Goal: Task Accomplishment & Management: Use online tool/utility

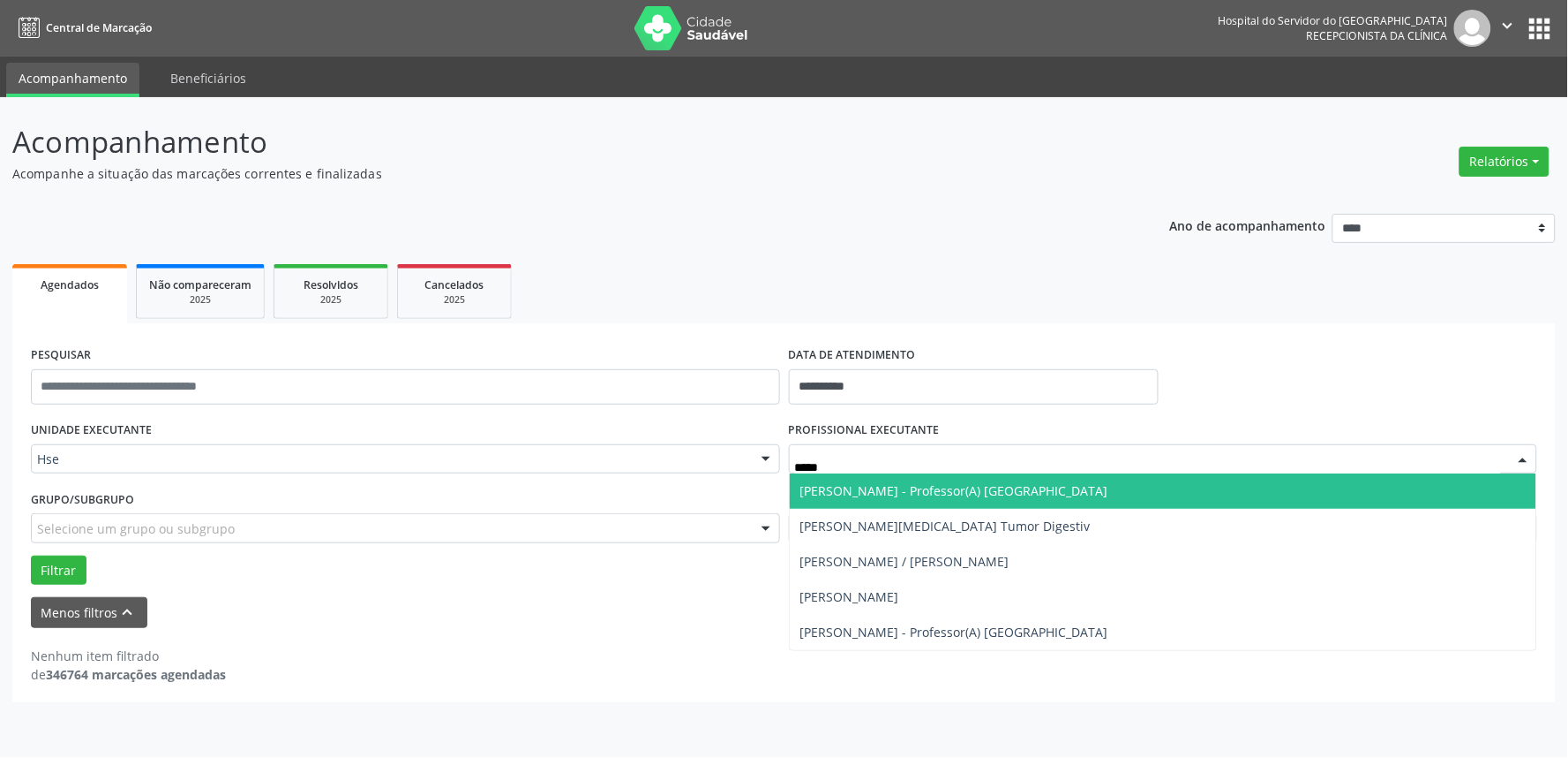
type input "******"
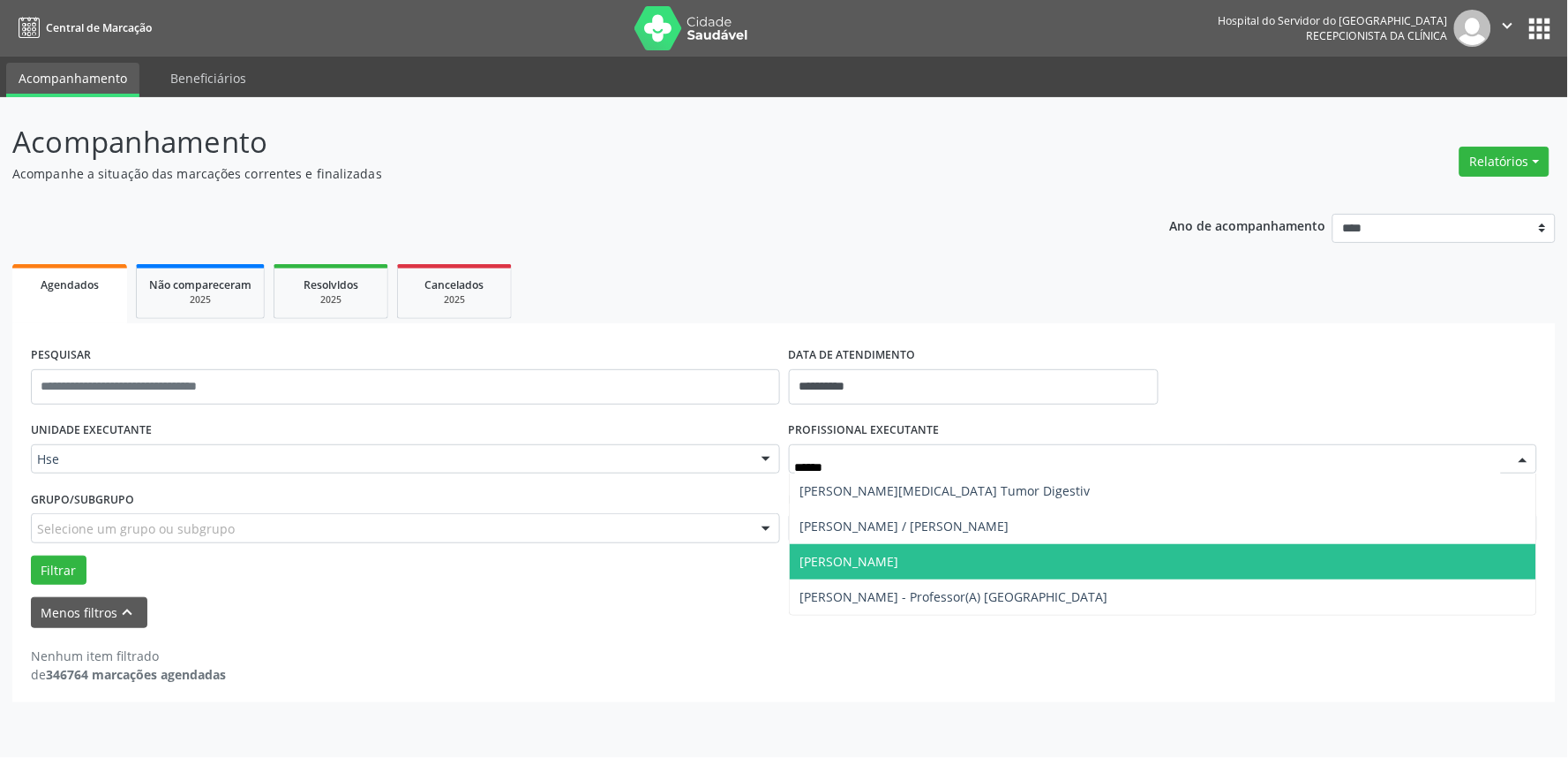
click at [900, 563] on span "[PERSON_NAME]" at bounding box center [850, 561] width 99 height 17
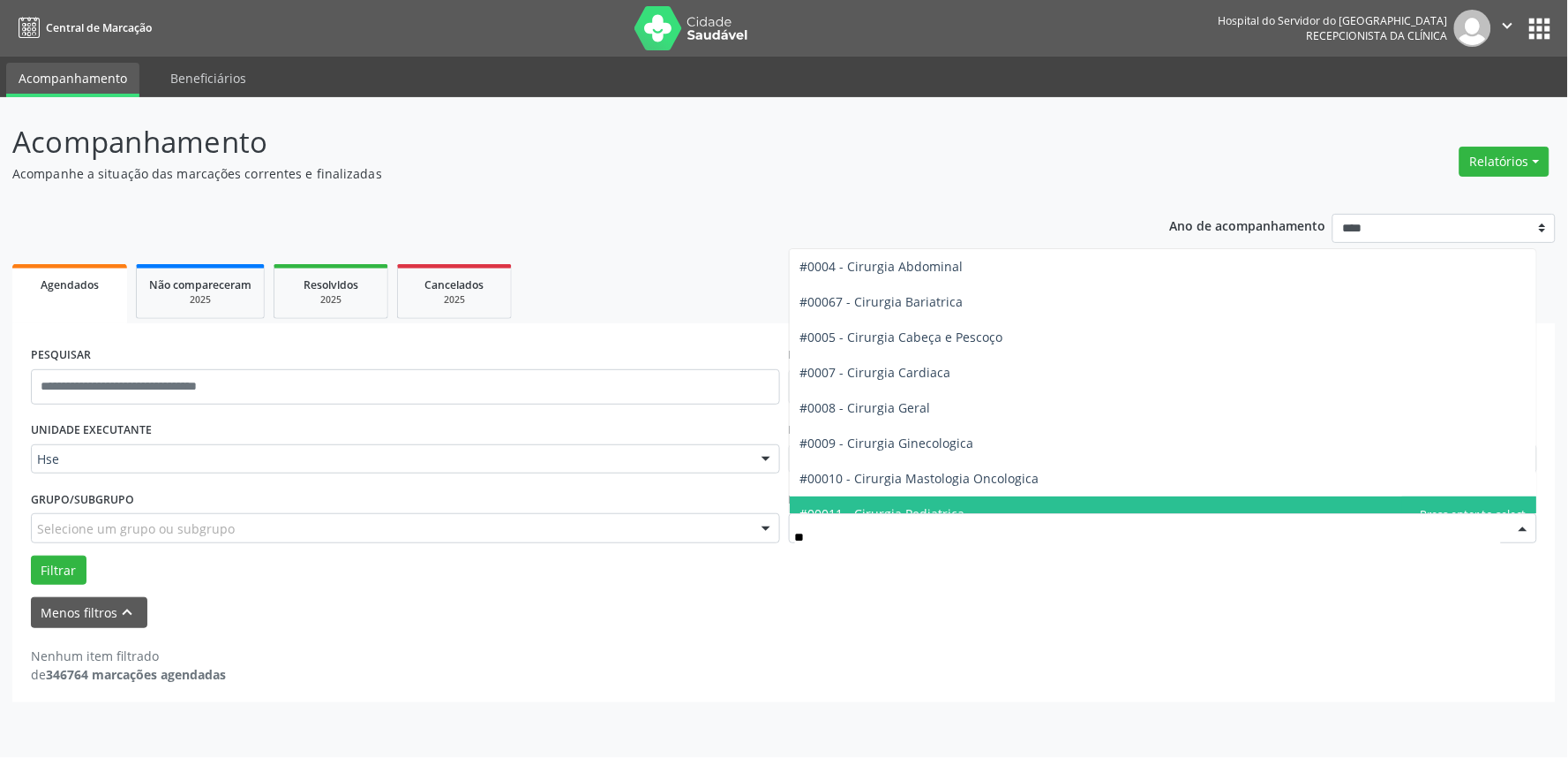
type input "***"
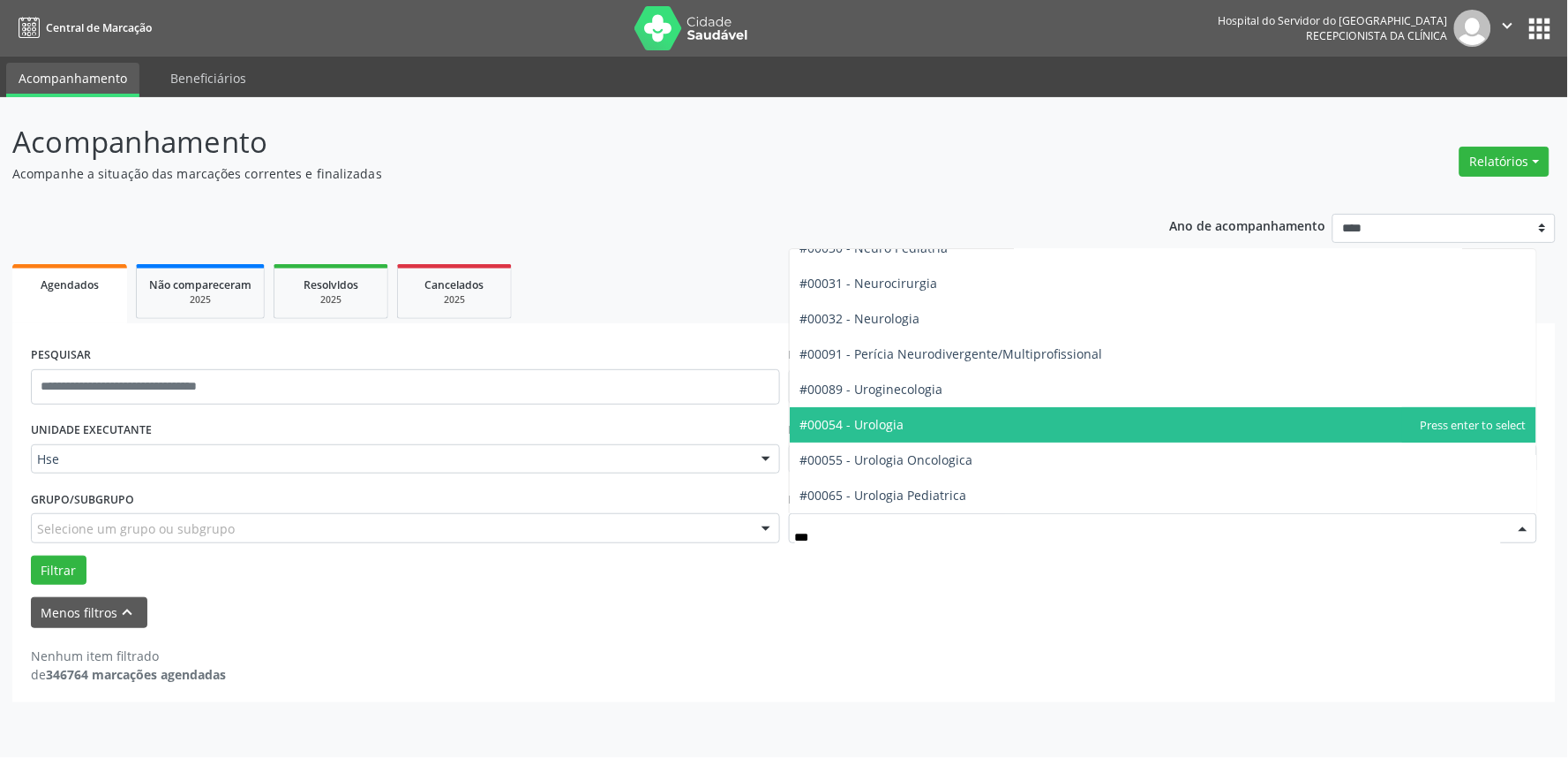
click at [876, 422] on span "#00054 - Urologia" at bounding box center [853, 424] width 104 height 17
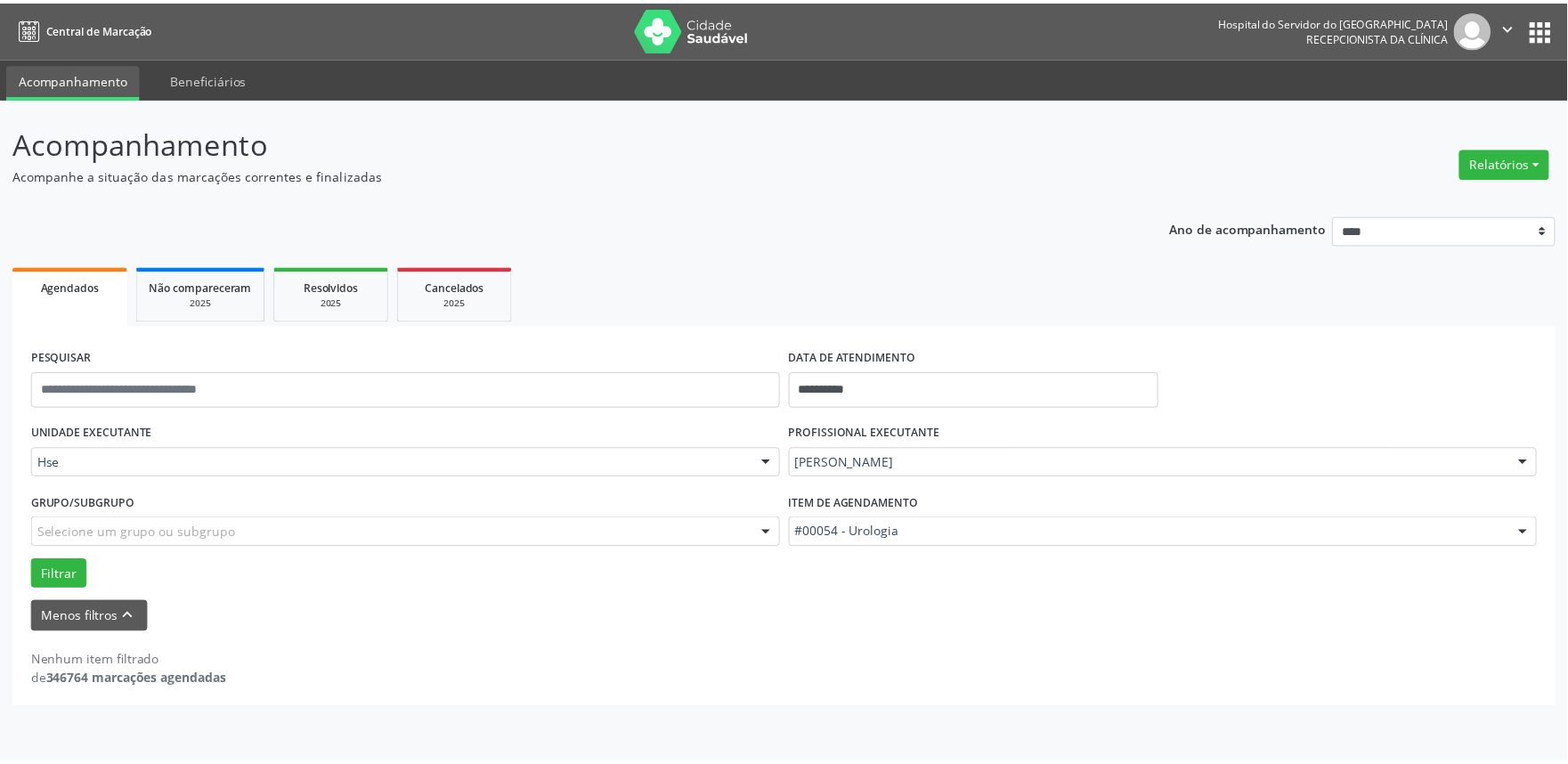
scroll to position [54, 0]
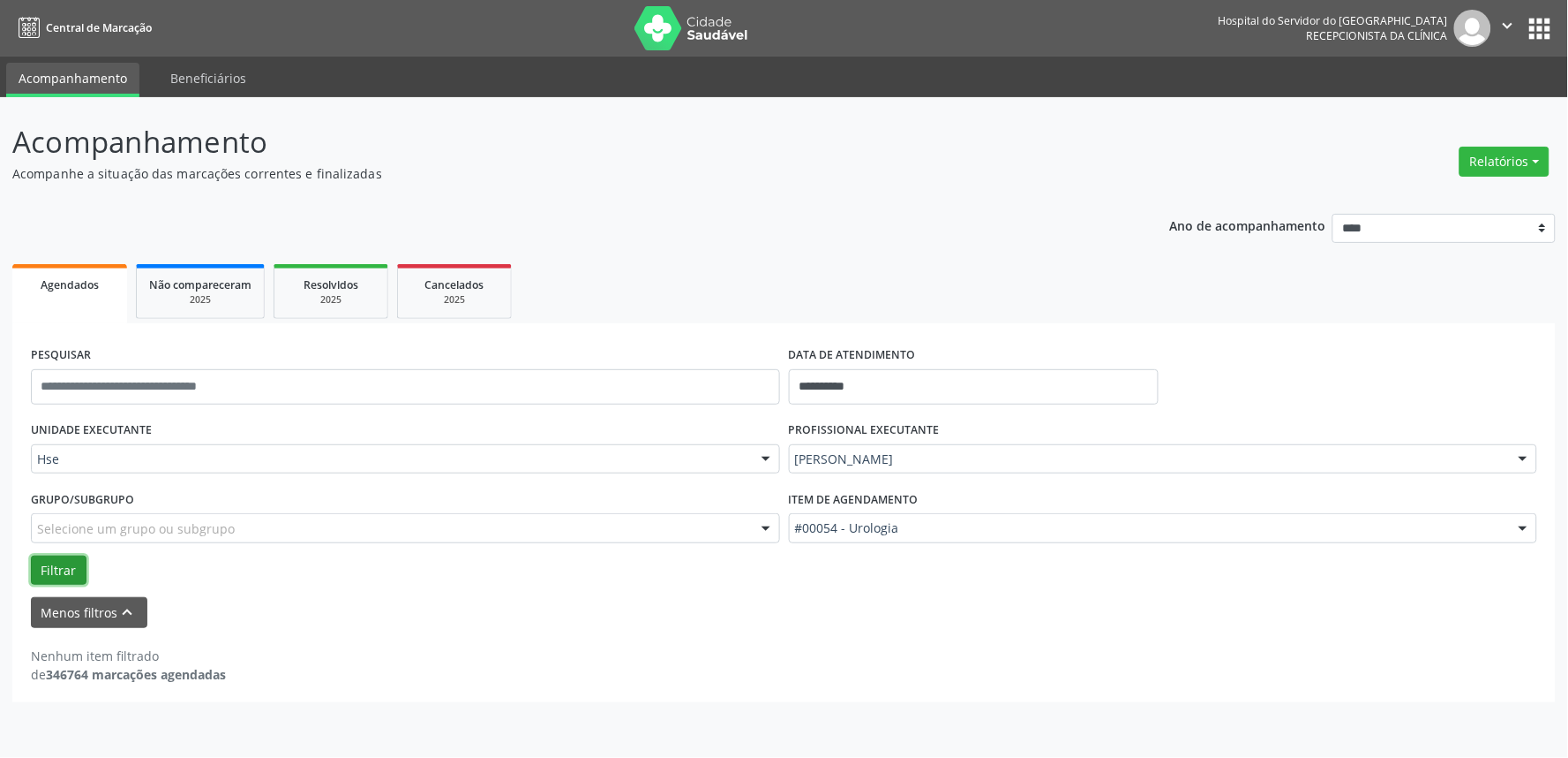
click at [58, 559] on button "Filtrar" at bounding box center [59, 570] width 56 height 30
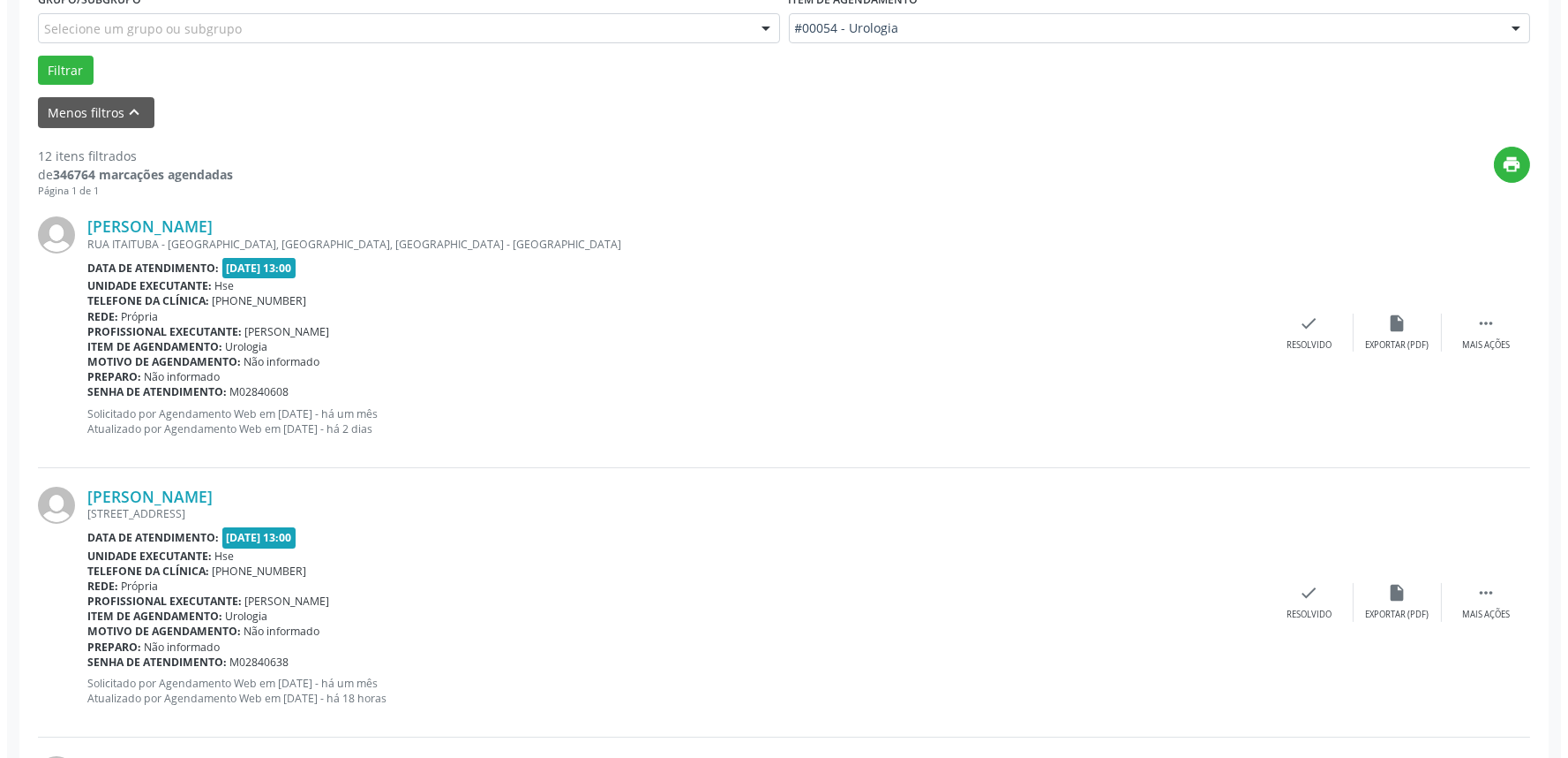
scroll to position [686, 0]
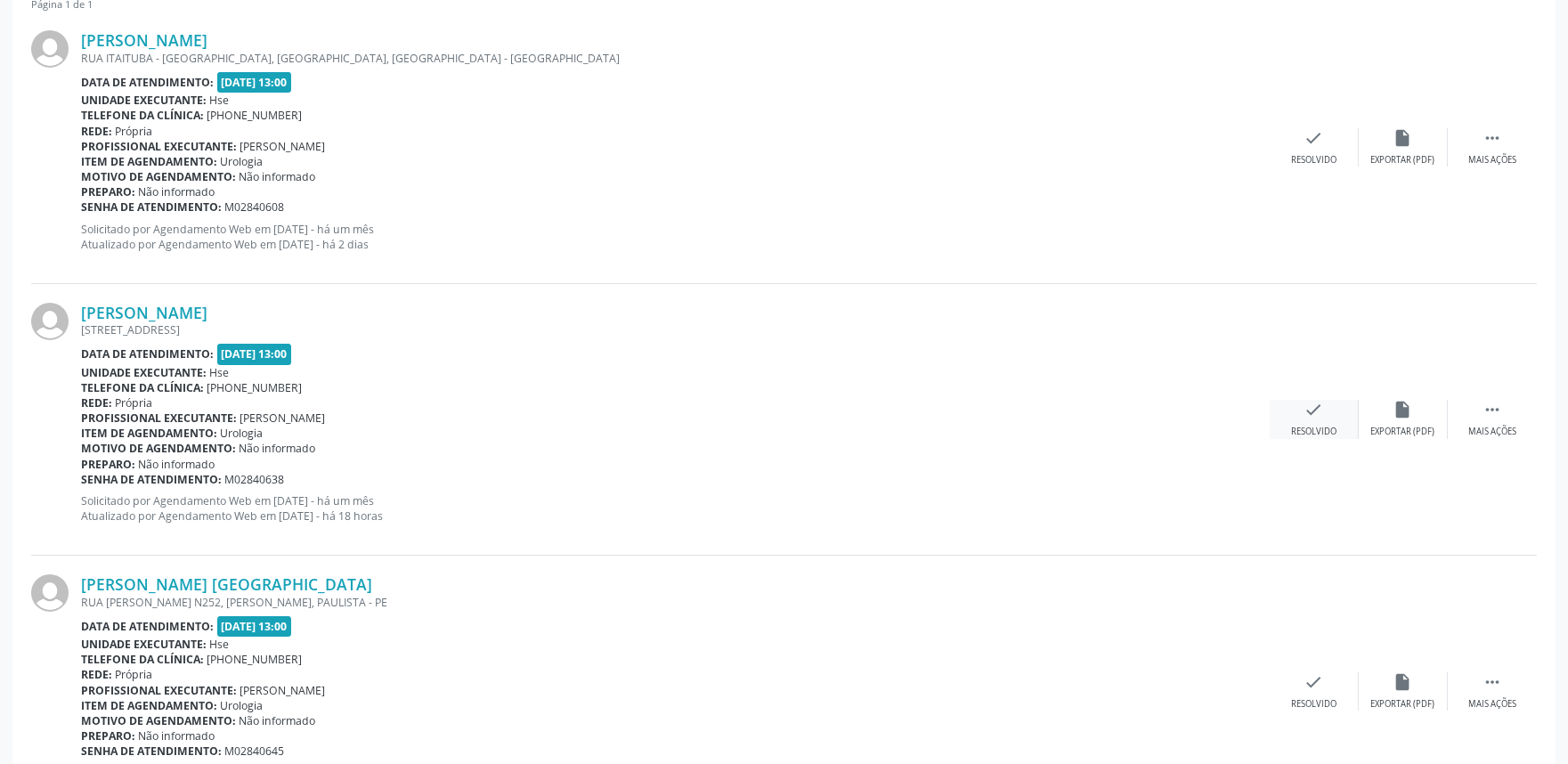
click at [1306, 406] on icon "check" at bounding box center [1314, 409] width 20 height 20
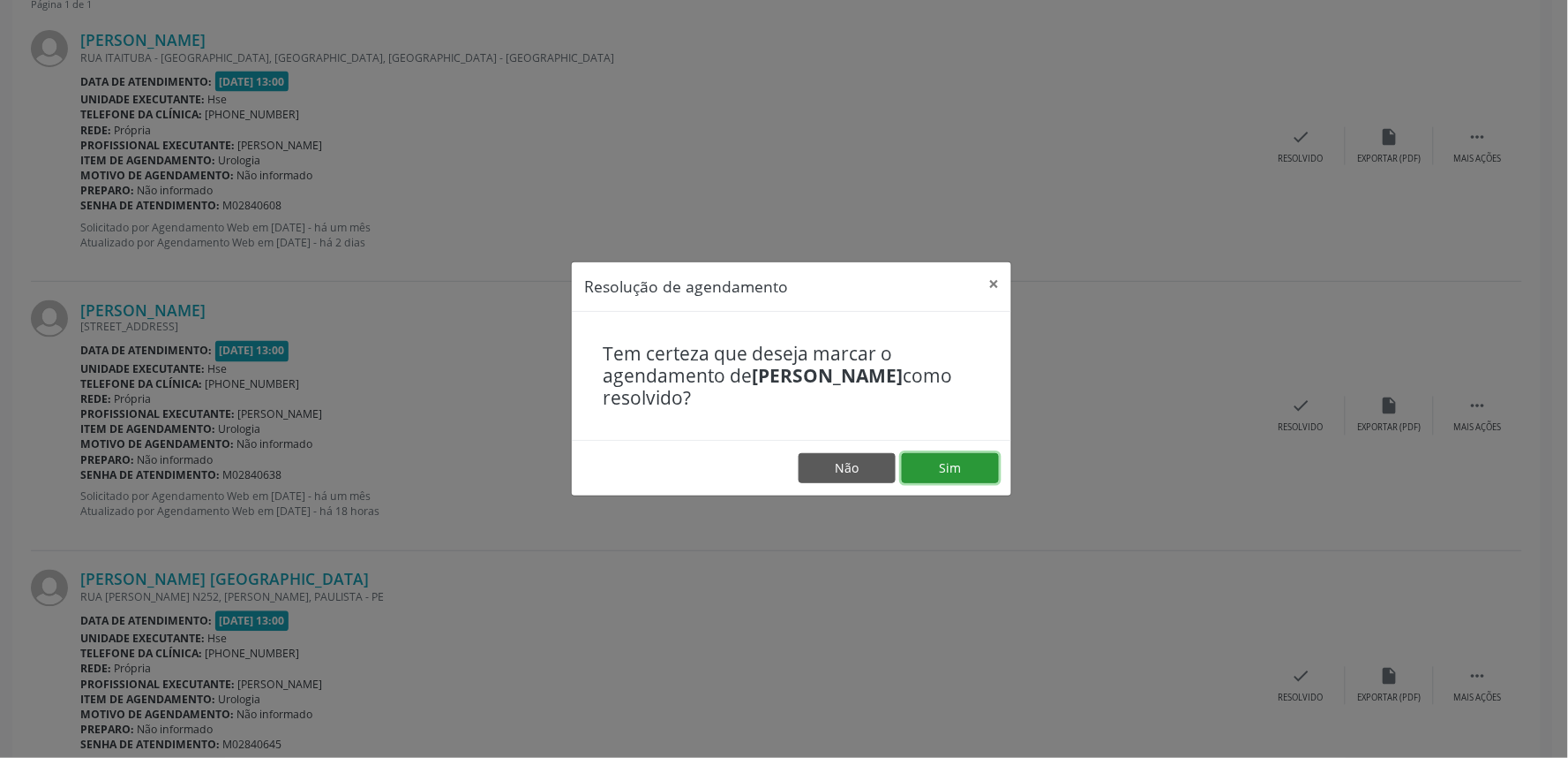
click at [955, 462] on button "Sim" at bounding box center [950, 468] width 97 height 30
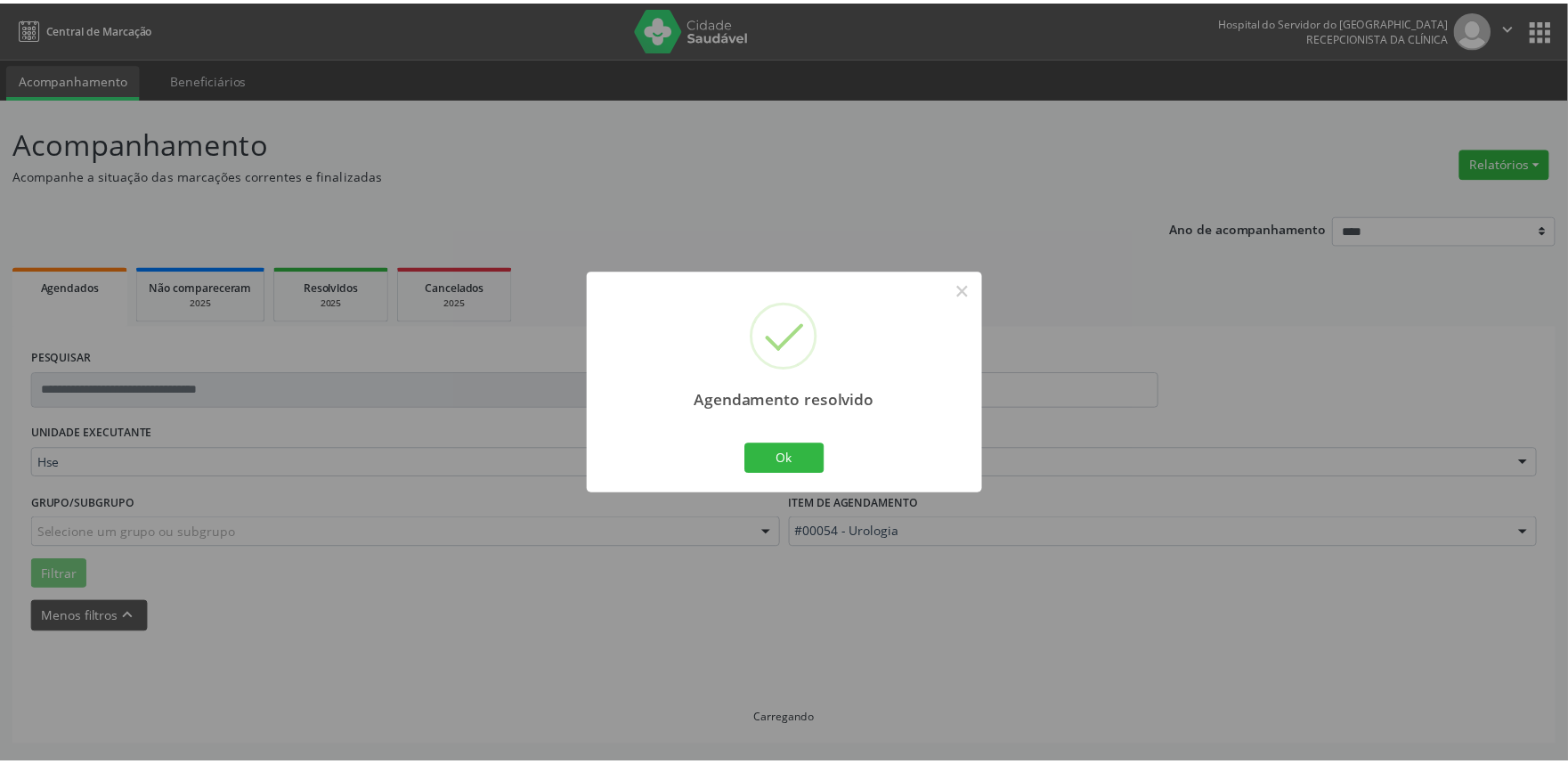
scroll to position [0, 0]
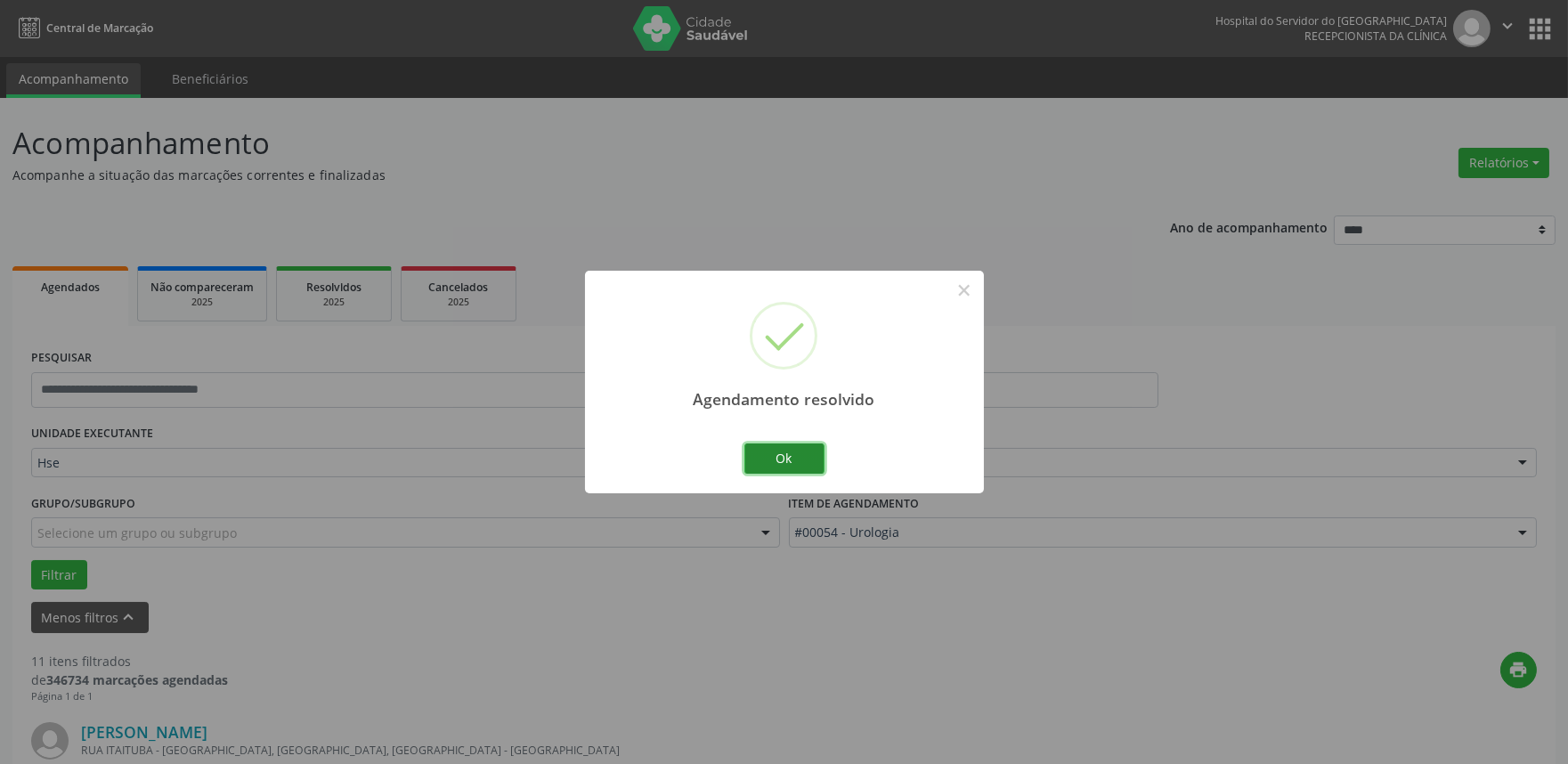
click at [787, 459] on button "Ok" at bounding box center [784, 459] width 80 height 31
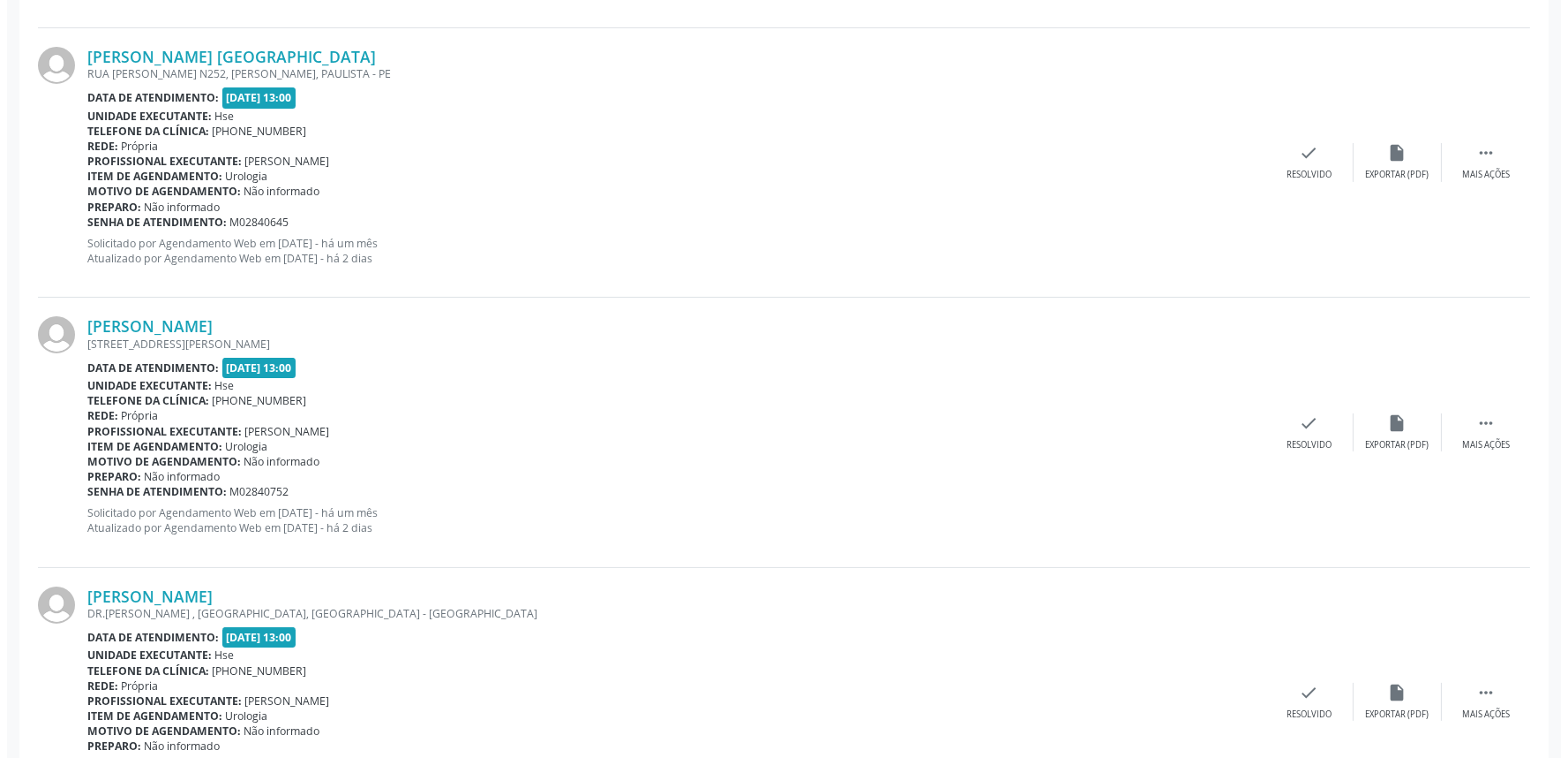
scroll to position [1178, 0]
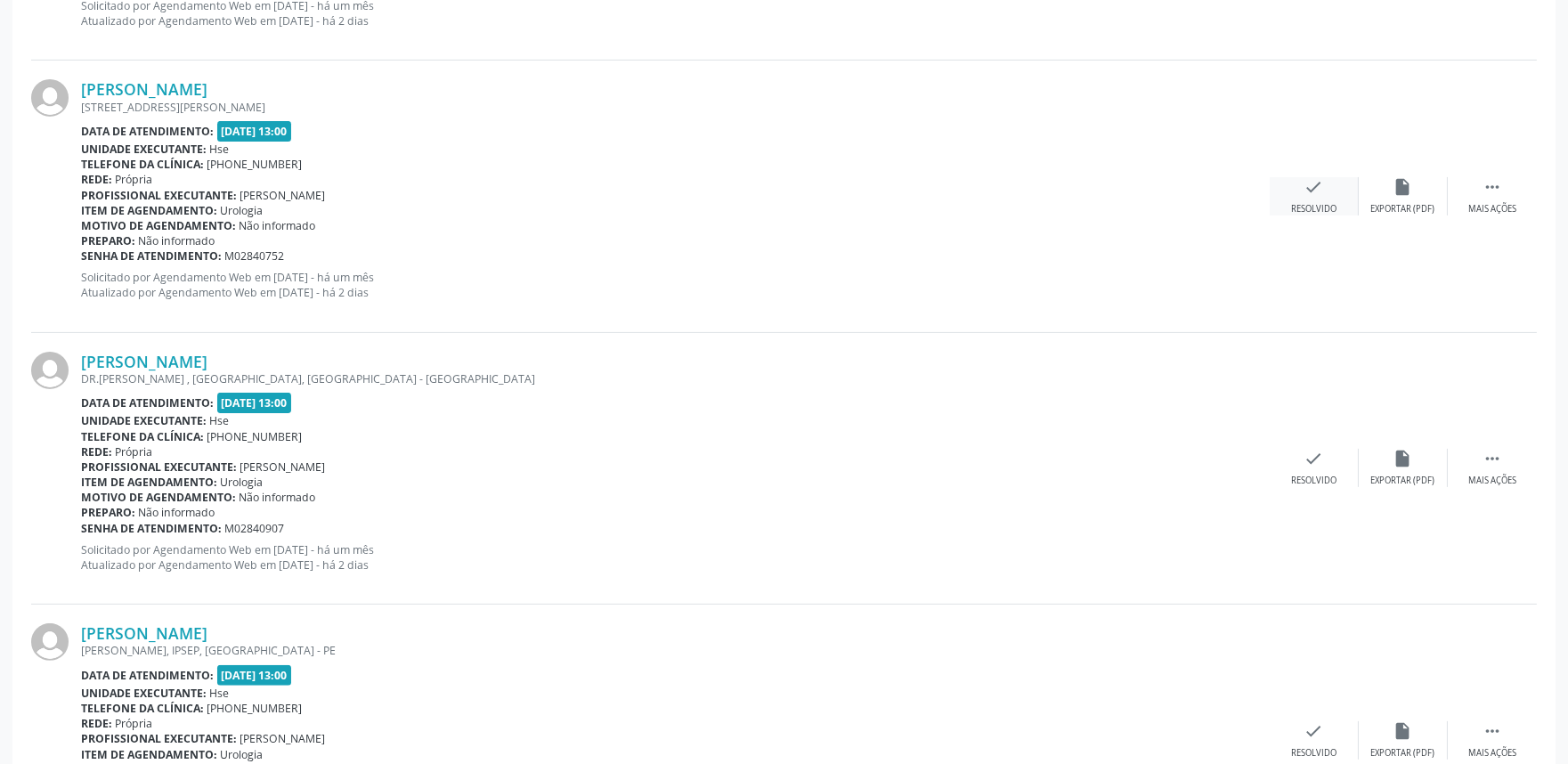
click at [1320, 184] on icon "check" at bounding box center [1314, 187] width 20 height 20
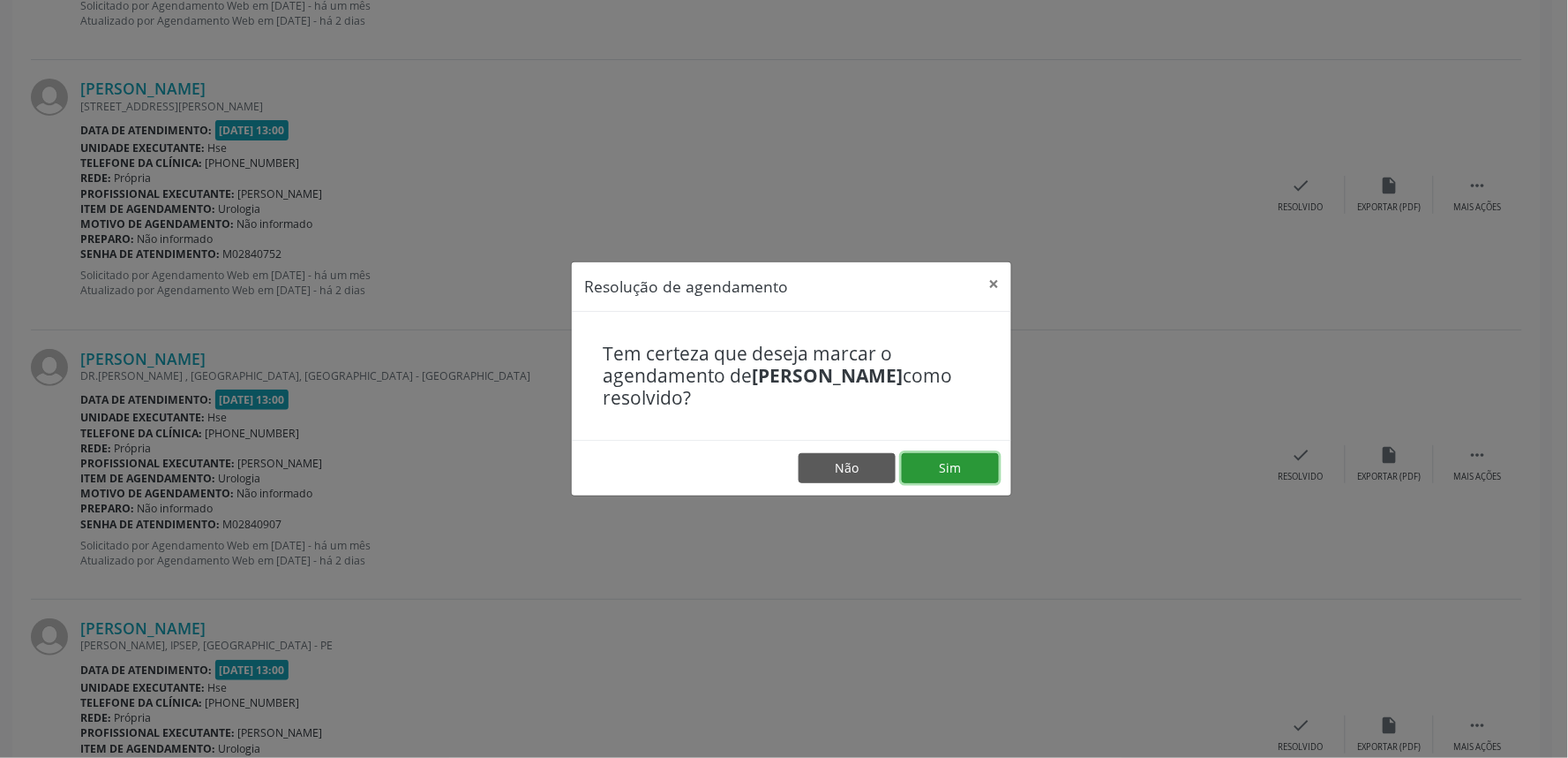
click at [962, 471] on button "Sim" at bounding box center [950, 468] width 97 height 30
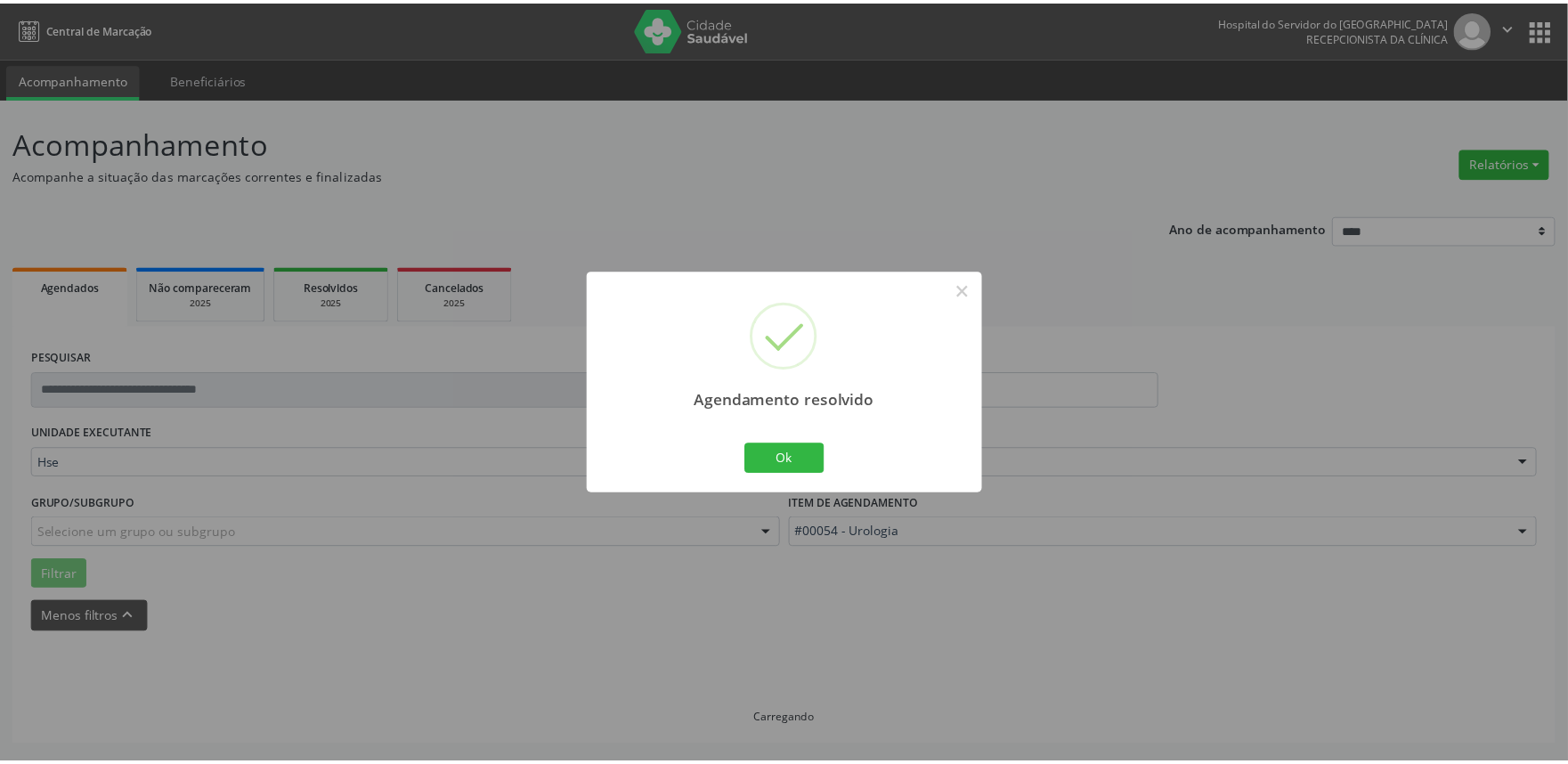
scroll to position [0, 0]
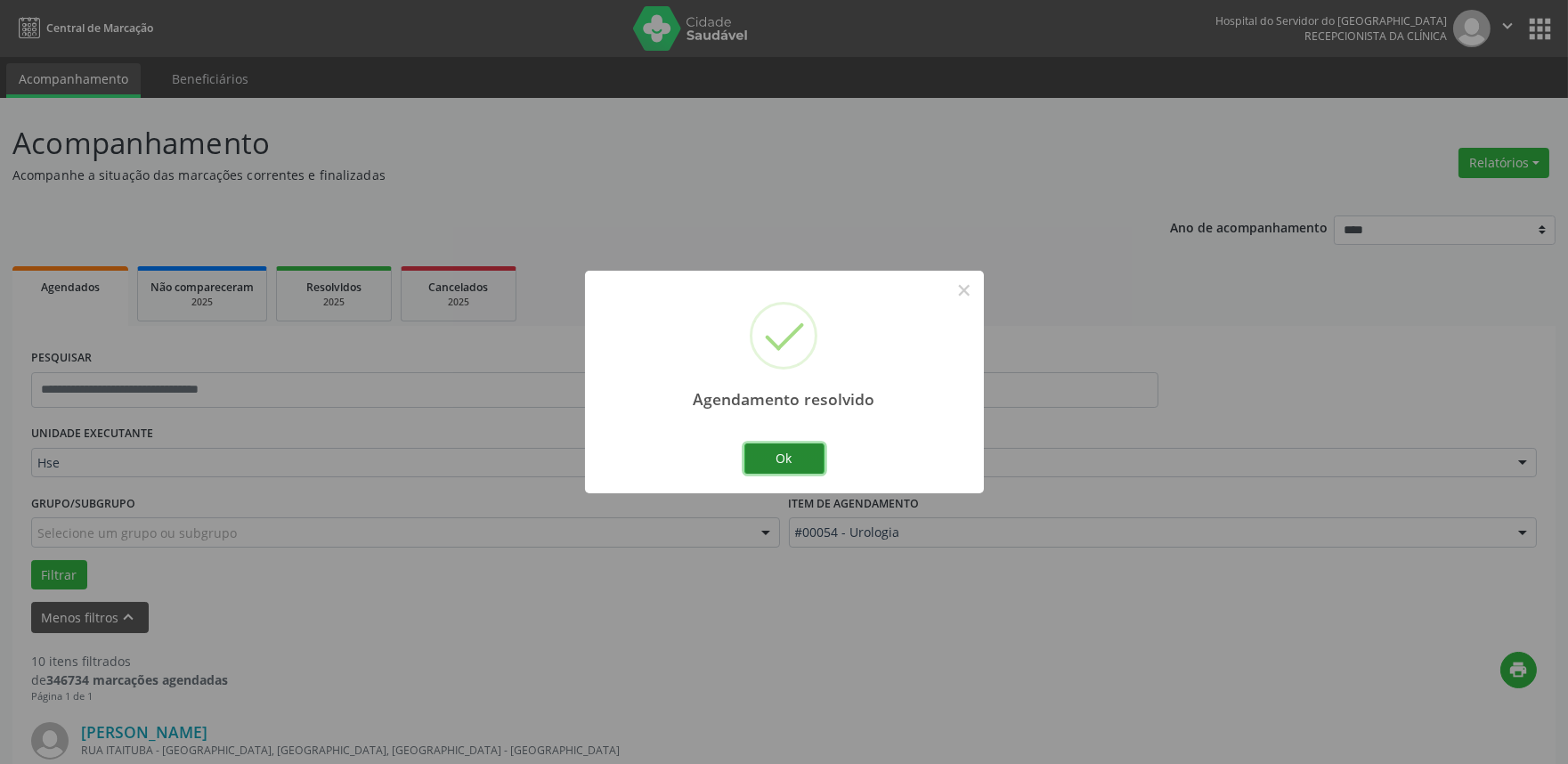
click at [789, 467] on button "Ok" at bounding box center [784, 459] width 80 height 31
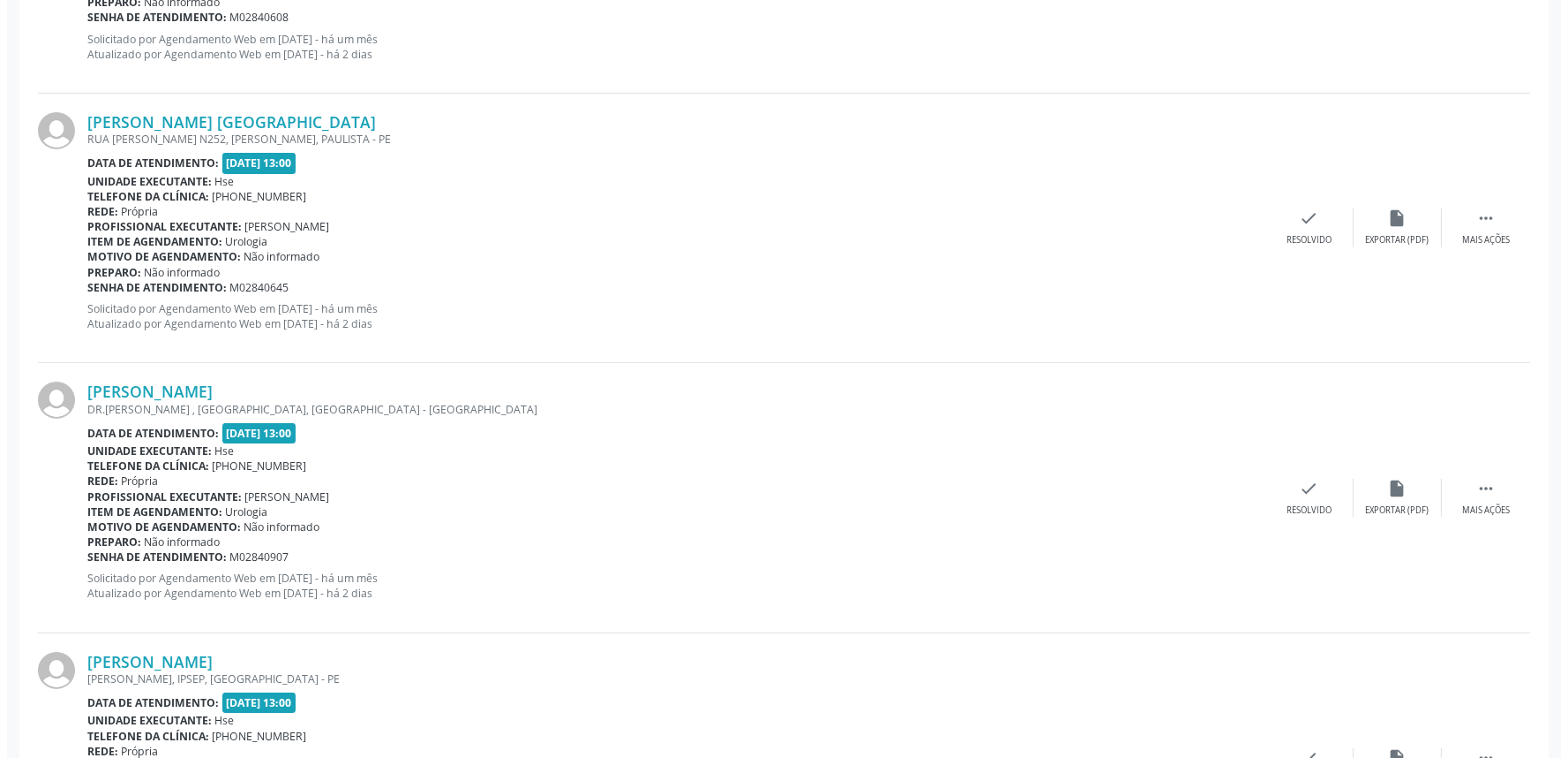
scroll to position [884, 0]
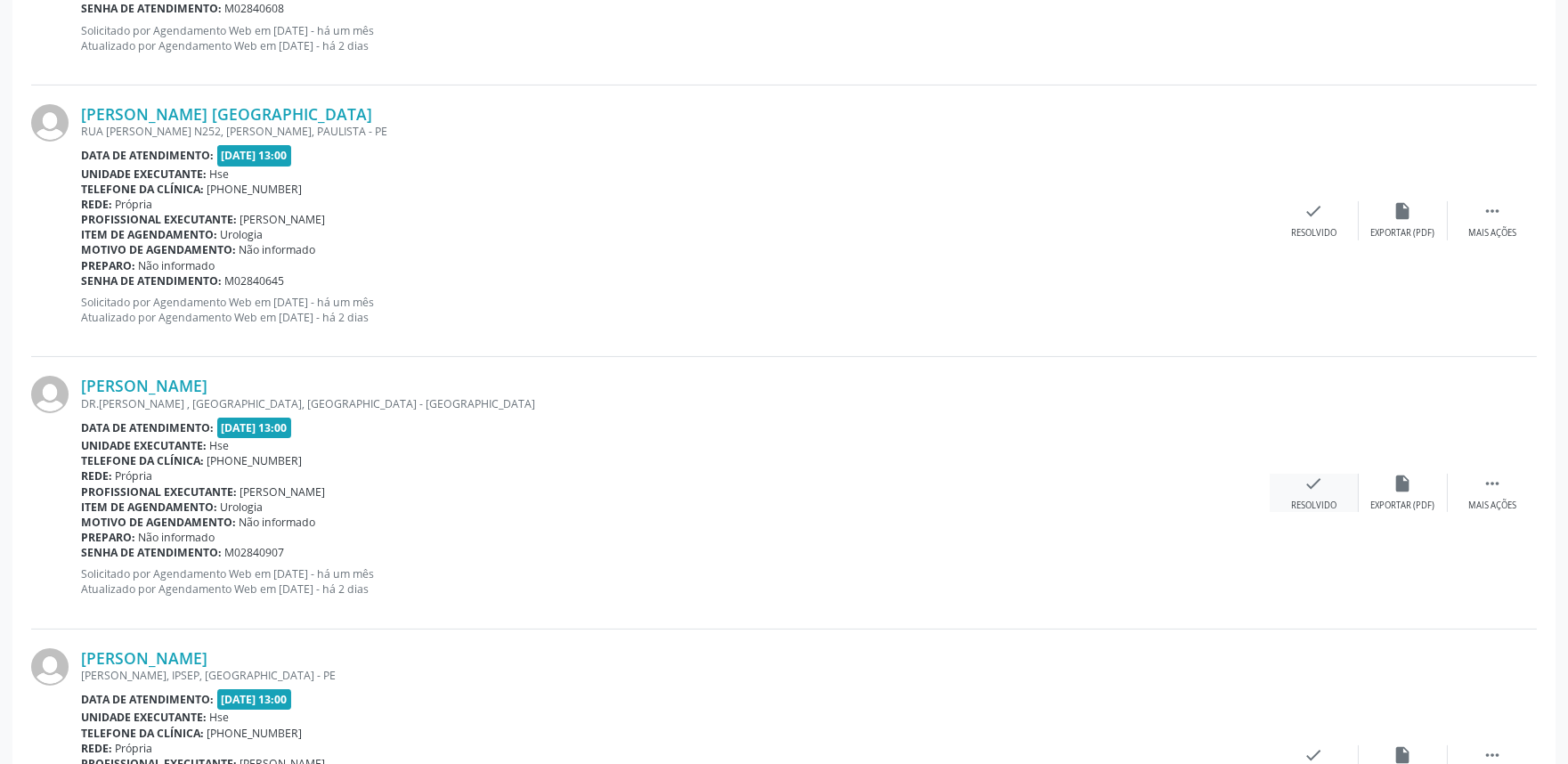
click at [1275, 491] on div "check Resolvido" at bounding box center [1314, 492] width 89 height 39
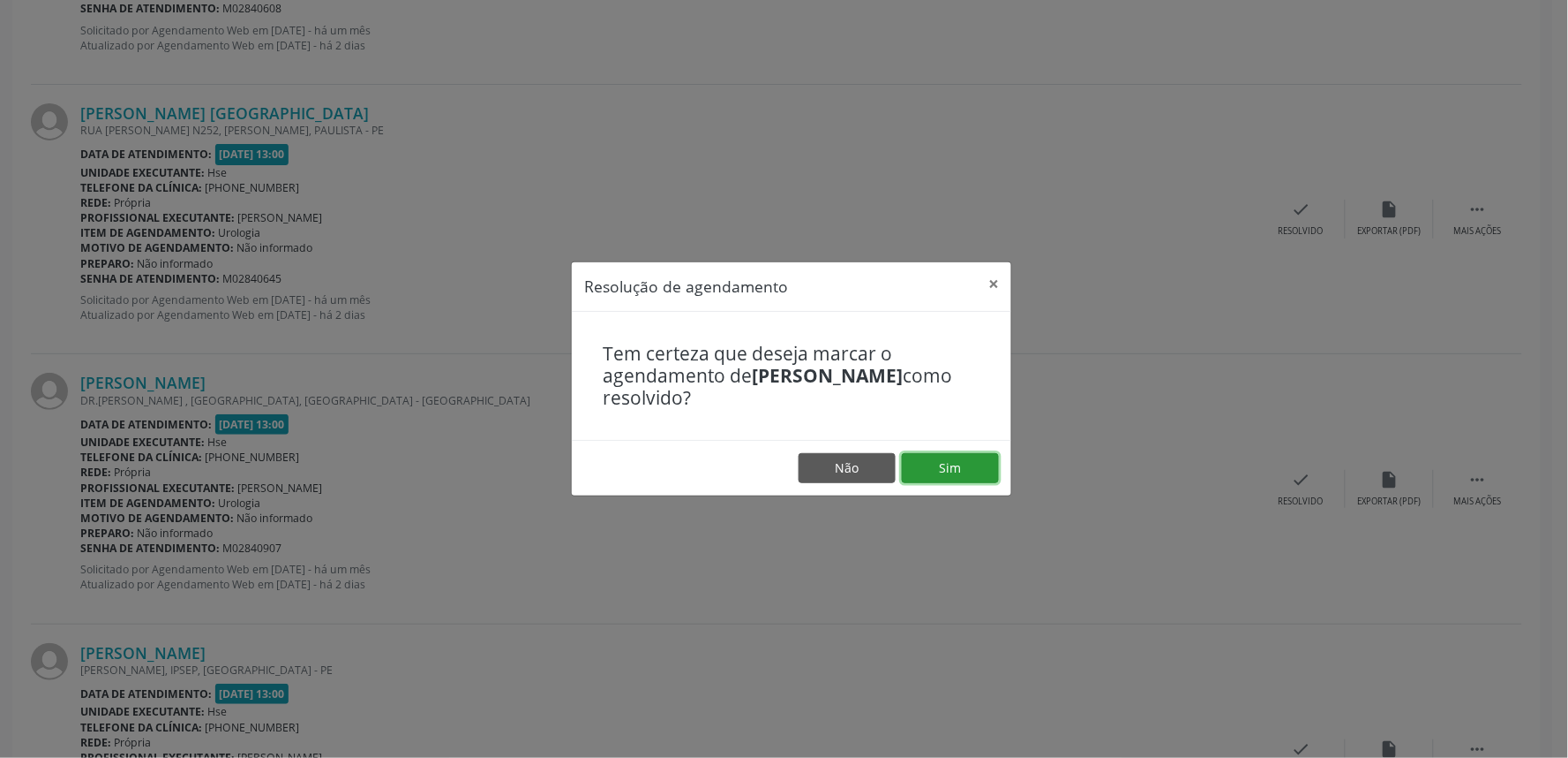
click at [967, 472] on button "Sim" at bounding box center [950, 468] width 97 height 30
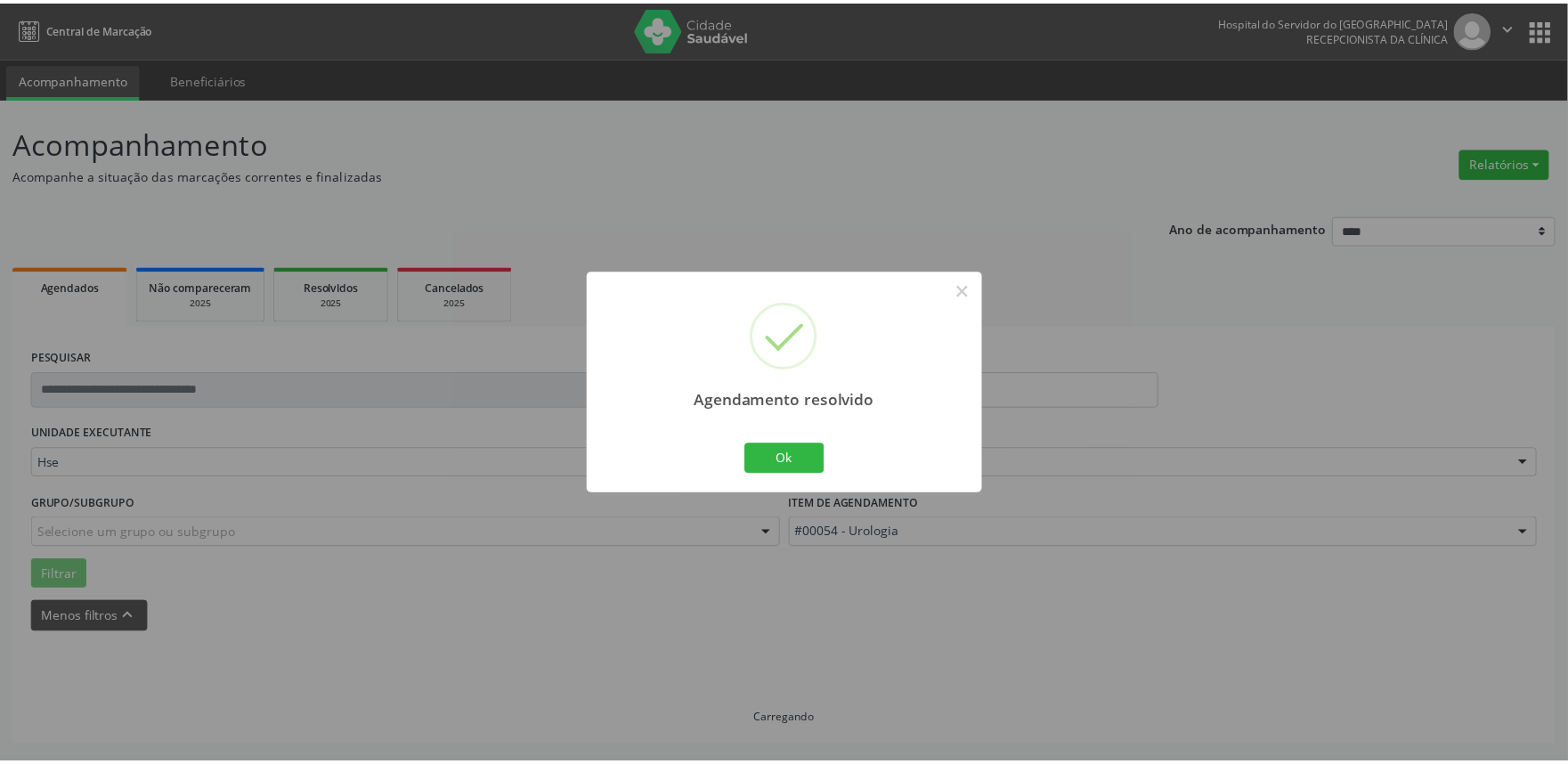
scroll to position [0, 0]
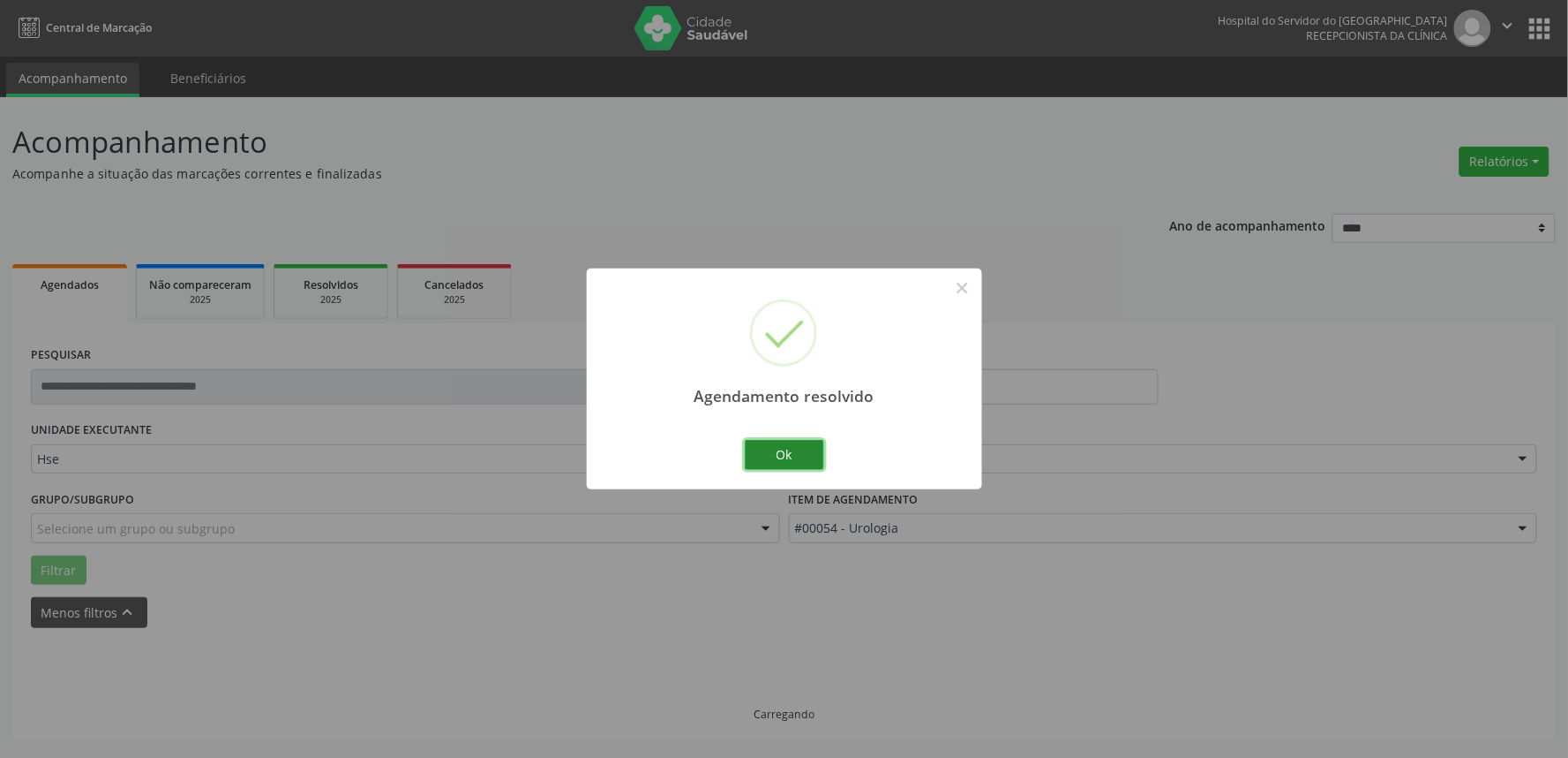
click at [771, 450] on button "Ok" at bounding box center [784, 455] width 79 height 30
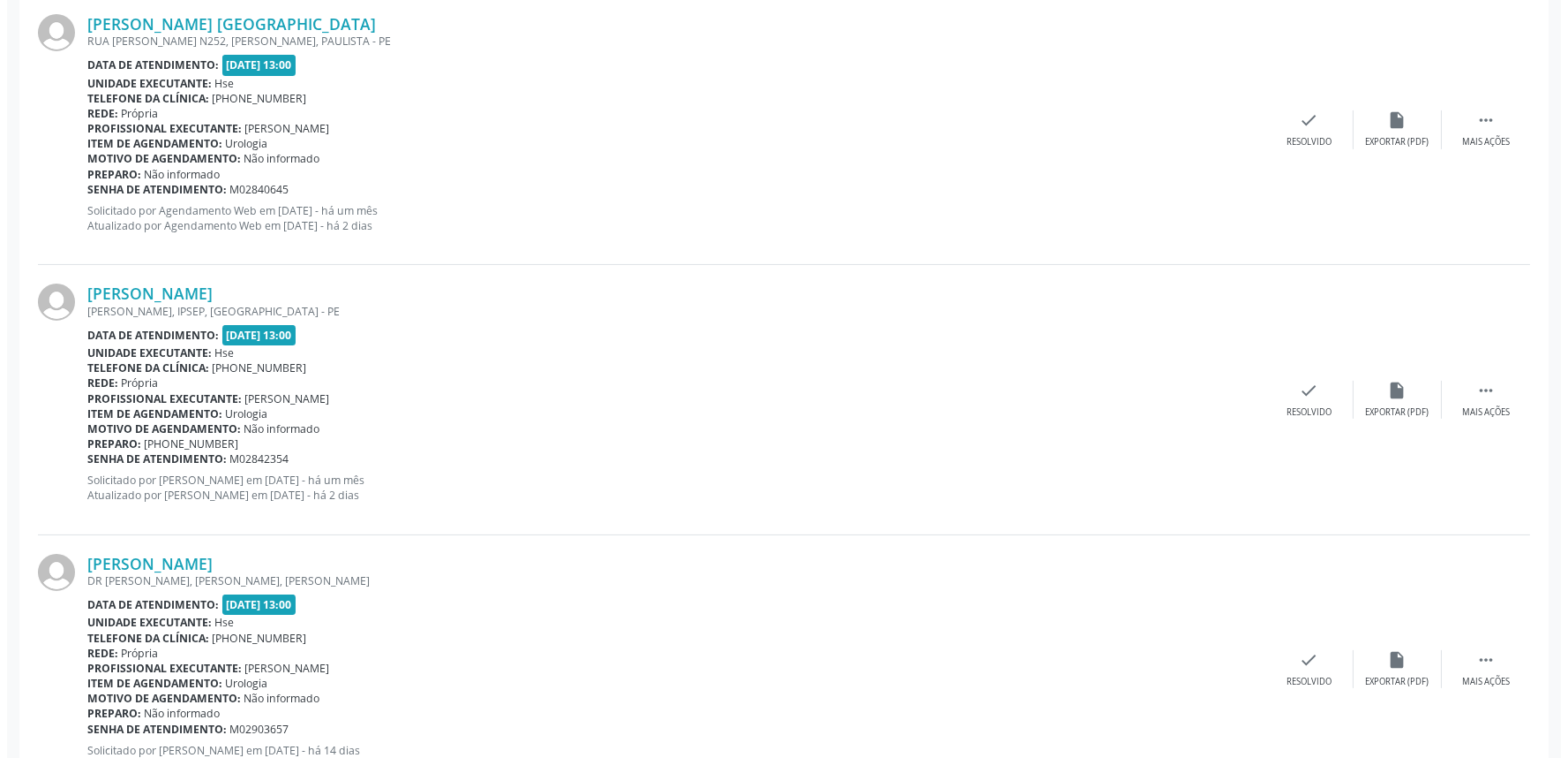
scroll to position [982, 0]
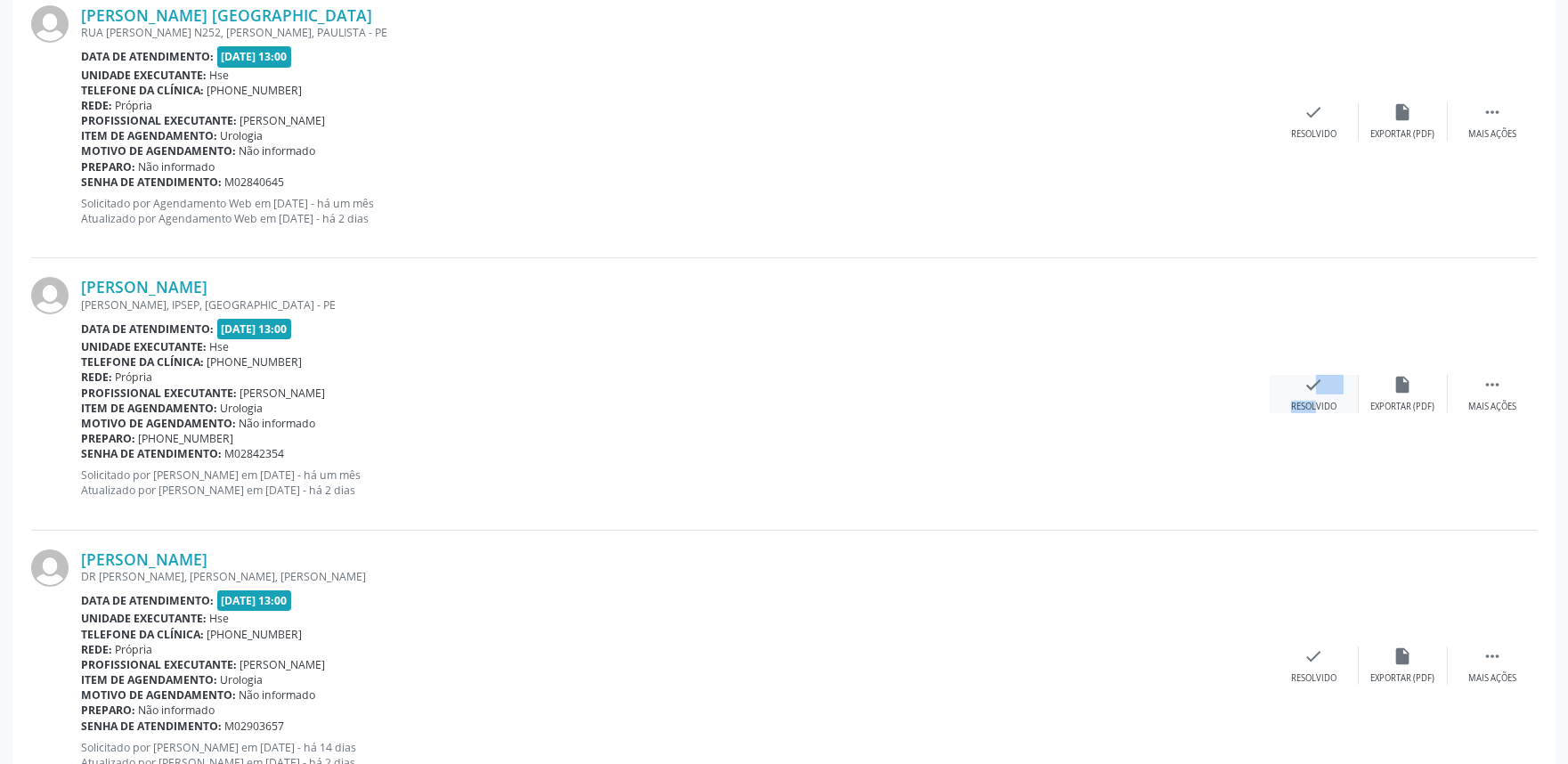
click at [1300, 394] on div "check Resolvido" at bounding box center [1314, 393] width 89 height 39
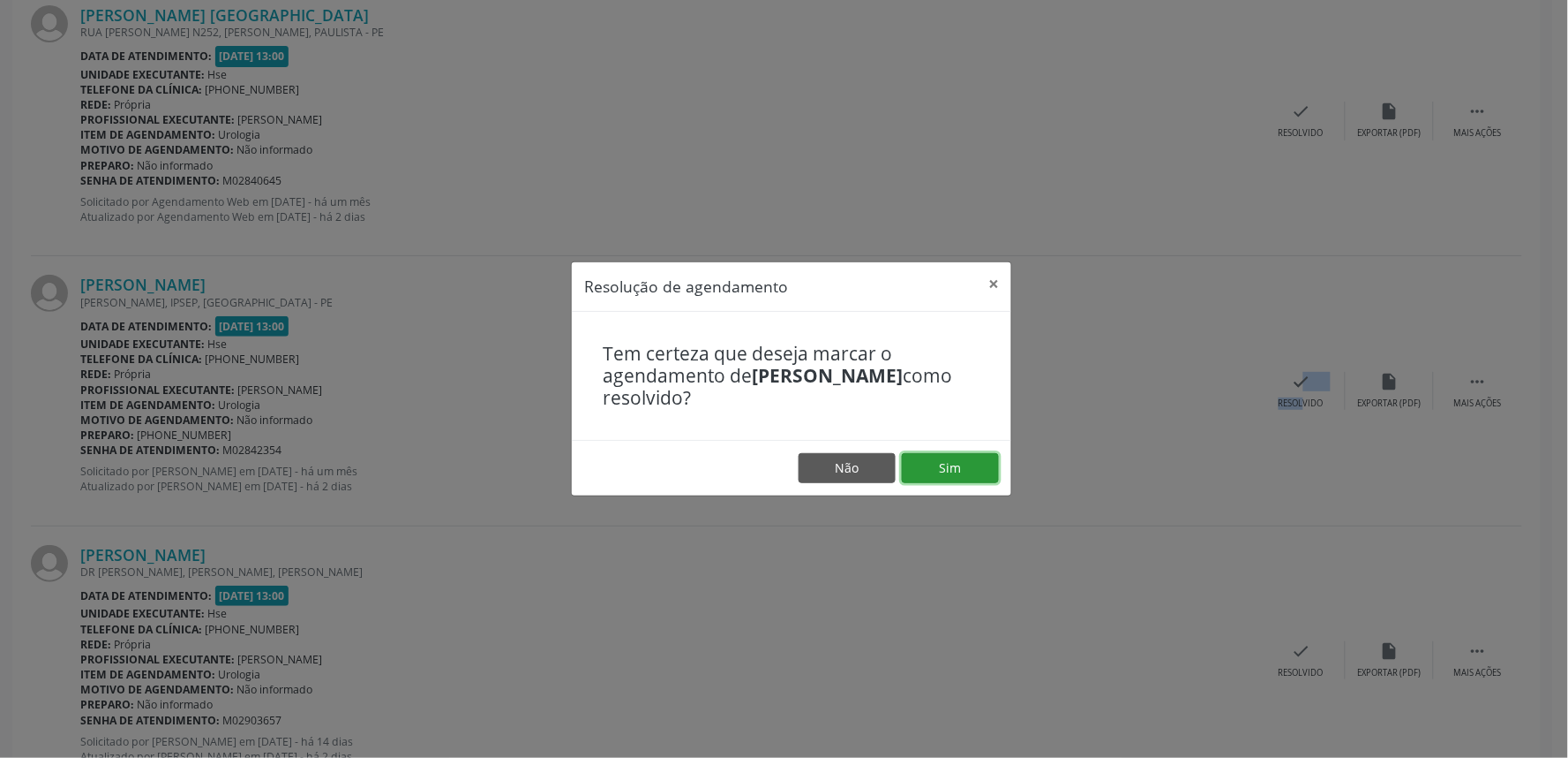
click at [983, 460] on button "Sim" at bounding box center [950, 468] width 97 height 30
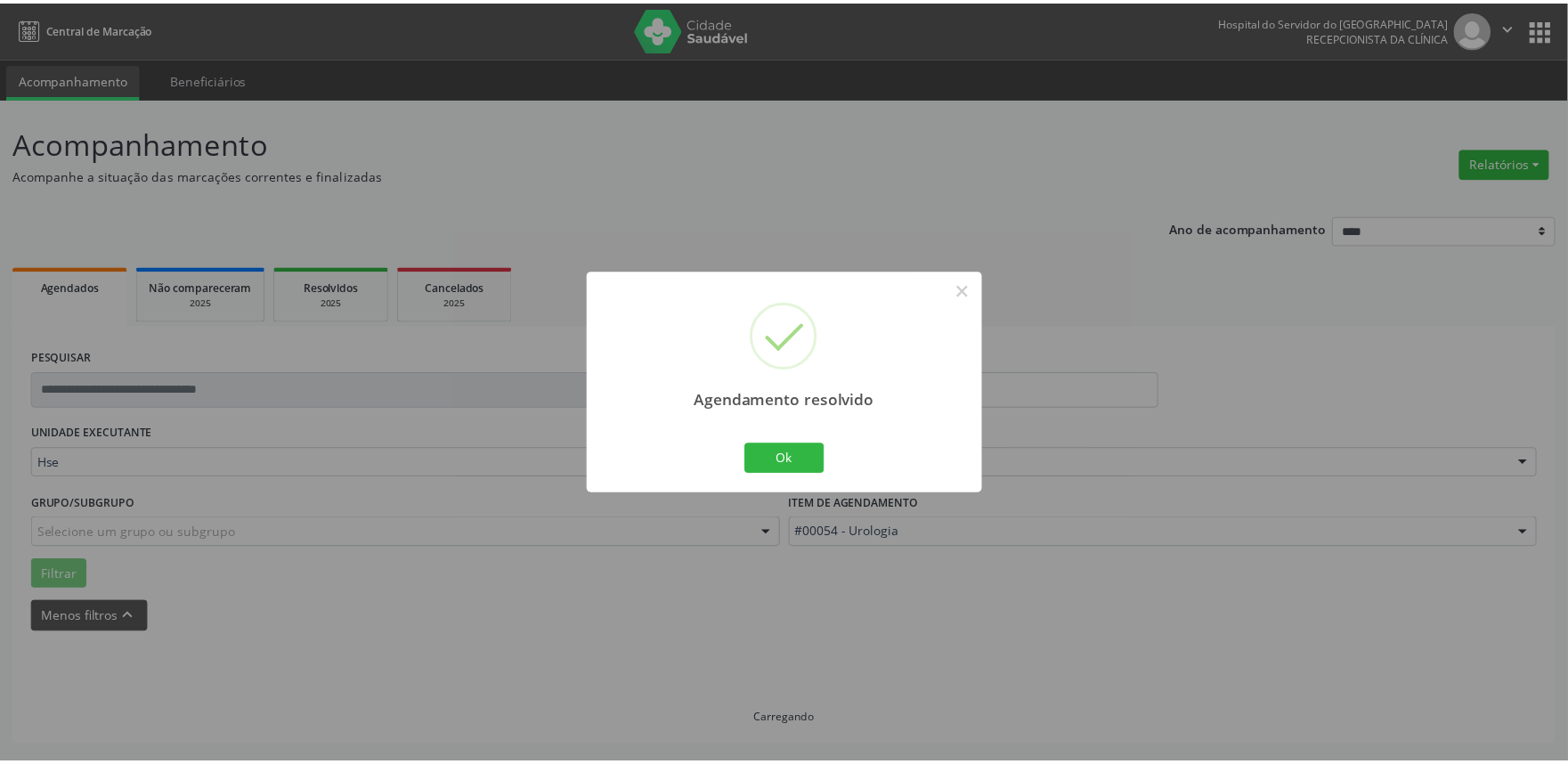
scroll to position [0, 0]
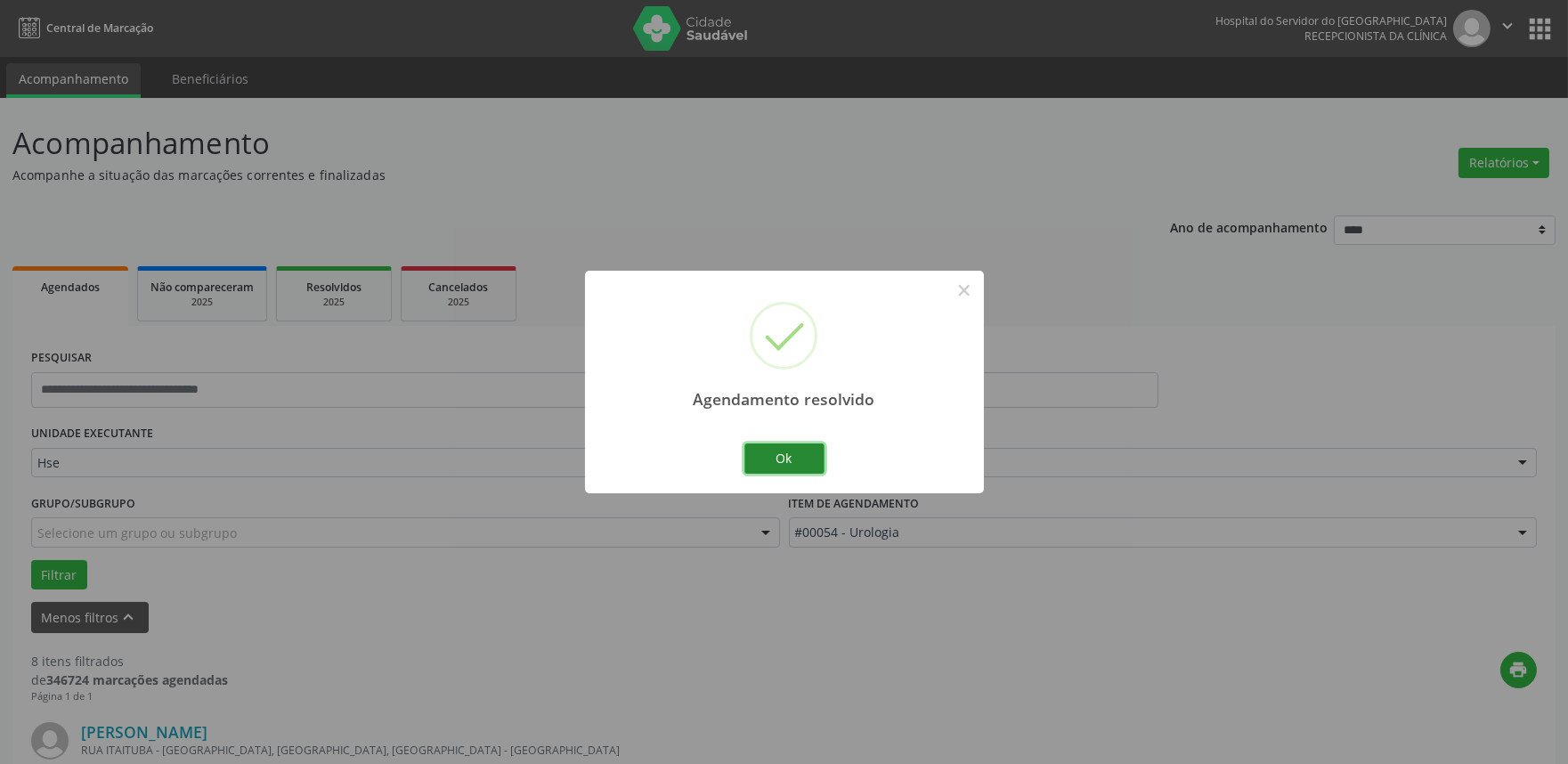
click at [805, 464] on button "Ok" at bounding box center [784, 459] width 80 height 31
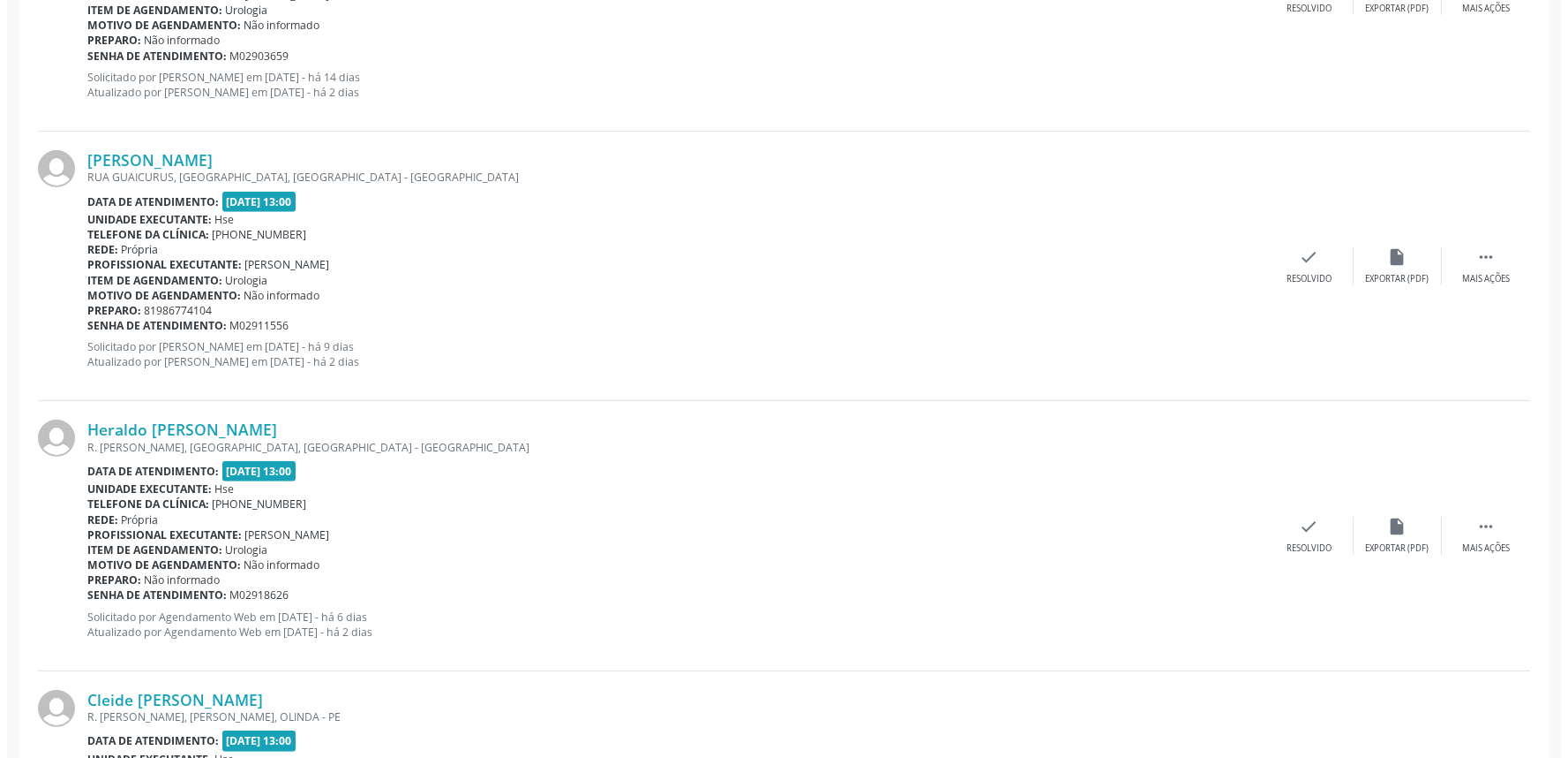
scroll to position [1766, 0]
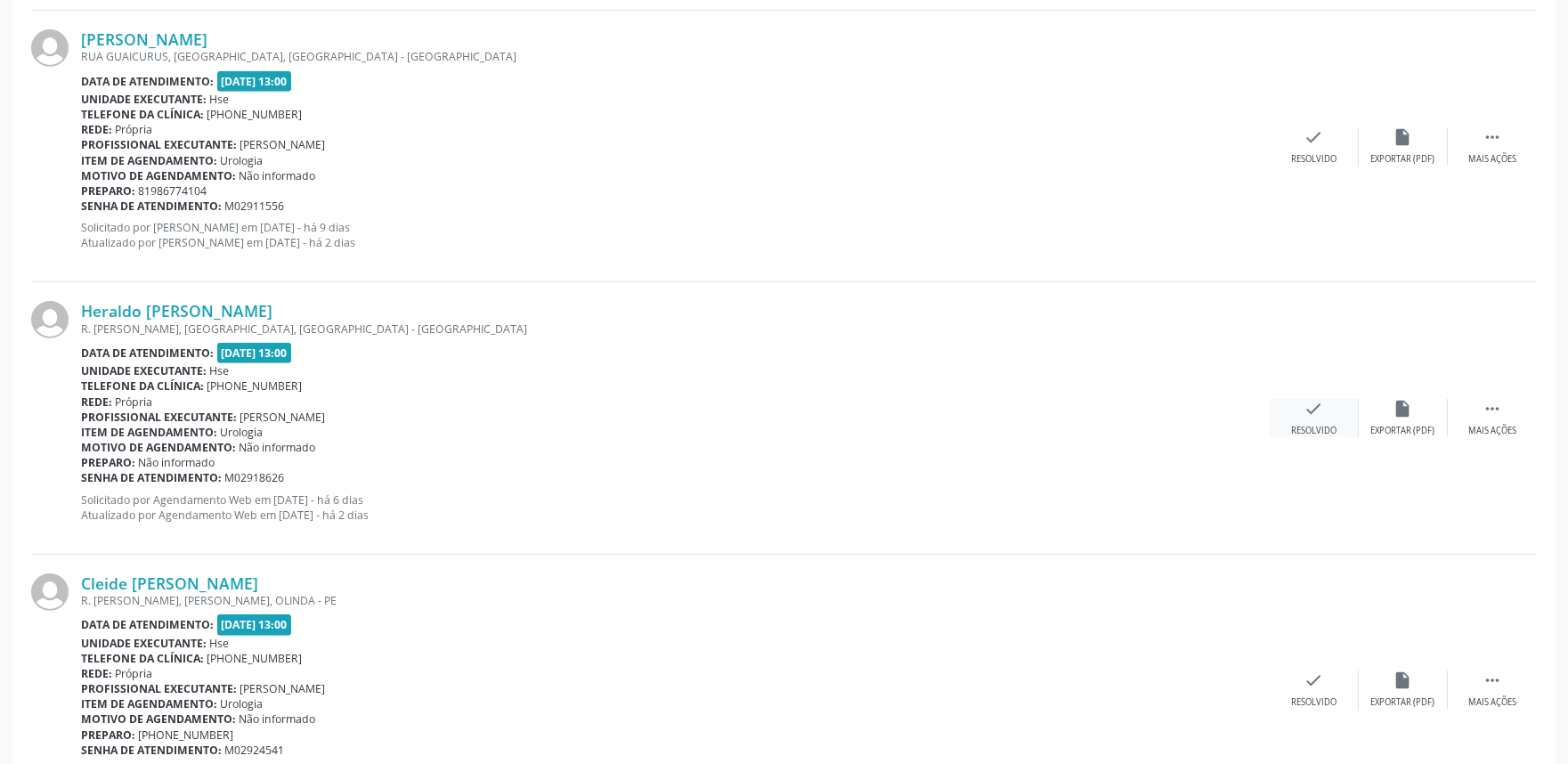
click at [1302, 413] on div "check Resolvido" at bounding box center [1314, 417] width 89 height 39
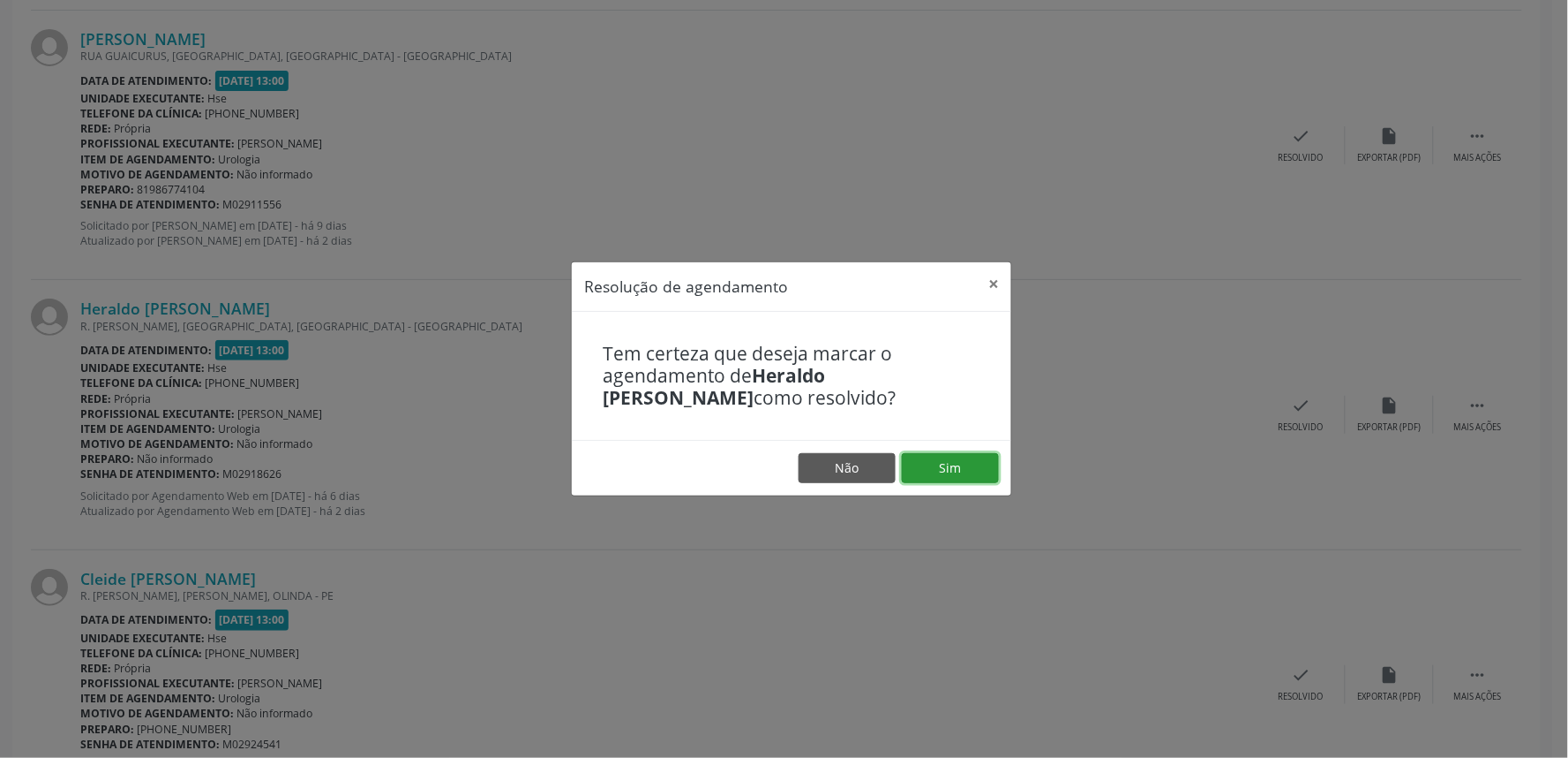
click at [973, 461] on button "Sim" at bounding box center [950, 468] width 97 height 30
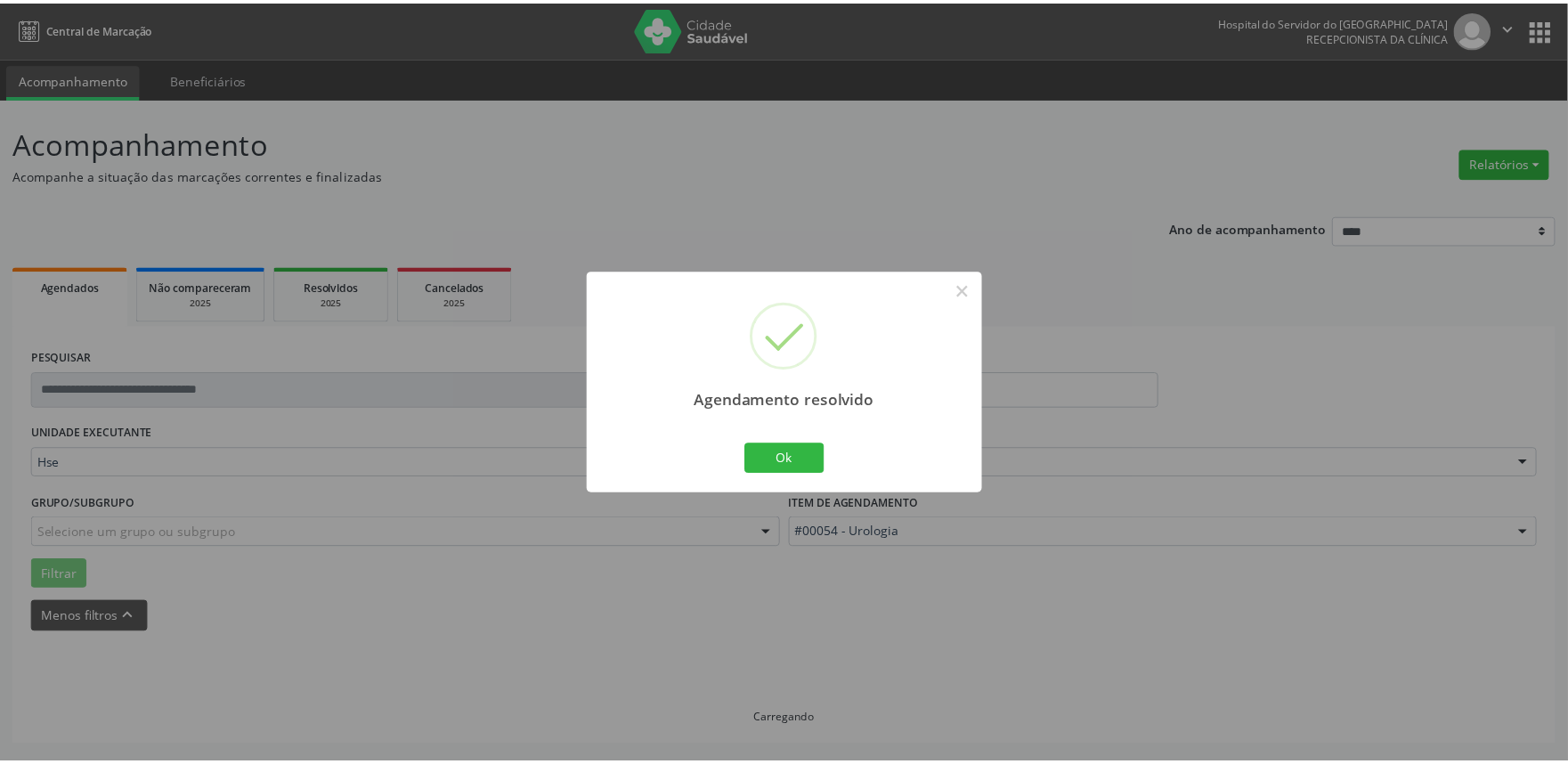
scroll to position [0, 0]
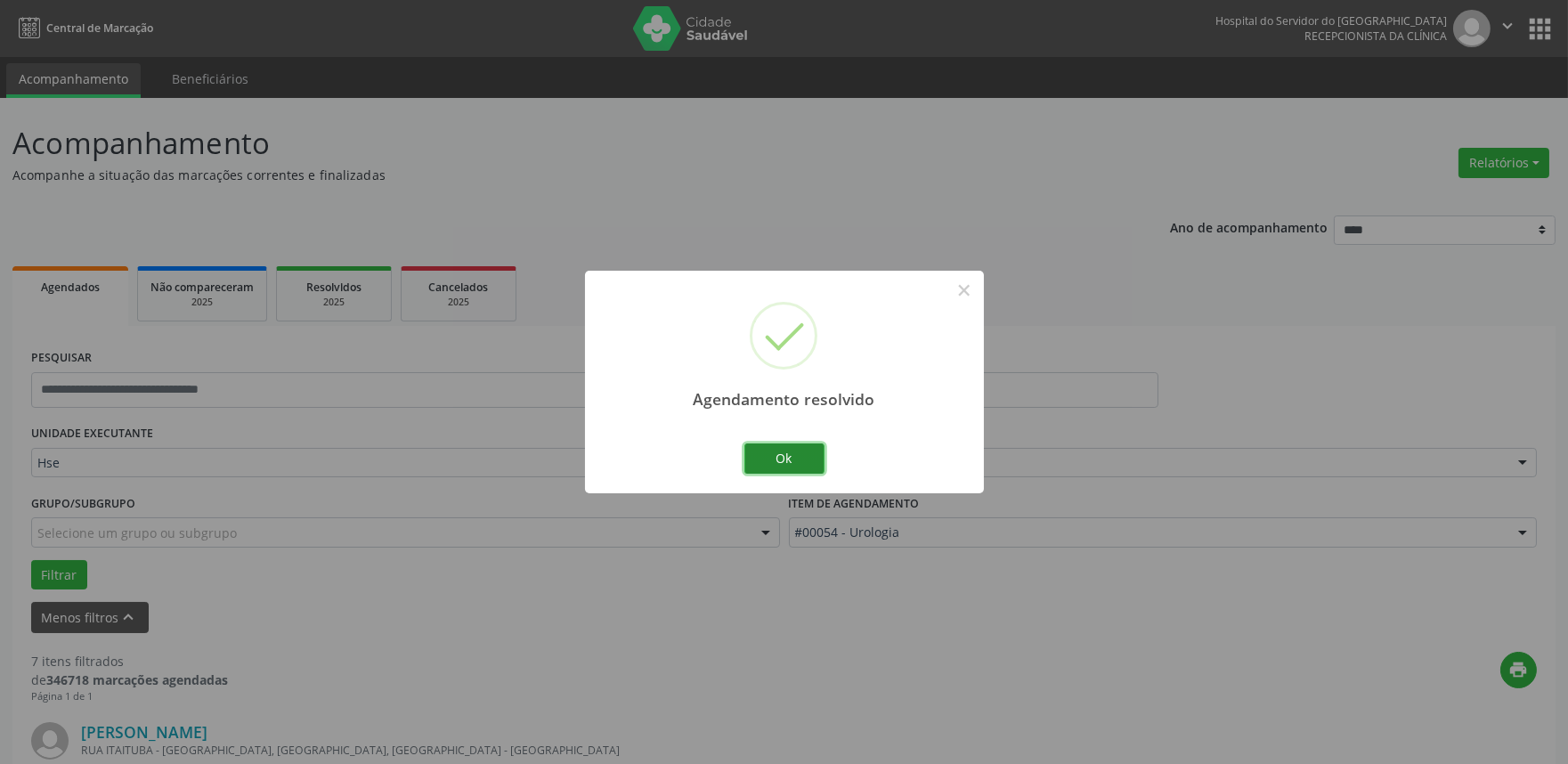
click at [804, 457] on button "Ok" at bounding box center [784, 459] width 80 height 31
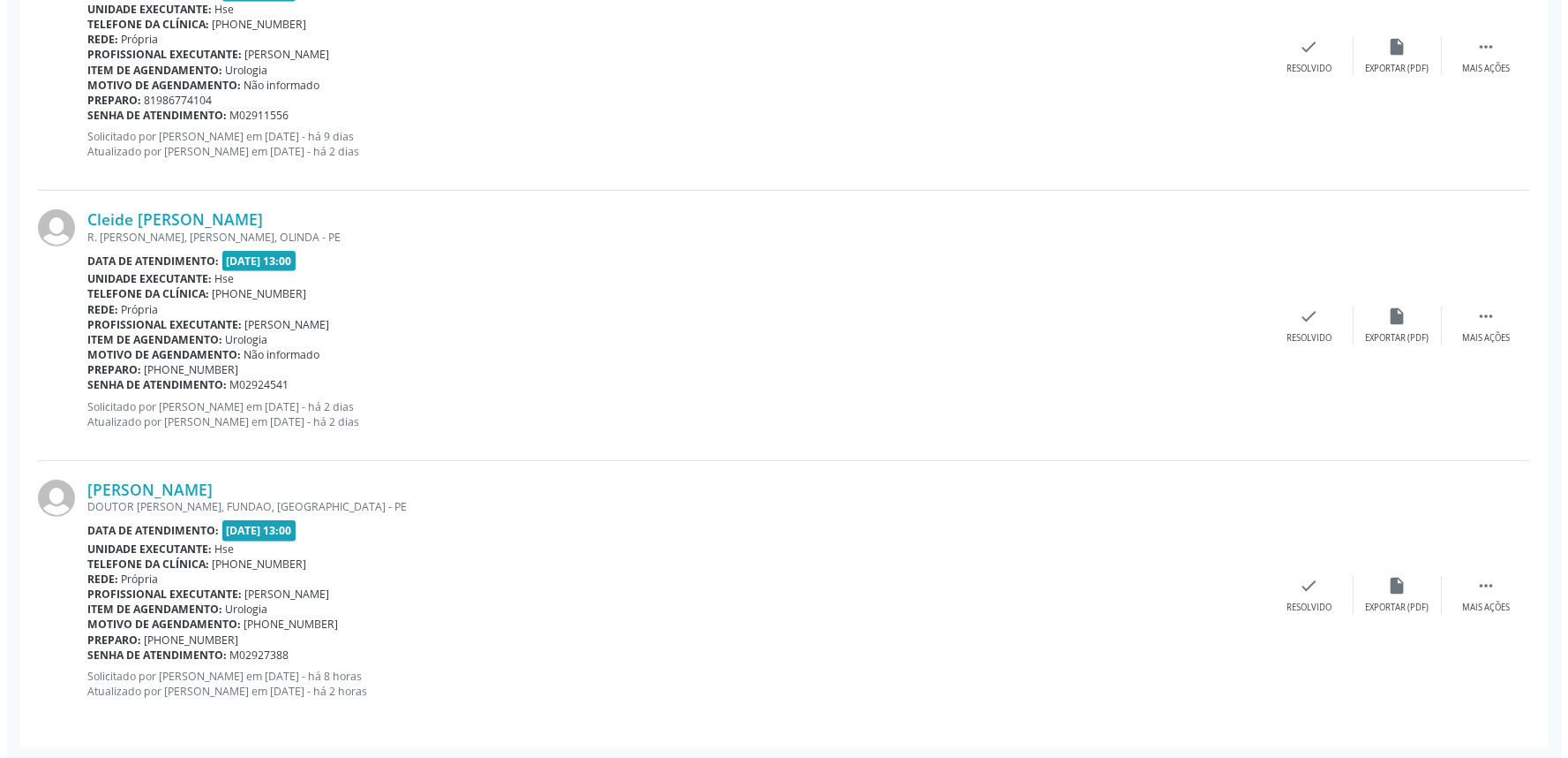
scroll to position [1857, 0]
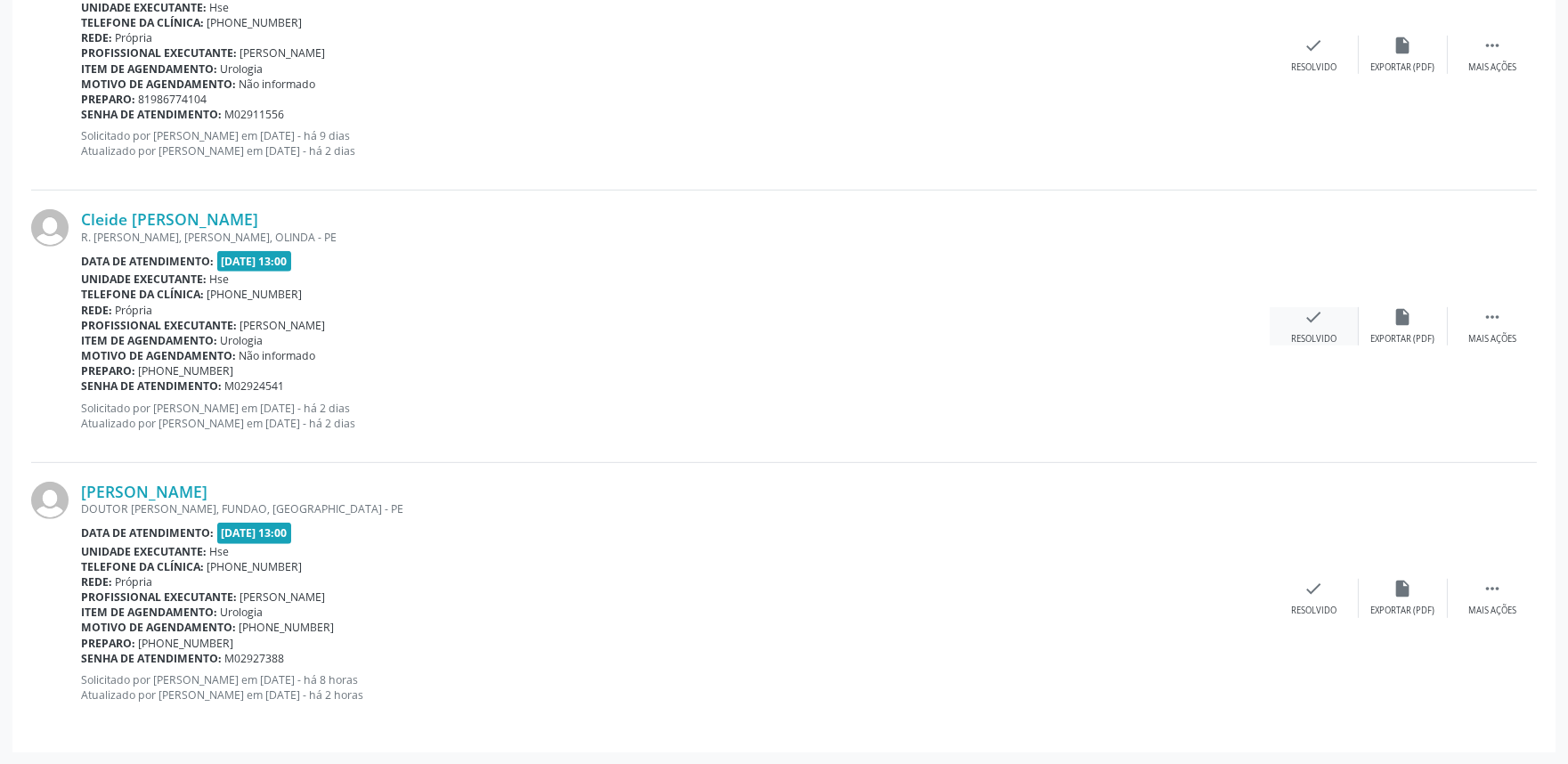
click at [1314, 338] on div "Resolvido" at bounding box center [1314, 339] width 45 height 13
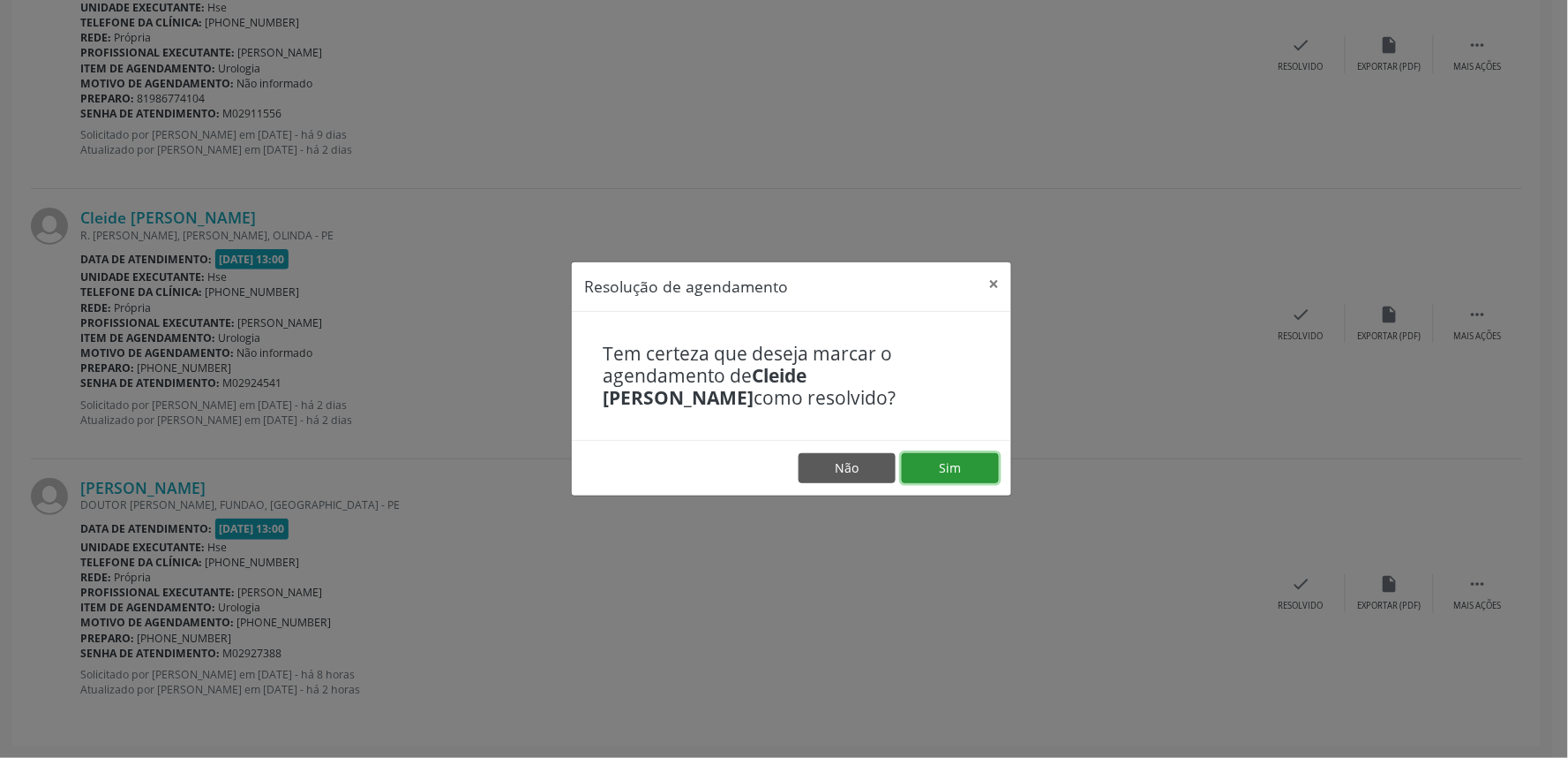
click at [941, 465] on button "Sim" at bounding box center [950, 468] width 97 height 30
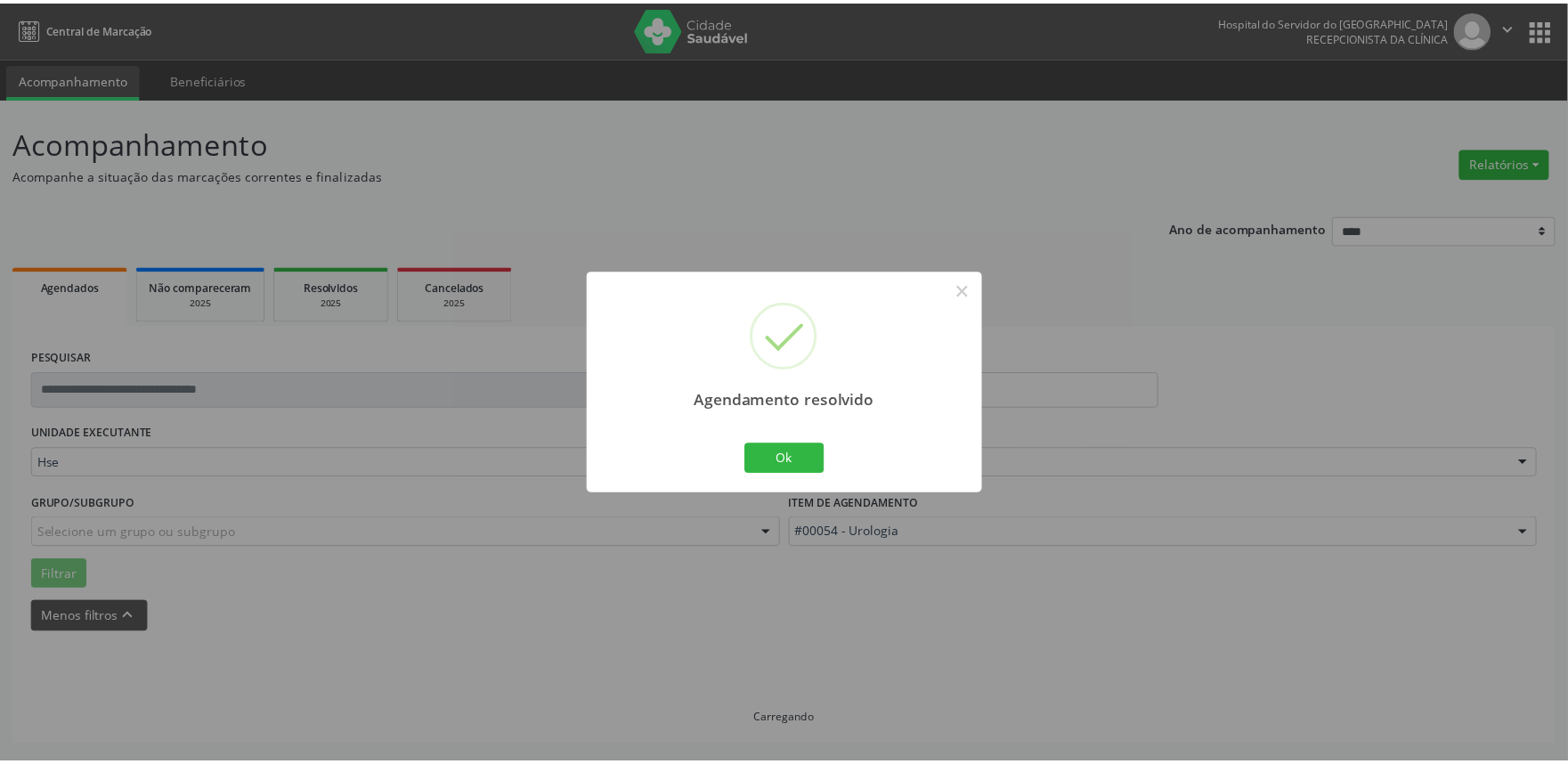
scroll to position [0, 0]
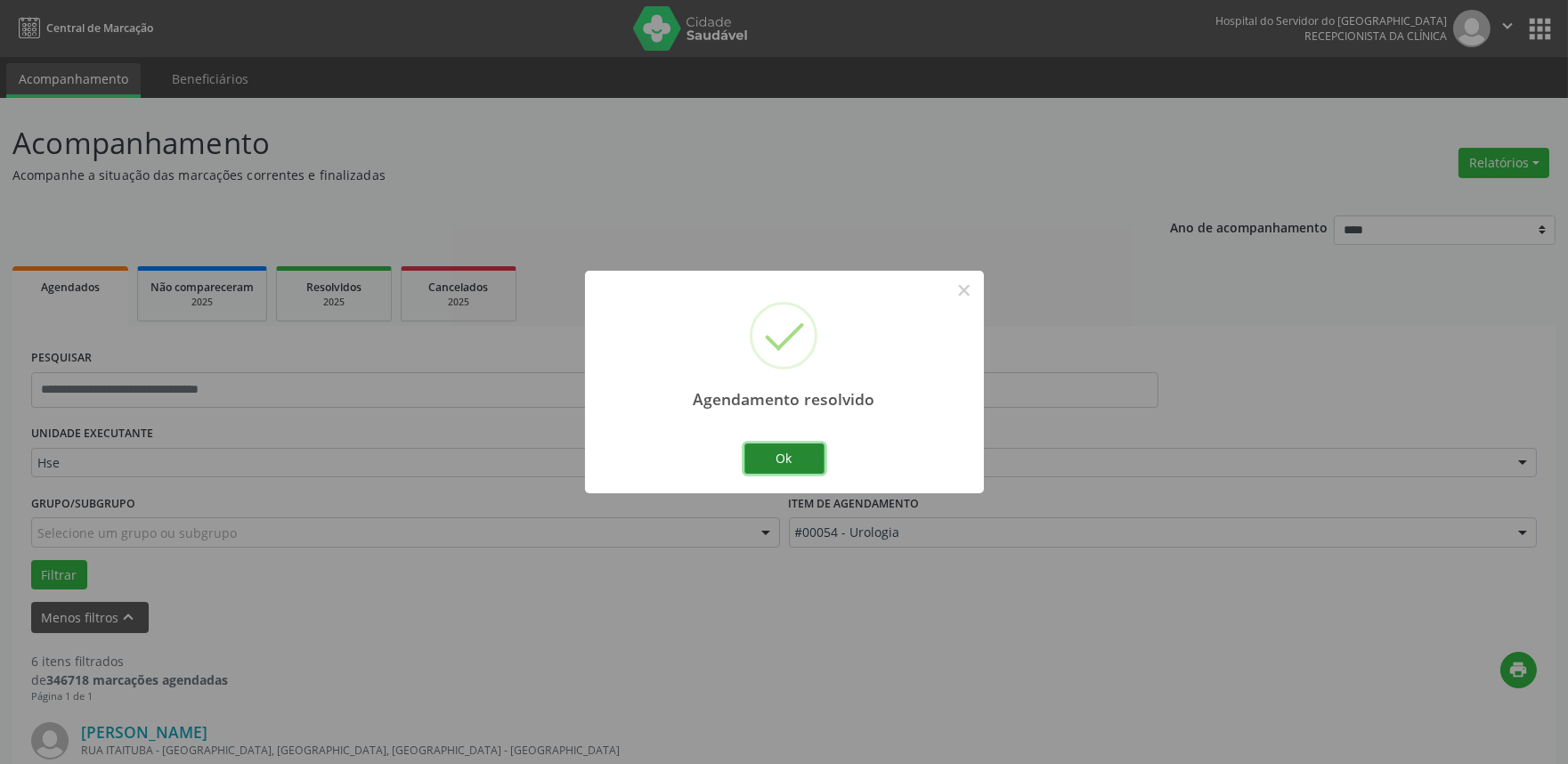
click at [788, 455] on button "Ok" at bounding box center [784, 459] width 80 height 31
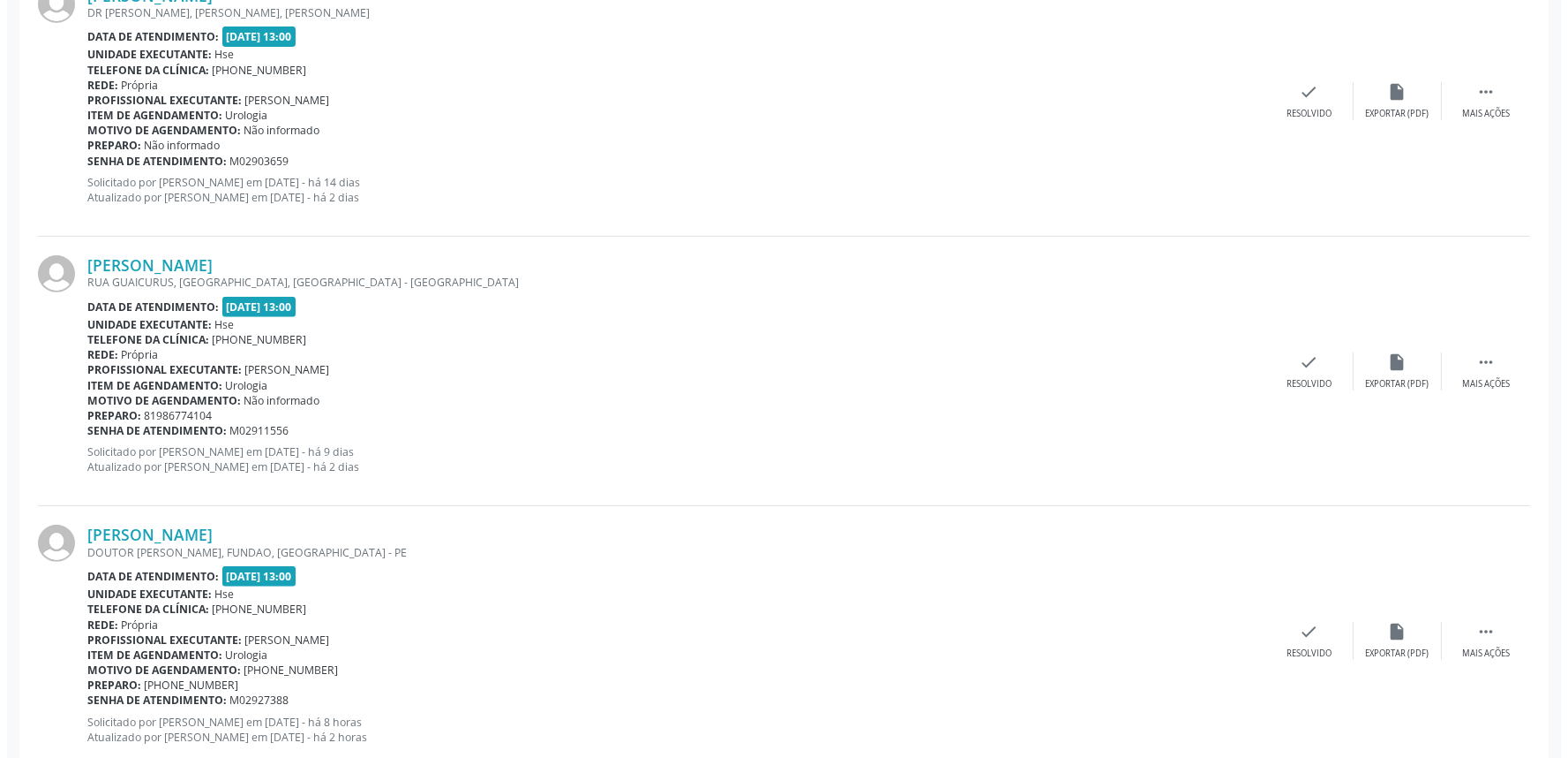
scroll to position [1587, 0]
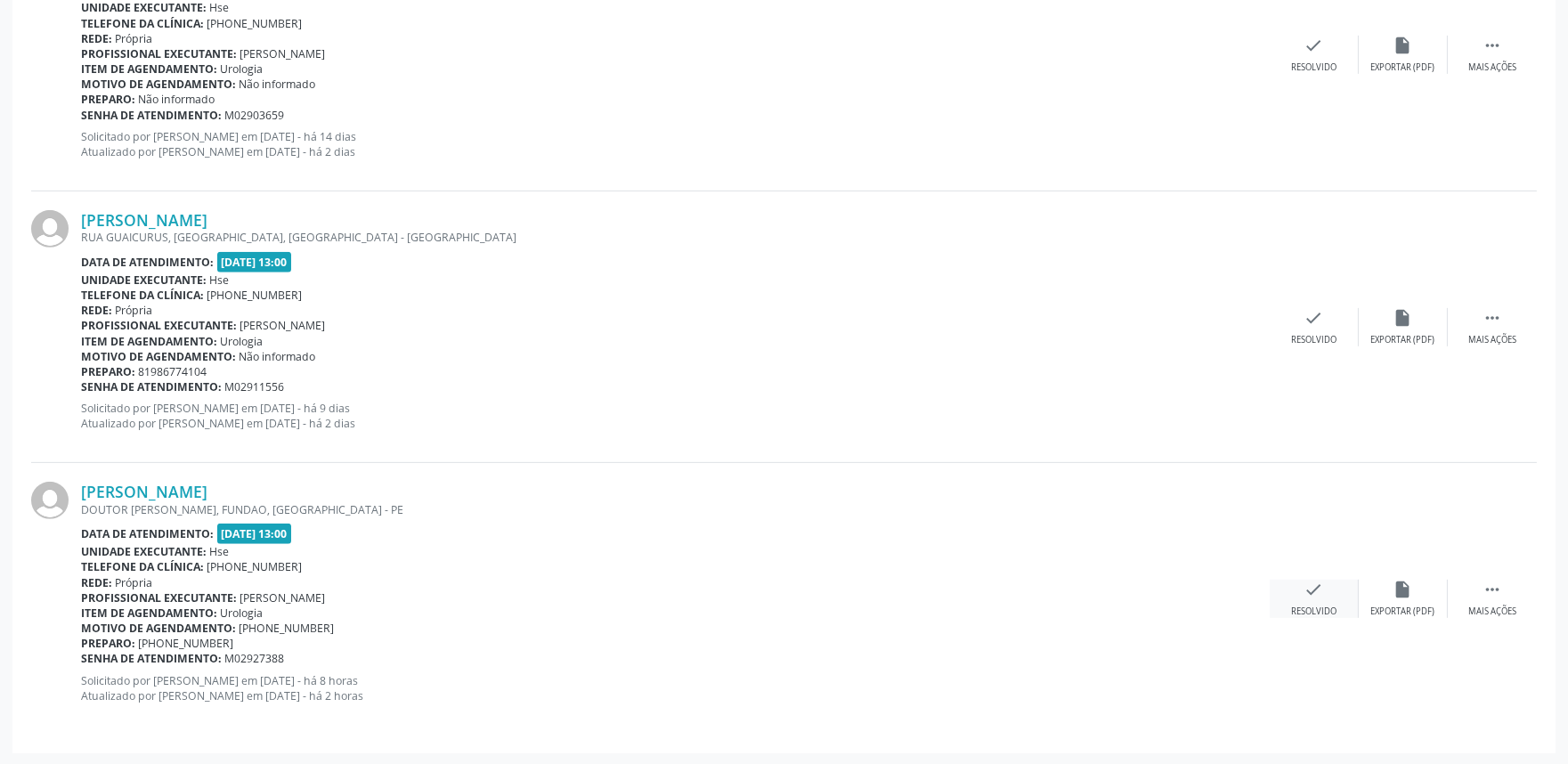
click at [1306, 614] on div "Resolvido" at bounding box center [1314, 611] width 45 height 13
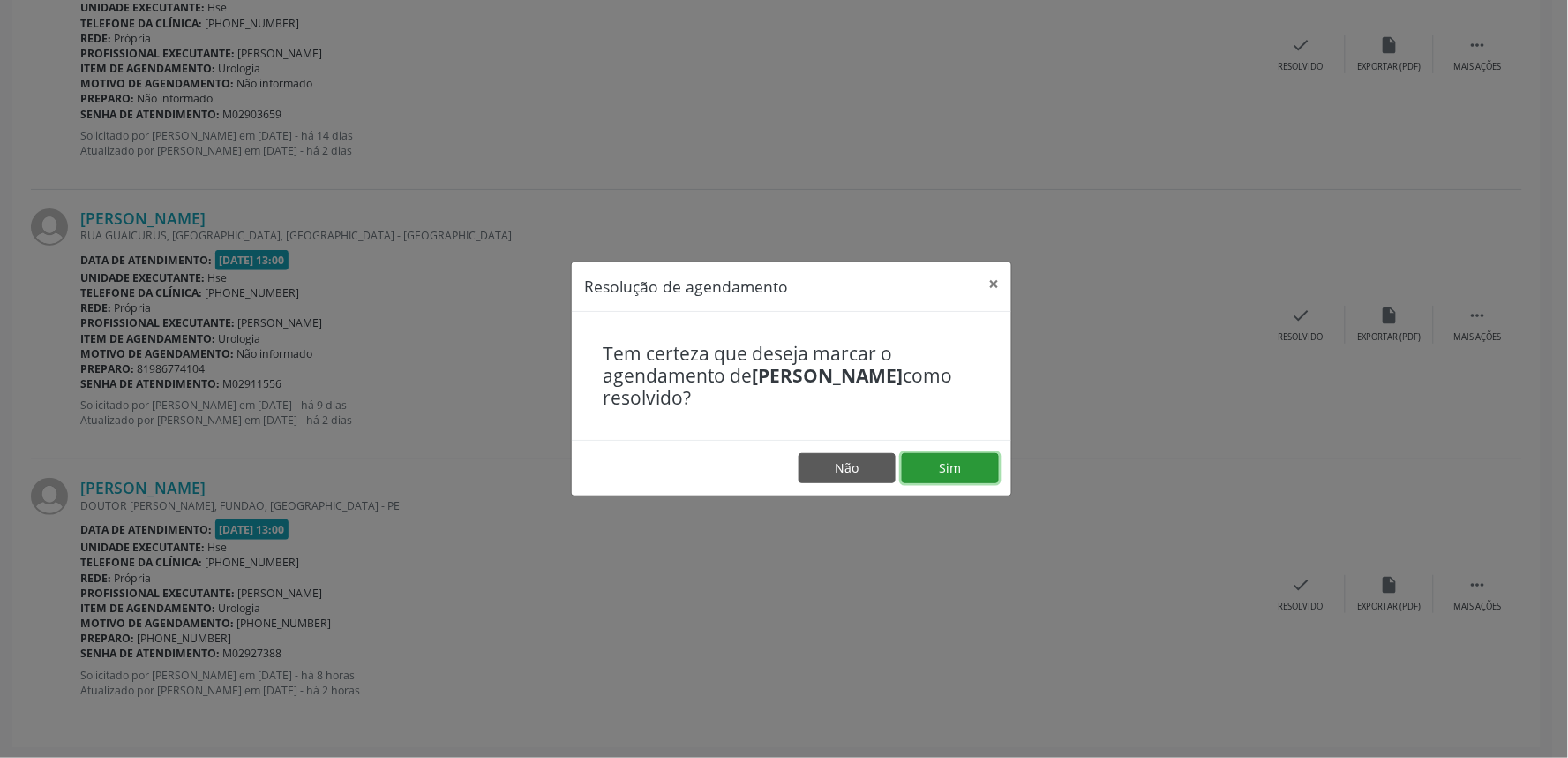
click at [927, 465] on button "Sim" at bounding box center [950, 468] width 97 height 30
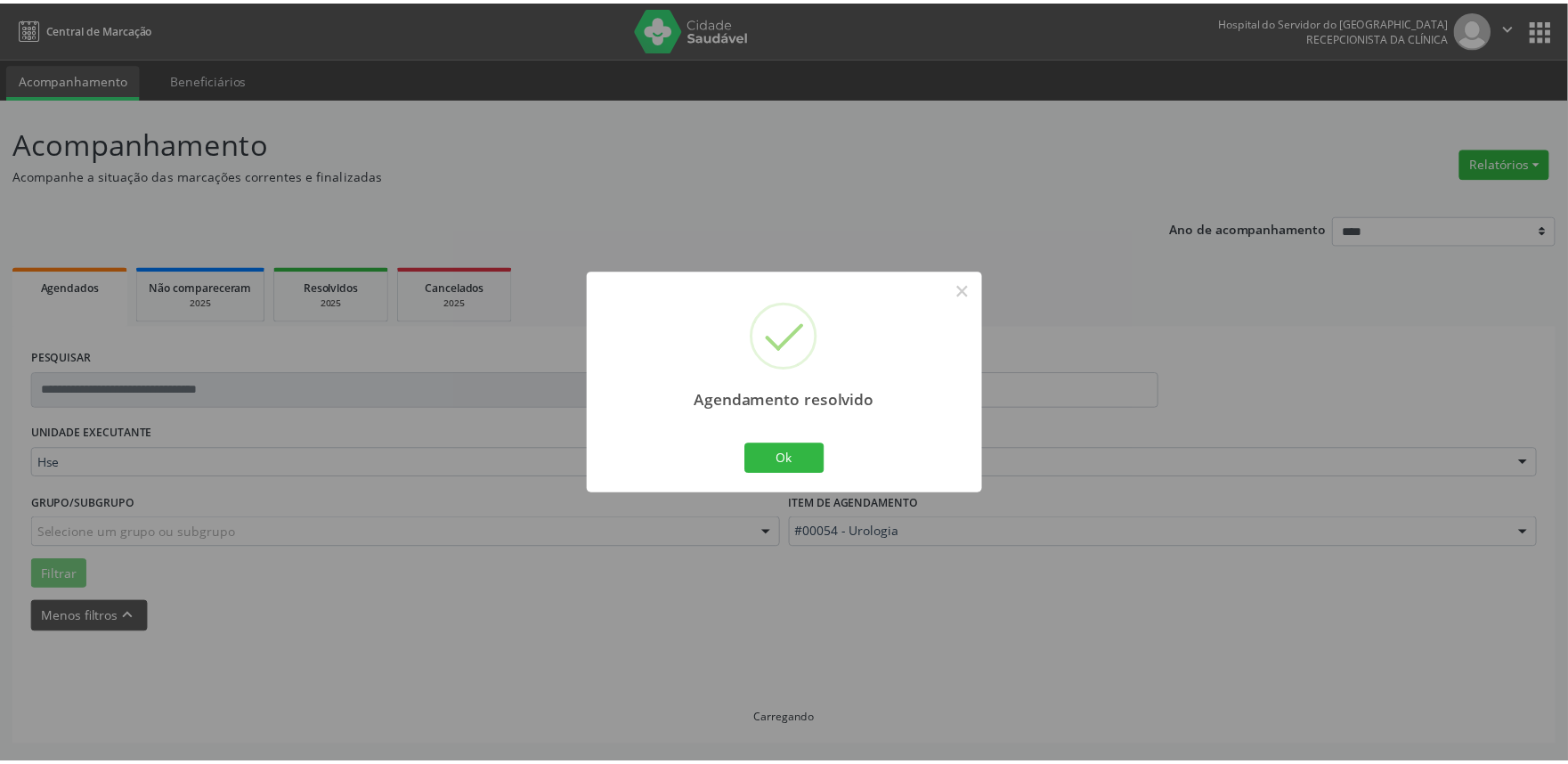
scroll to position [0, 0]
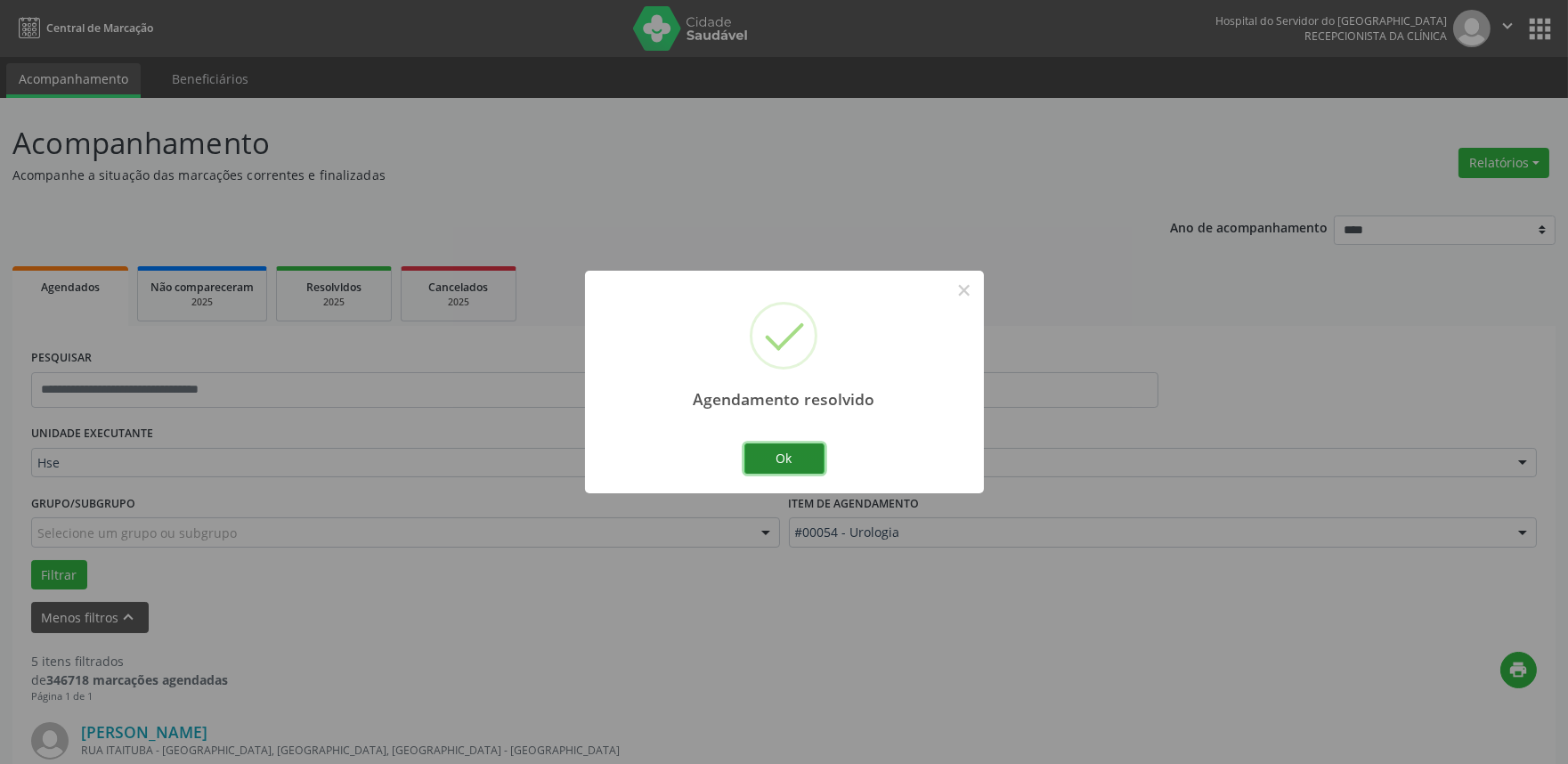
click at [791, 463] on button "Ok" at bounding box center [784, 459] width 80 height 31
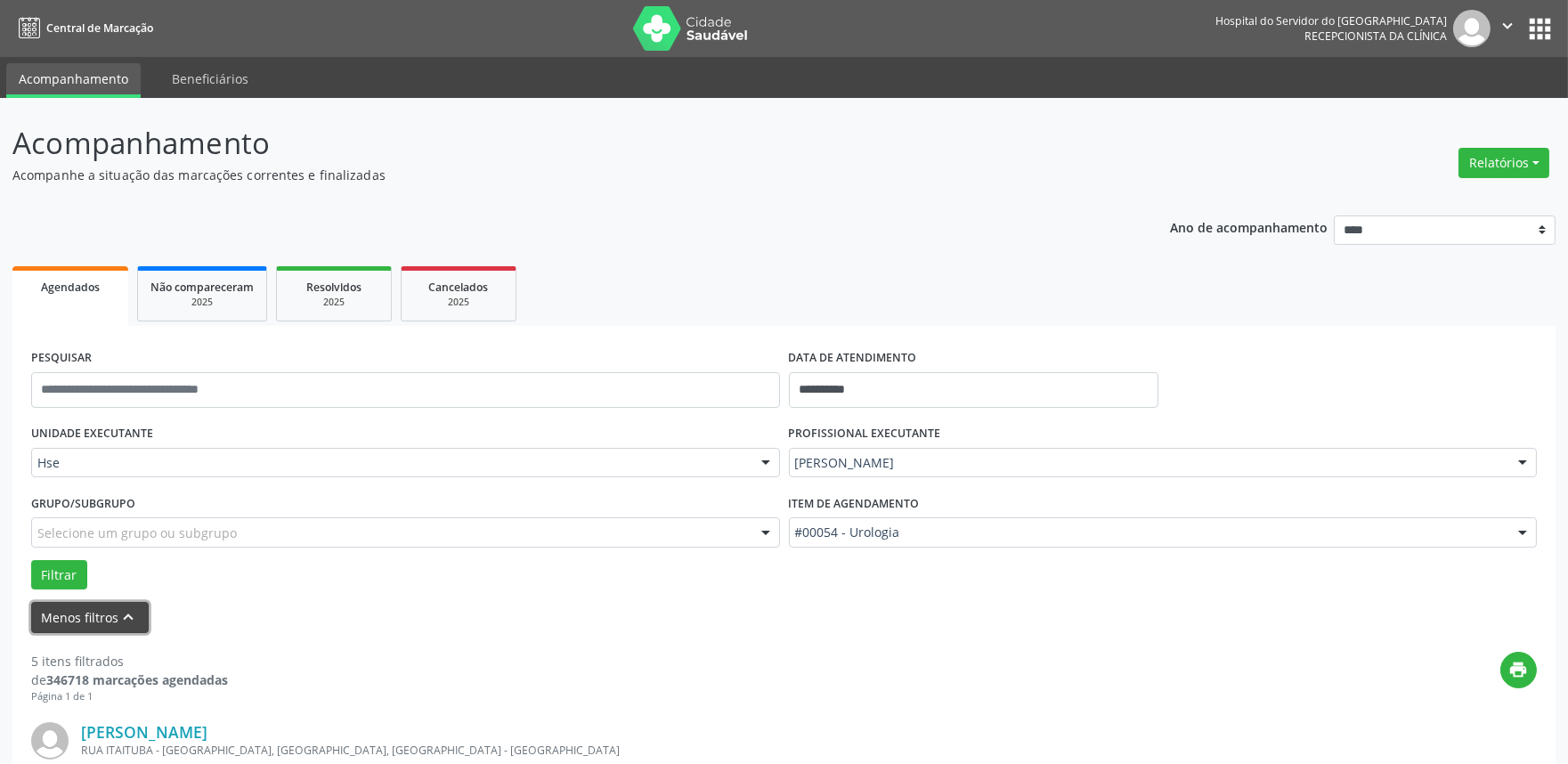
click at [67, 609] on button "Menos filtros keyboard_arrow_up" at bounding box center [90, 618] width 118 height 32
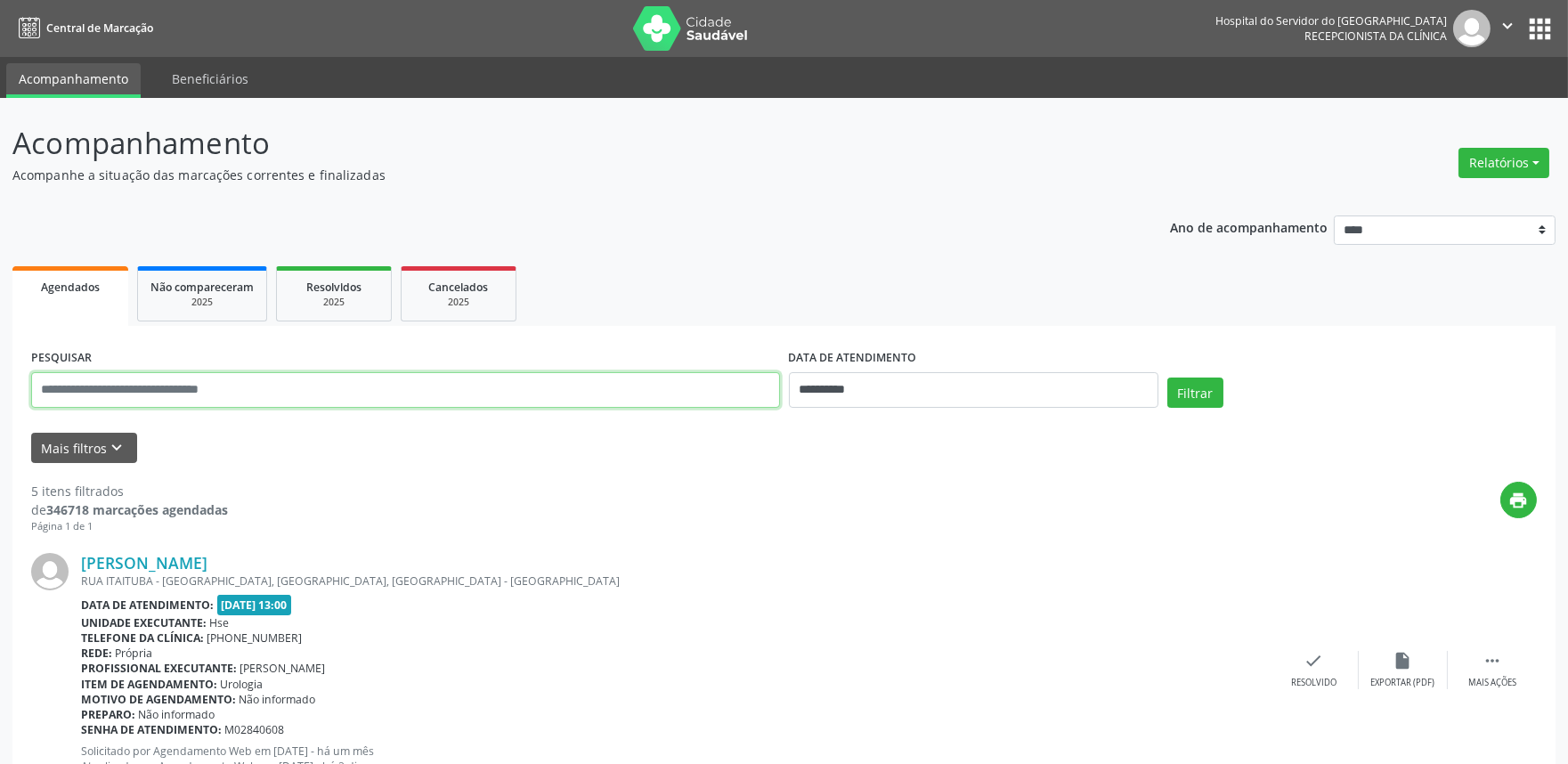
click at [101, 384] on input "text" at bounding box center [405, 389] width 748 height 36
click at [1546, 162] on button "Relatórios" at bounding box center [1504, 163] width 91 height 31
type input "**********"
click at [1453, 193] on link "Agendamentos" at bounding box center [1453, 200] width 192 height 25
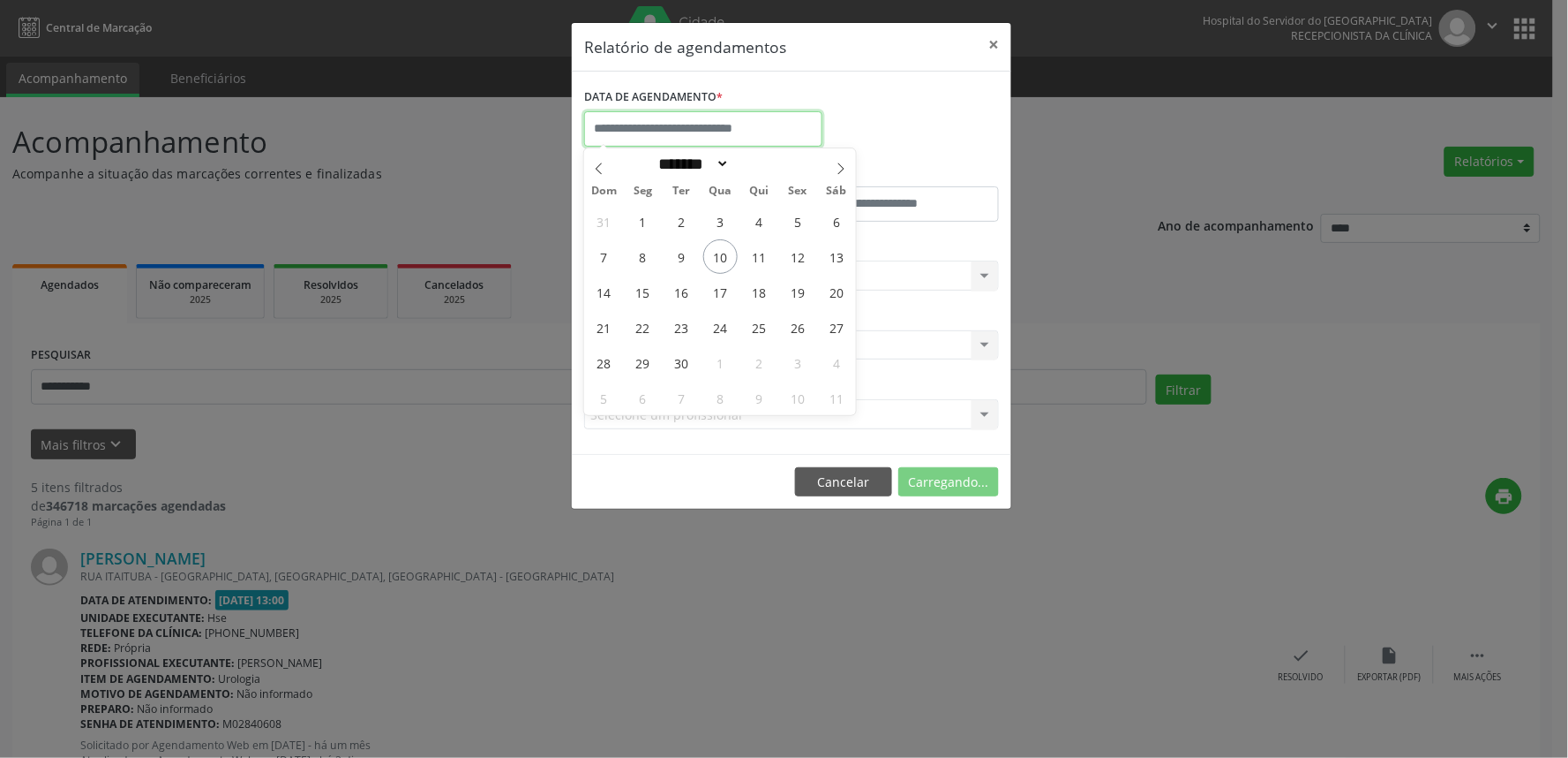
click at [629, 126] on input "text" at bounding box center [703, 128] width 238 height 35
click at [717, 252] on span "10" at bounding box center [720, 256] width 34 height 34
type input "**********"
click at [717, 252] on span "10" at bounding box center [720, 256] width 34 height 34
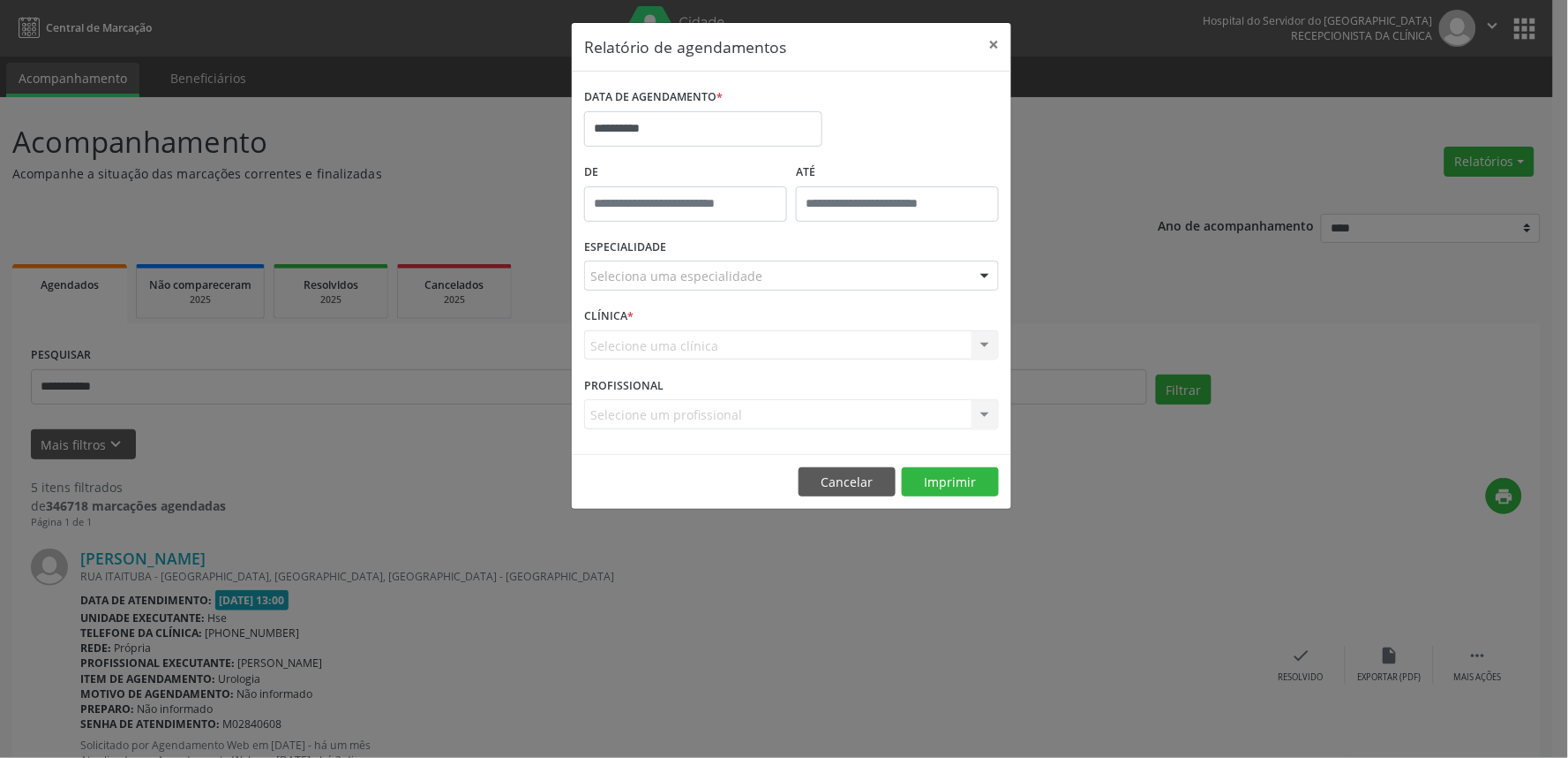
type input "*****"
click at [641, 203] on input "*****" at bounding box center [685, 204] width 203 height 35
click at [656, 244] on input "**" at bounding box center [651, 243] width 133 height 35
drag, startPoint x: 656, startPoint y: 244, endPoint x: 766, endPoint y: 289, distance: 118.8
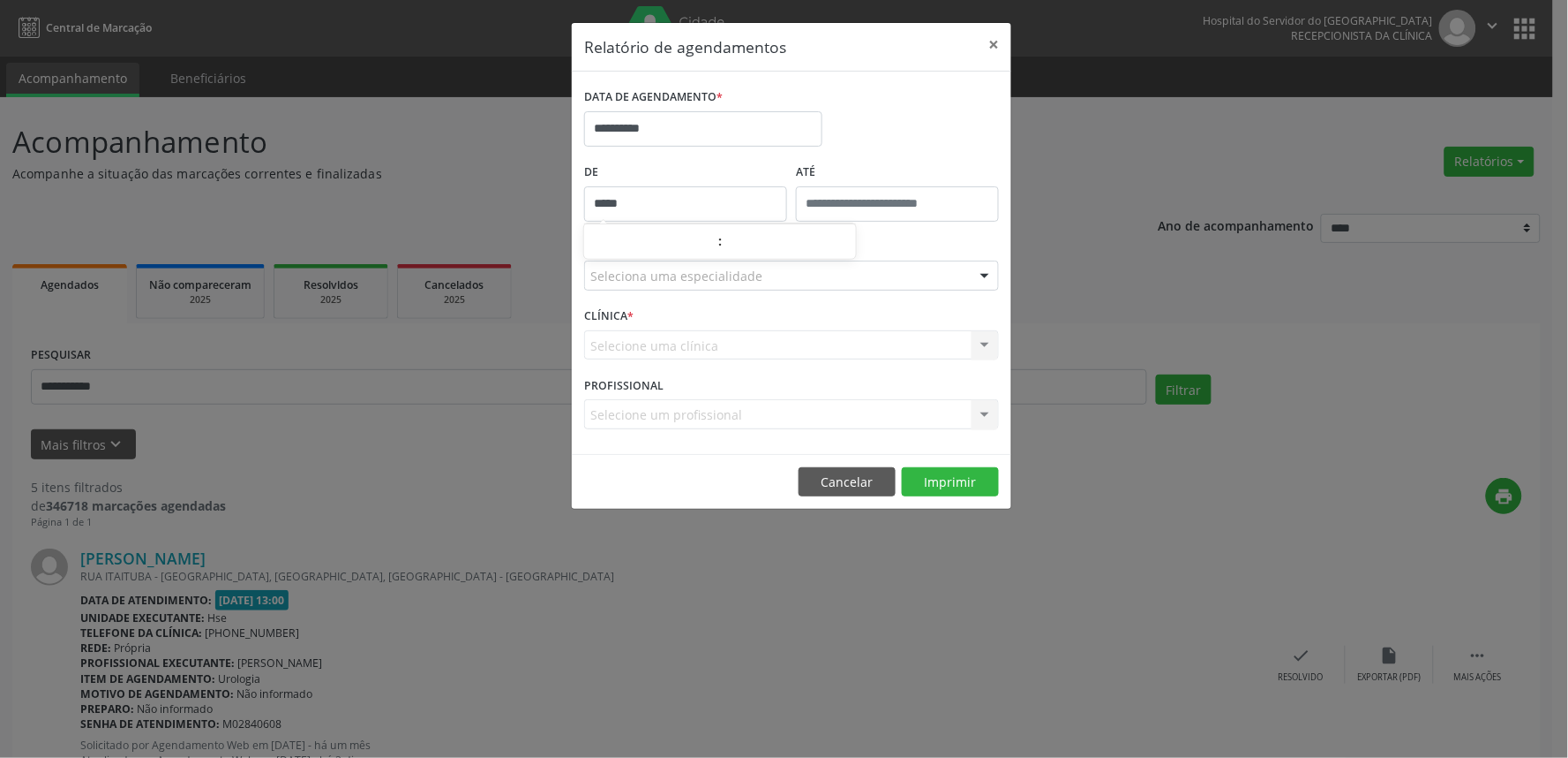
click at [656, 247] on input "**" at bounding box center [651, 243] width 133 height 35
click at [830, 321] on div "CLÍNICA * Selecione uma clínica Nenhum resultado encontrado para: " " Não há ne…" at bounding box center [792, 337] width 423 height 69
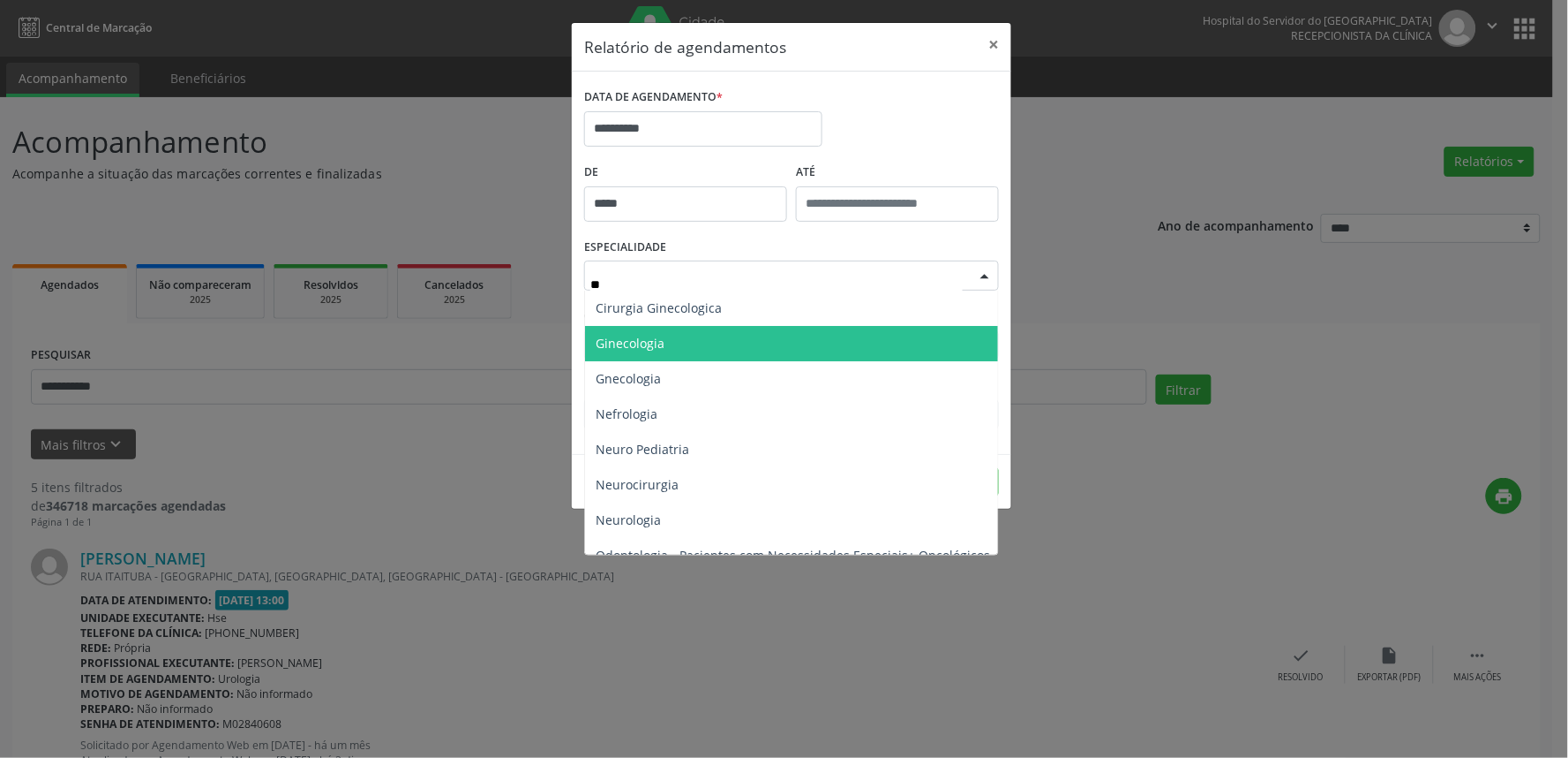
type input "***"
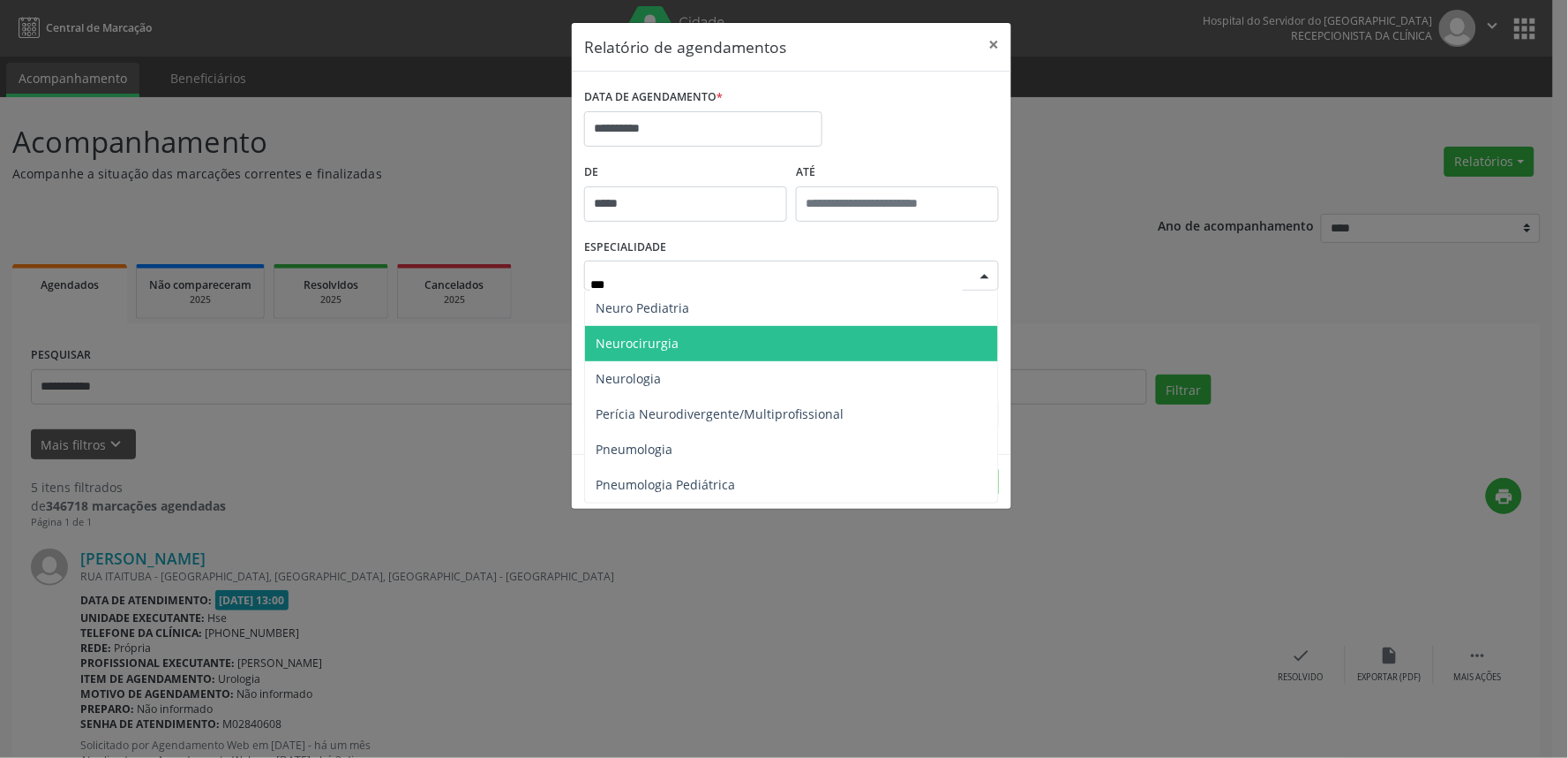
click at [692, 333] on span "Neurocirurgia" at bounding box center [791, 343] width 413 height 35
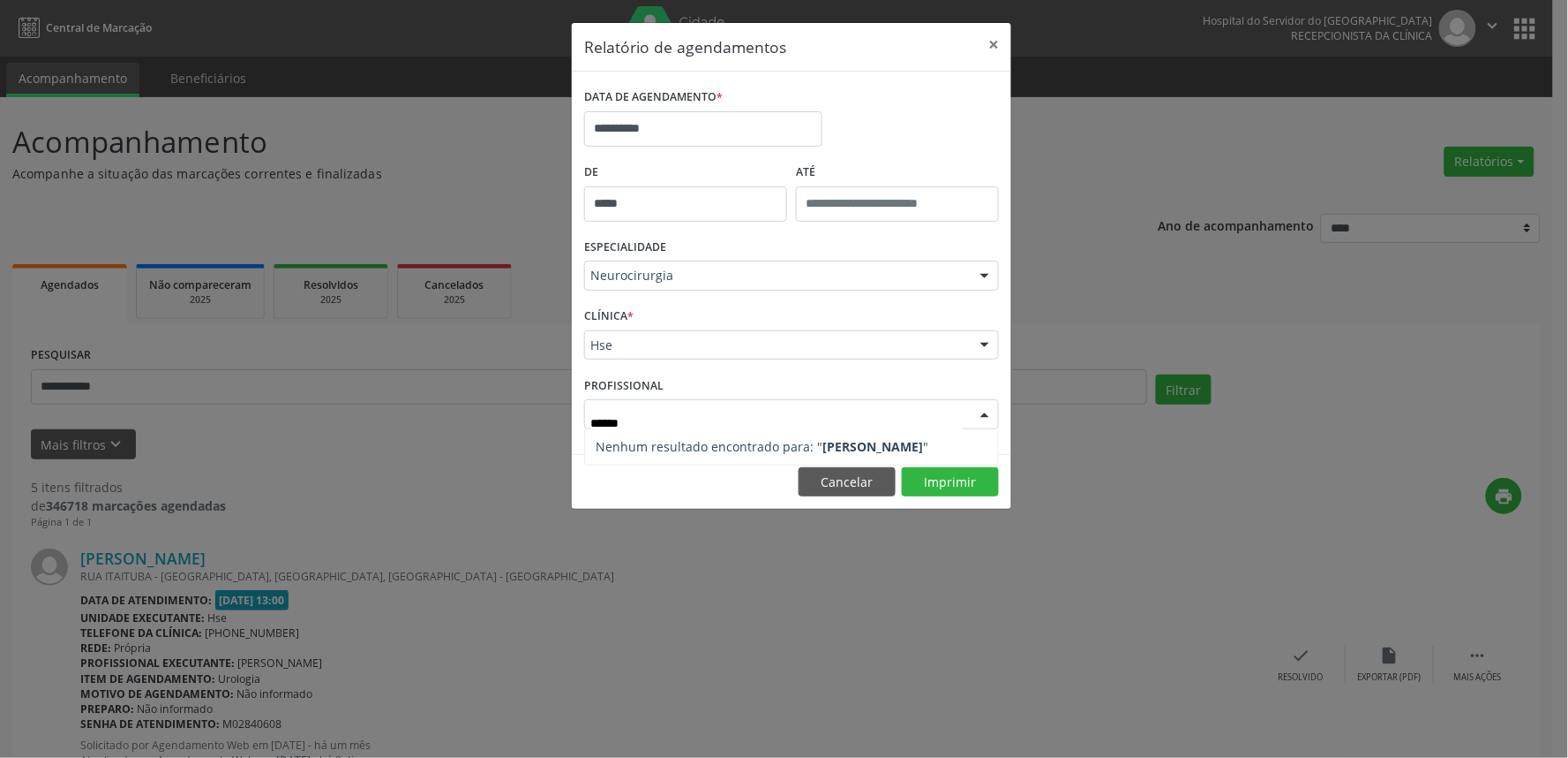
type input "*******"
click at [841, 442] on strong "[PERSON_NAME]" at bounding box center [872, 446] width 101 height 17
click at [858, 474] on button "Cancelar" at bounding box center [847, 481] width 97 height 30
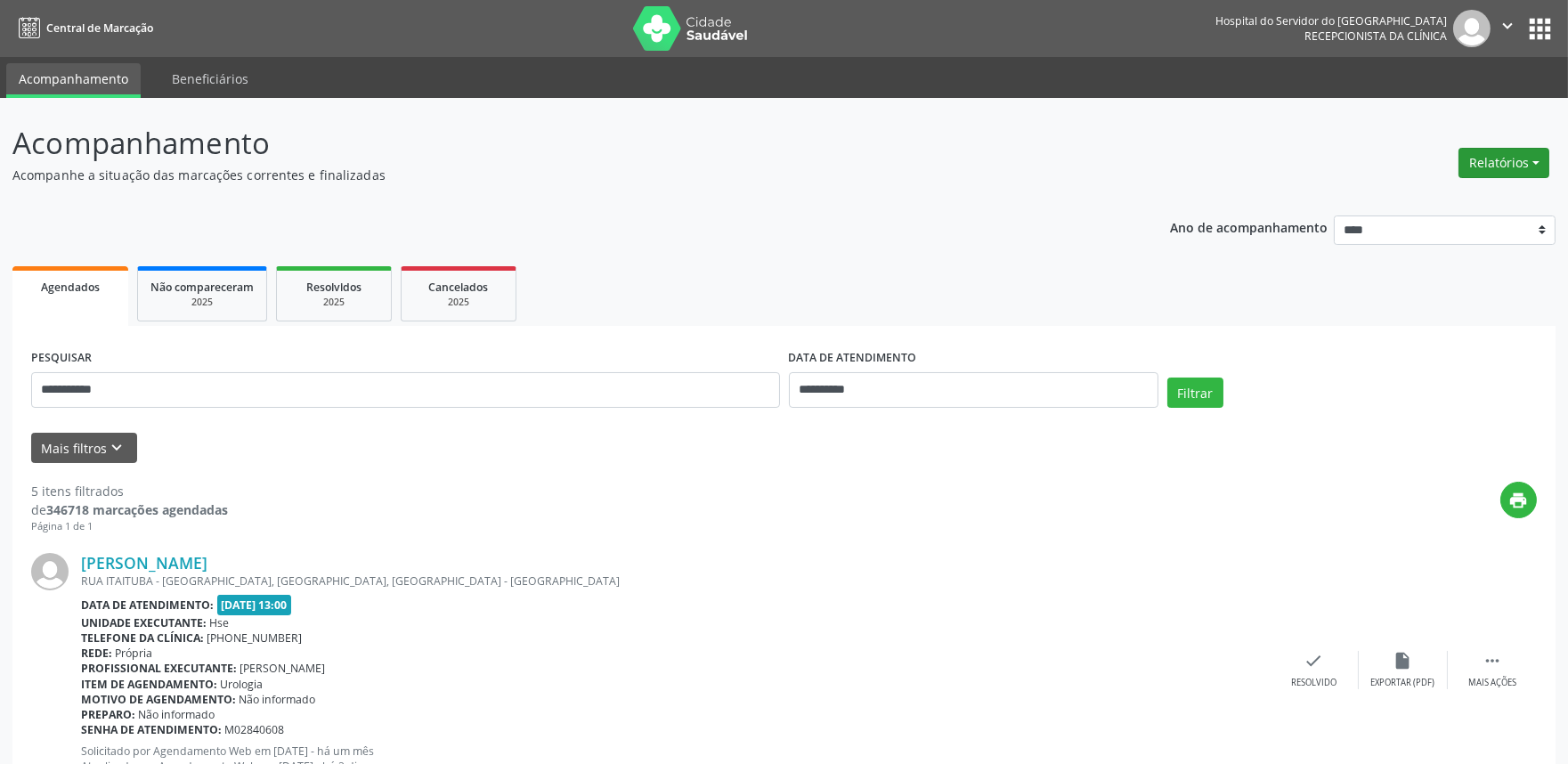
click at [1516, 165] on button "Relatórios" at bounding box center [1504, 163] width 91 height 31
click at [1442, 193] on link "Agendamentos" at bounding box center [1453, 200] width 192 height 25
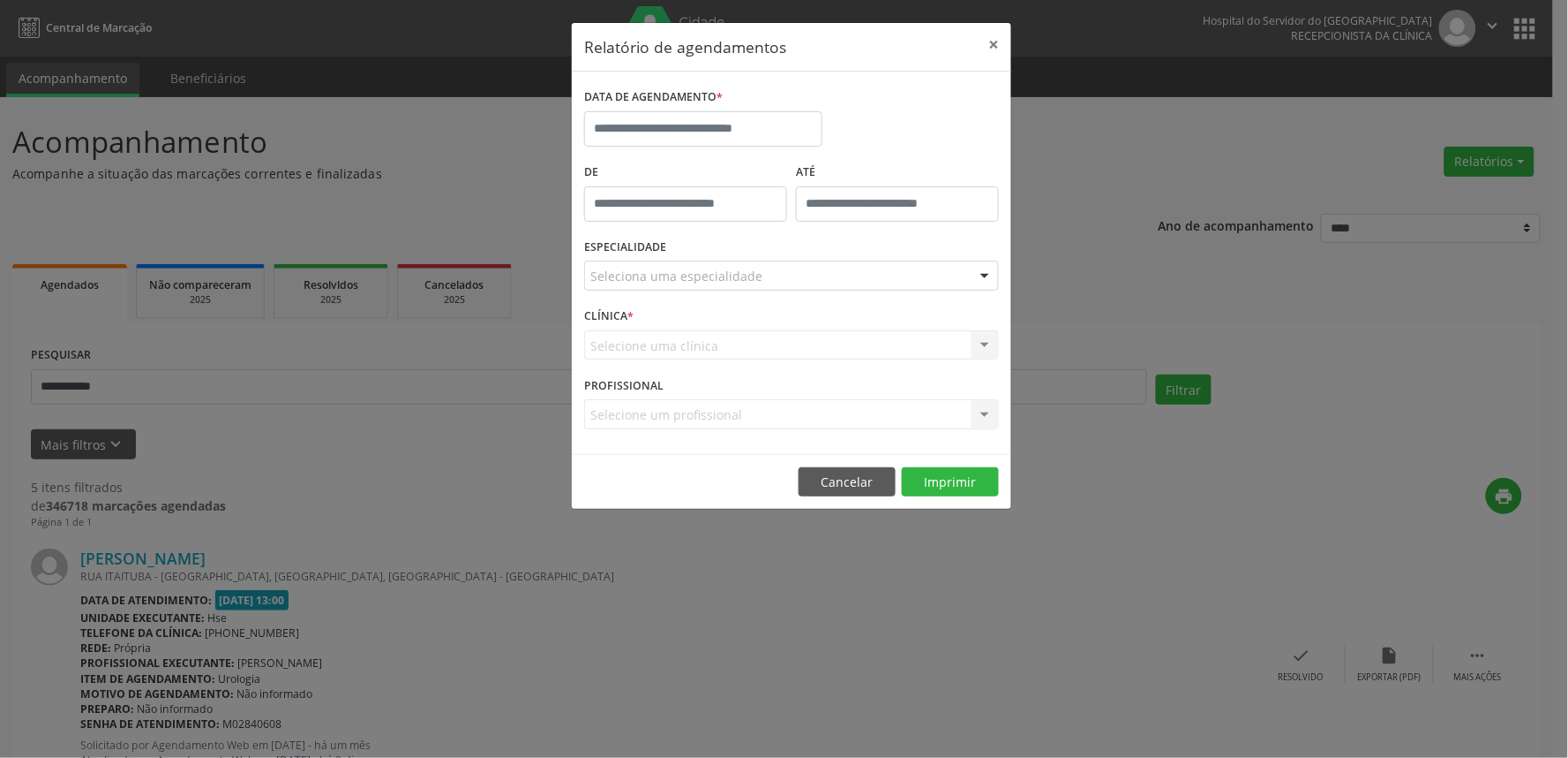
type input "*****"
click at [672, 191] on input "*****" at bounding box center [685, 204] width 203 height 35
click at [657, 238] on input "**" at bounding box center [651, 243] width 133 height 35
click at [652, 243] on input "**" at bounding box center [651, 243] width 133 height 35
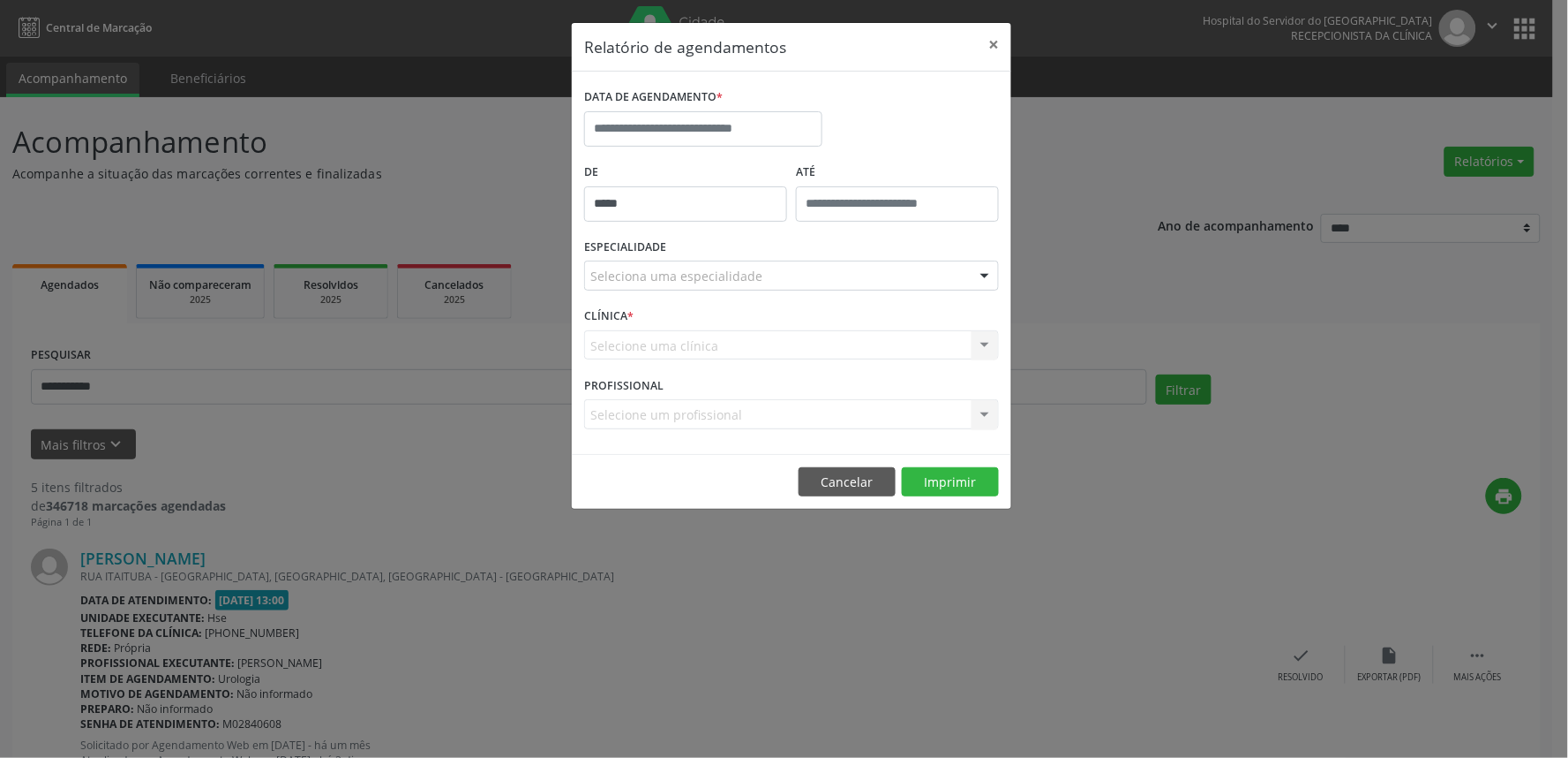
click at [715, 312] on div "CLÍNICA * Selecione uma clínica Hse Nenhum resultado encontrado para: " " Não h…" at bounding box center [792, 337] width 423 height 69
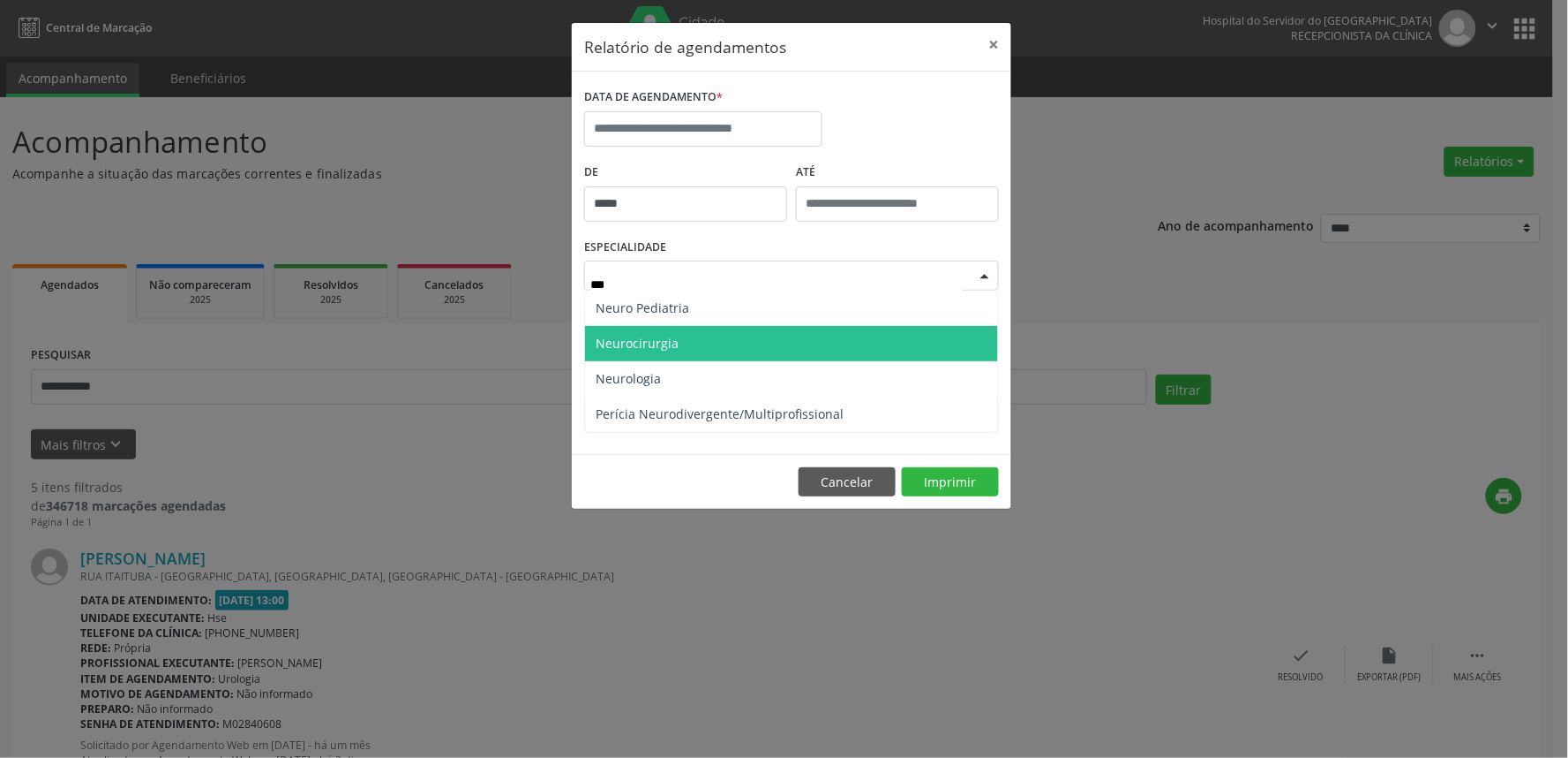
type input "****"
click at [695, 347] on span "Neurocirurgia" at bounding box center [791, 343] width 413 height 35
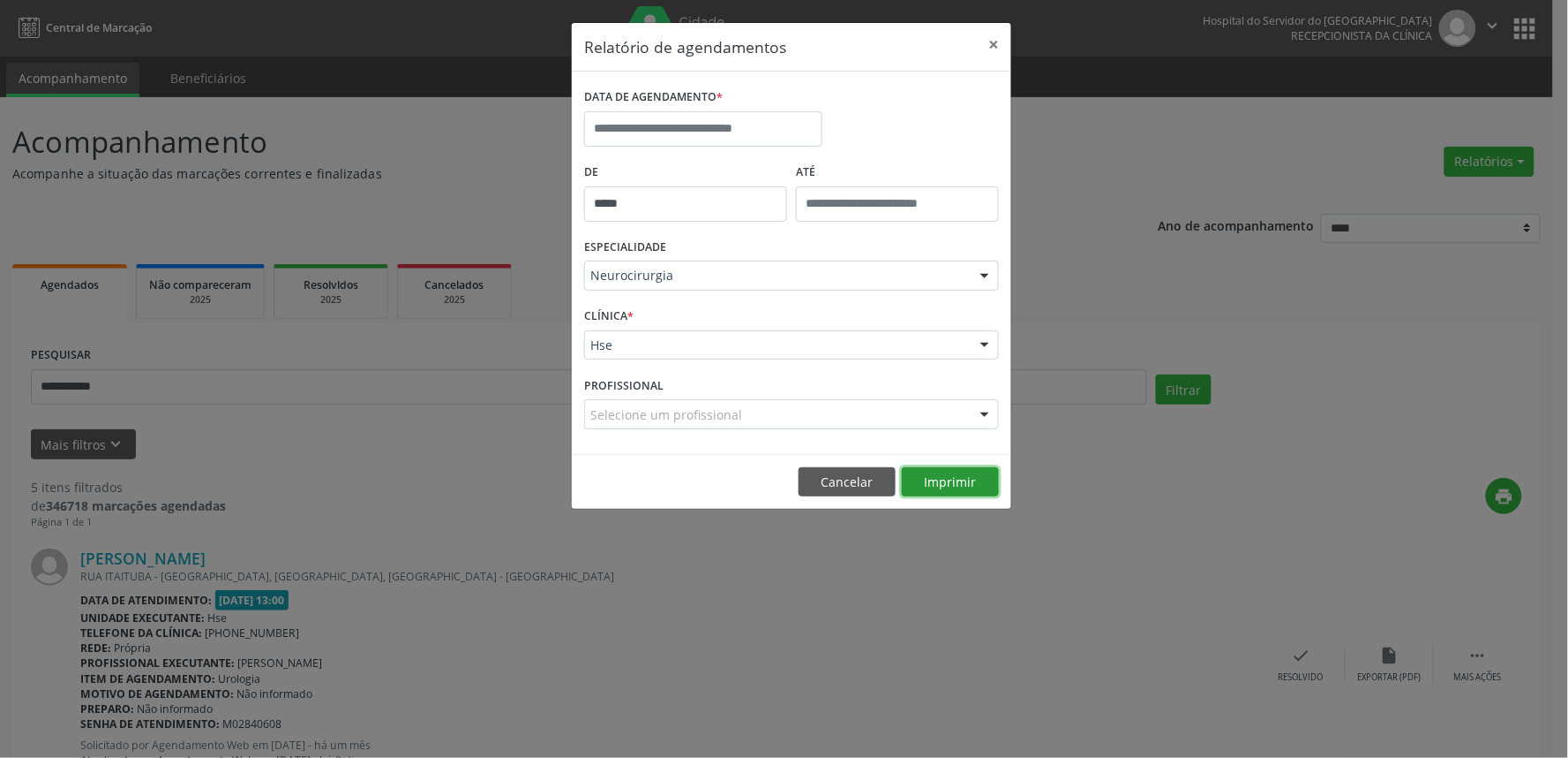
click at [946, 480] on button "Imprimir" at bounding box center [950, 481] width 97 height 30
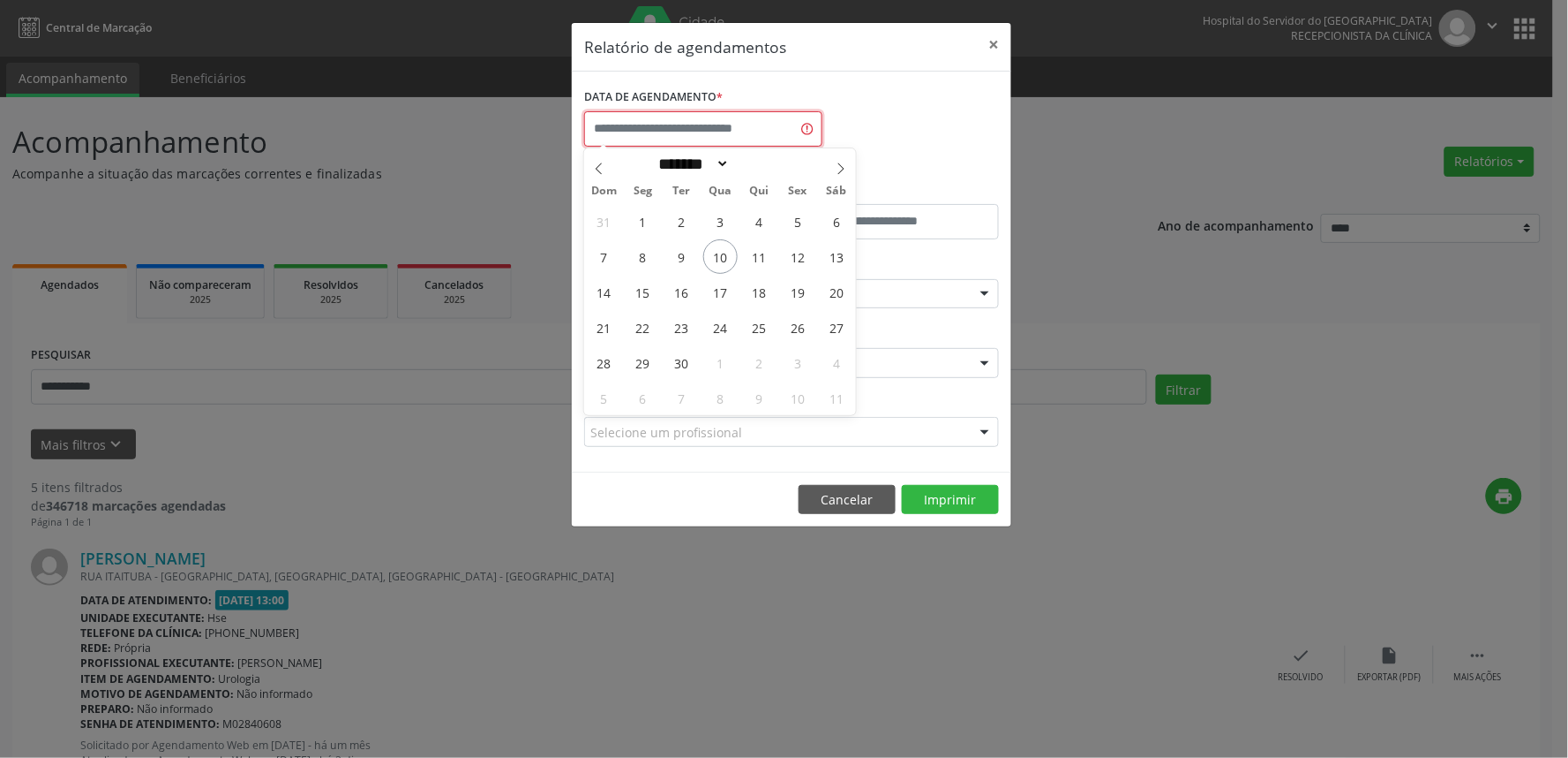
click at [734, 129] on input "text" at bounding box center [703, 128] width 238 height 35
click at [724, 262] on span "10" at bounding box center [720, 256] width 34 height 34
type input "**********"
click at [721, 257] on span "10" at bounding box center [720, 256] width 34 height 34
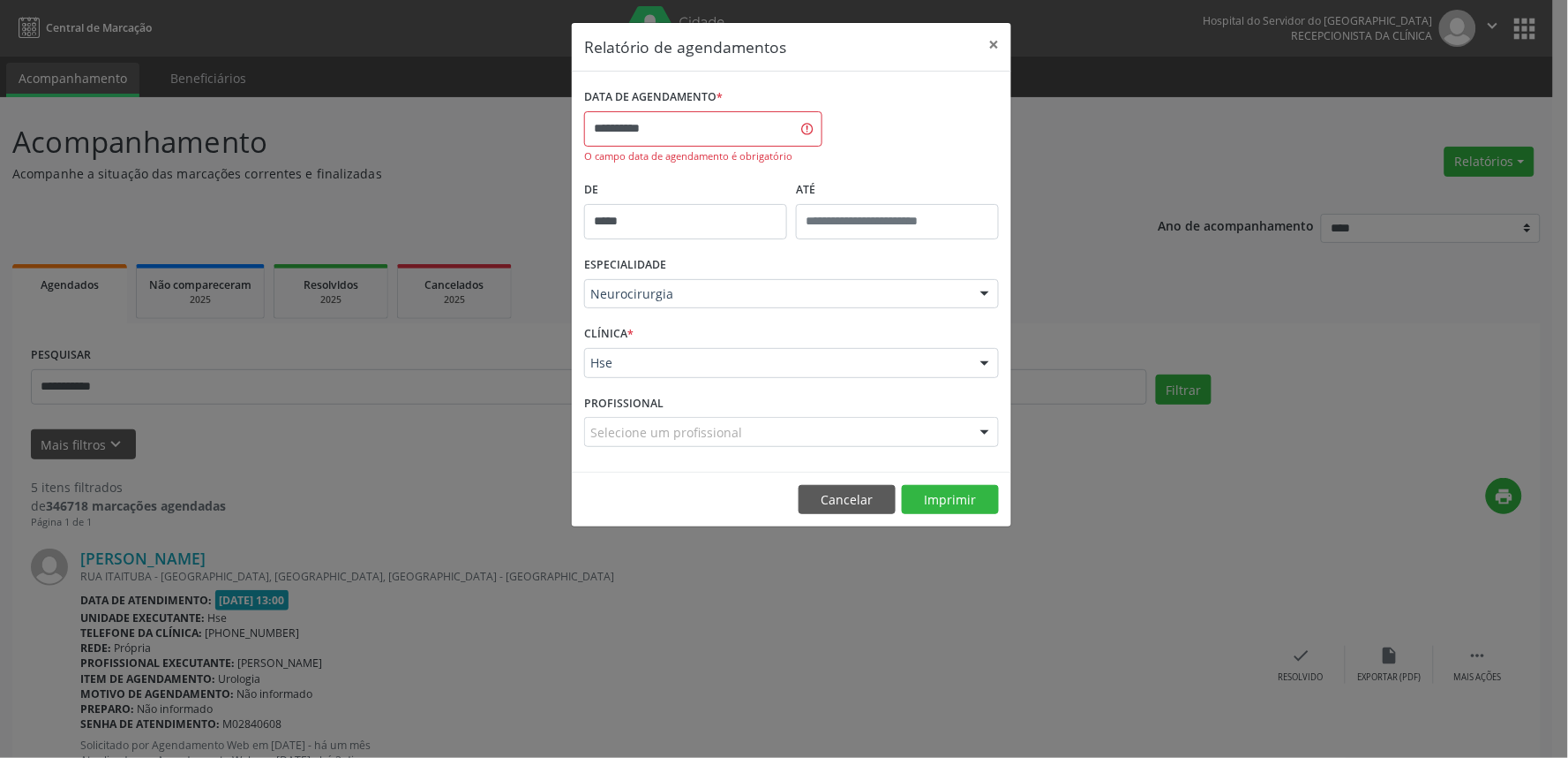
click at [721, 257] on div "ESPECIALIDADE Neurocirurgia Todas as especialidades Alergologia Angiologia Arri…" at bounding box center [792, 286] width 423 height 69
click at [945, 493] on button "Imprimir" at bounding box center [950, 499] width 97 height 30
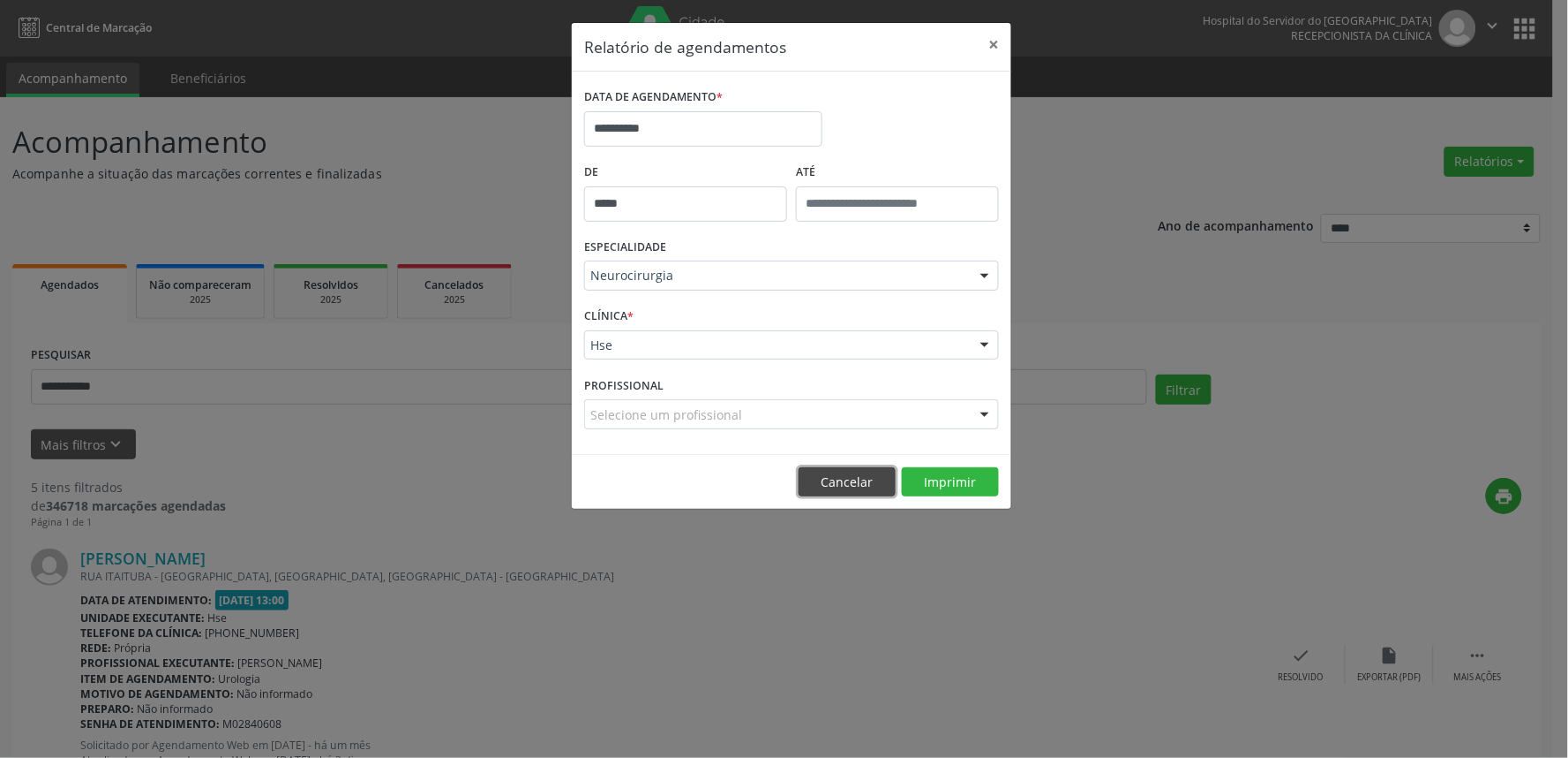
click at [825, 483] on button "Cancelar" at bounding box center [847, 481] width 97 height 30
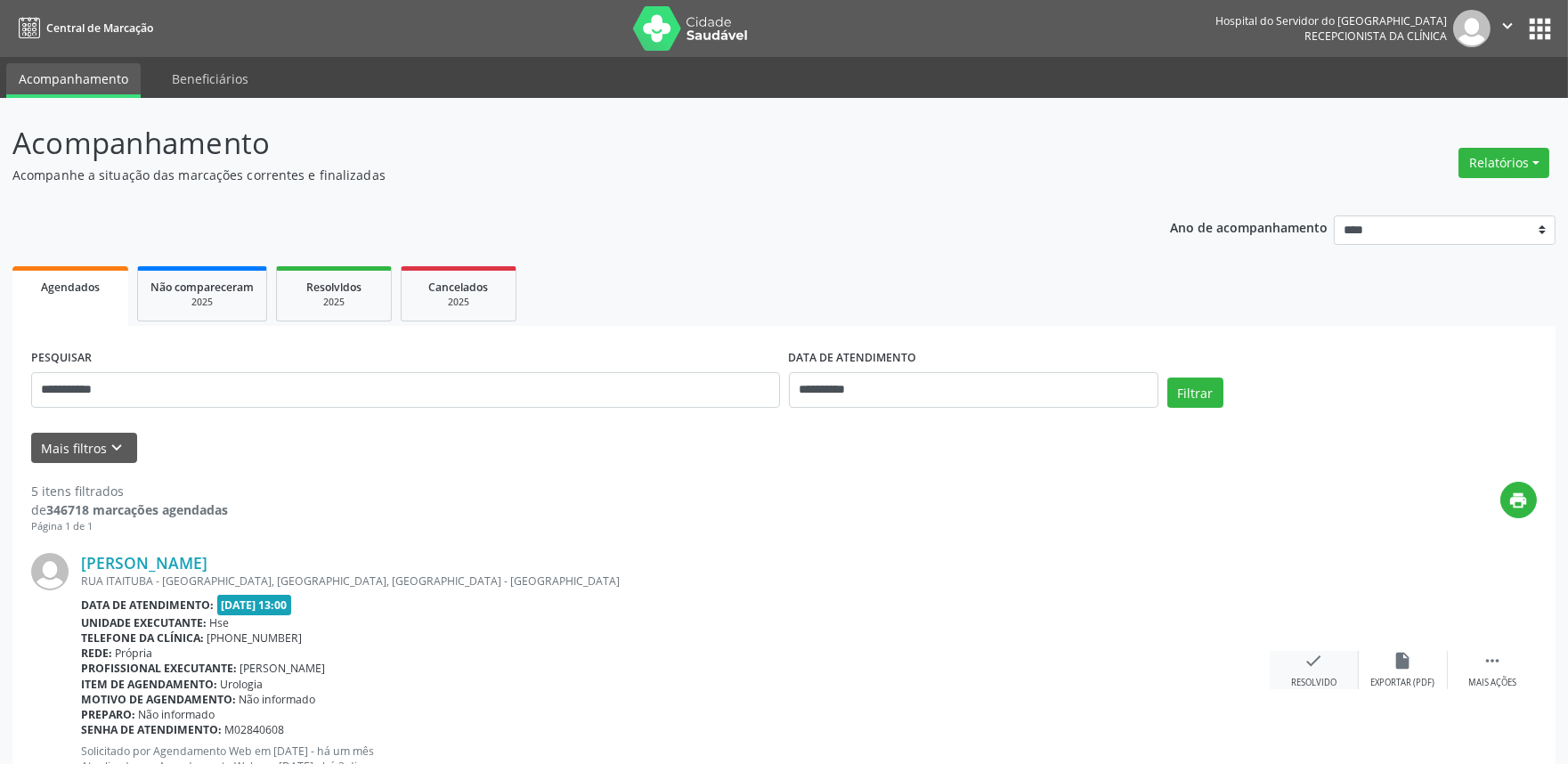
click at [1304, 661] on icon "check" at bounding box center [1314, 660] width 20 height 20
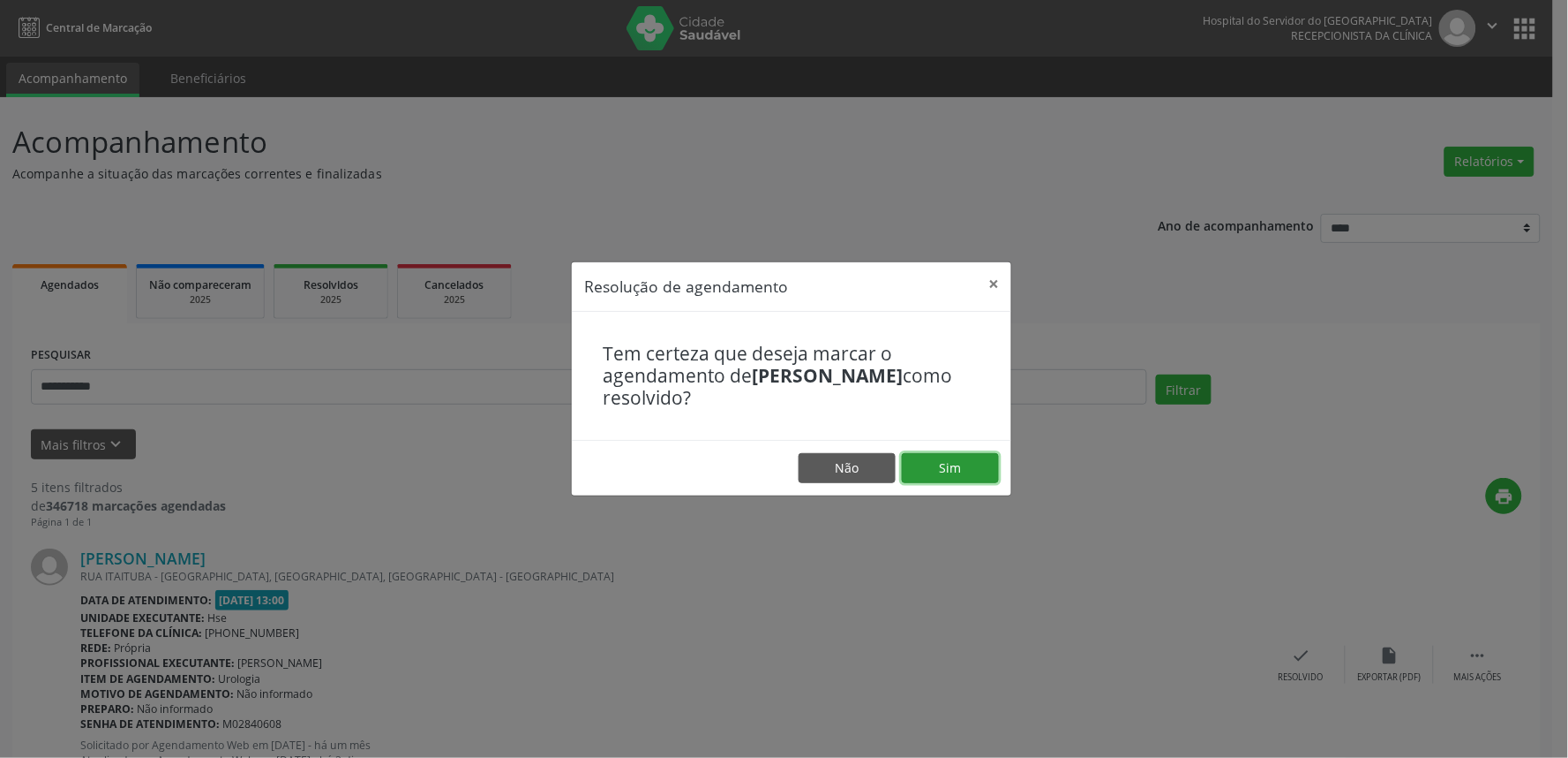
click at [948, 459] on button "Sim" at bounding box center [950, 468] width 97 height 30
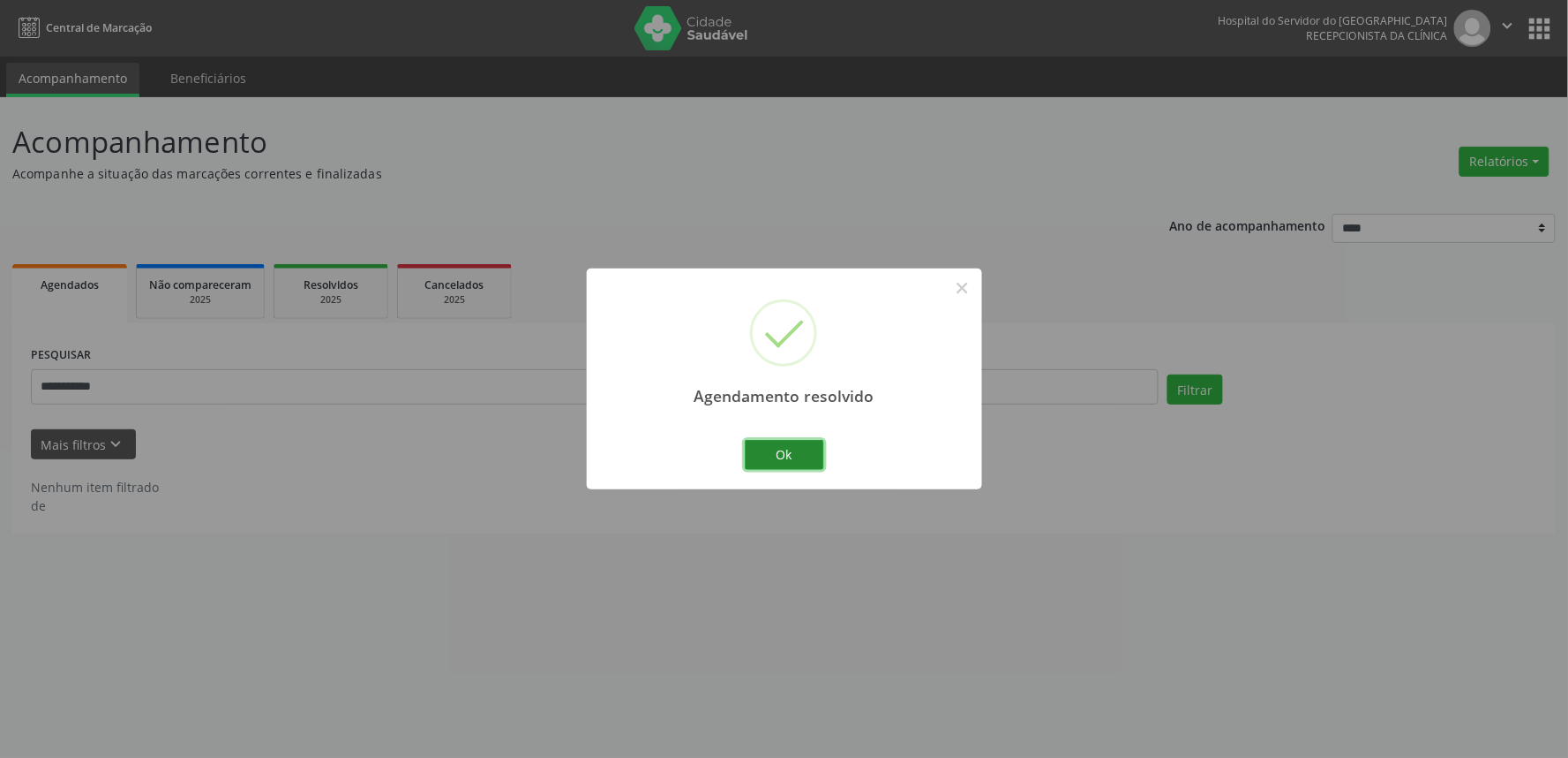
click at [806, 449] on button "Ok" at bounding box center [784, 455] width 79 height 30
